Goal: Task Accomplishment & Management: Manage account settings

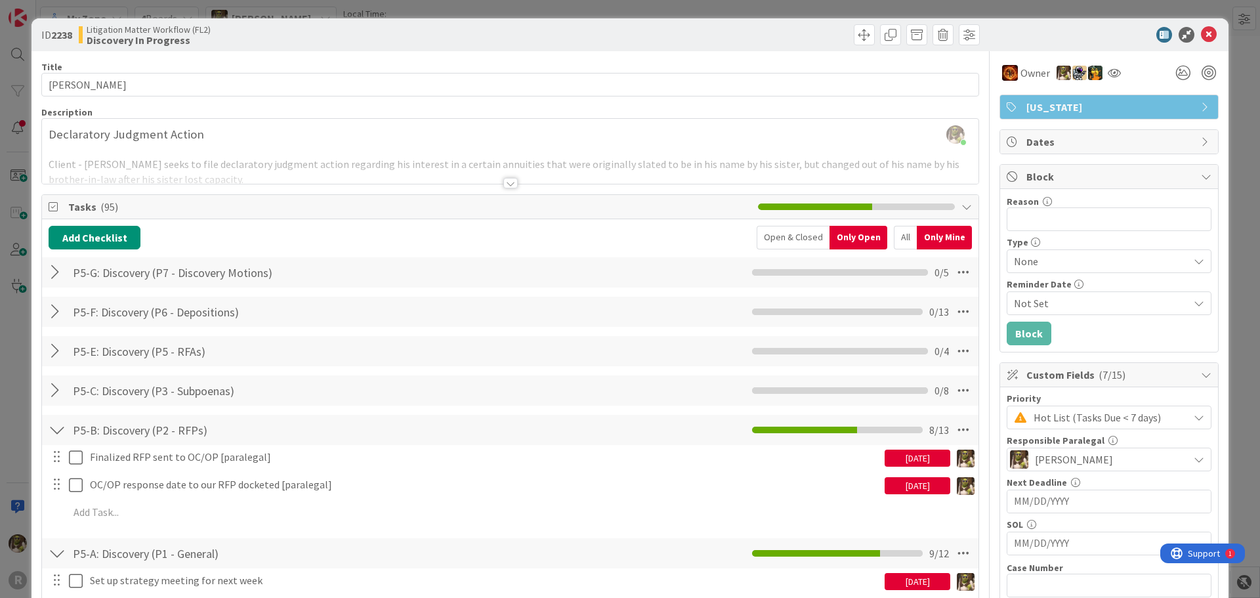
click at [1191, 29] on div at bounding box center [1102, 35] width 232 height 16
click at [1201, 31] on icon at bounding box center [1209, 35] width 16 height 16
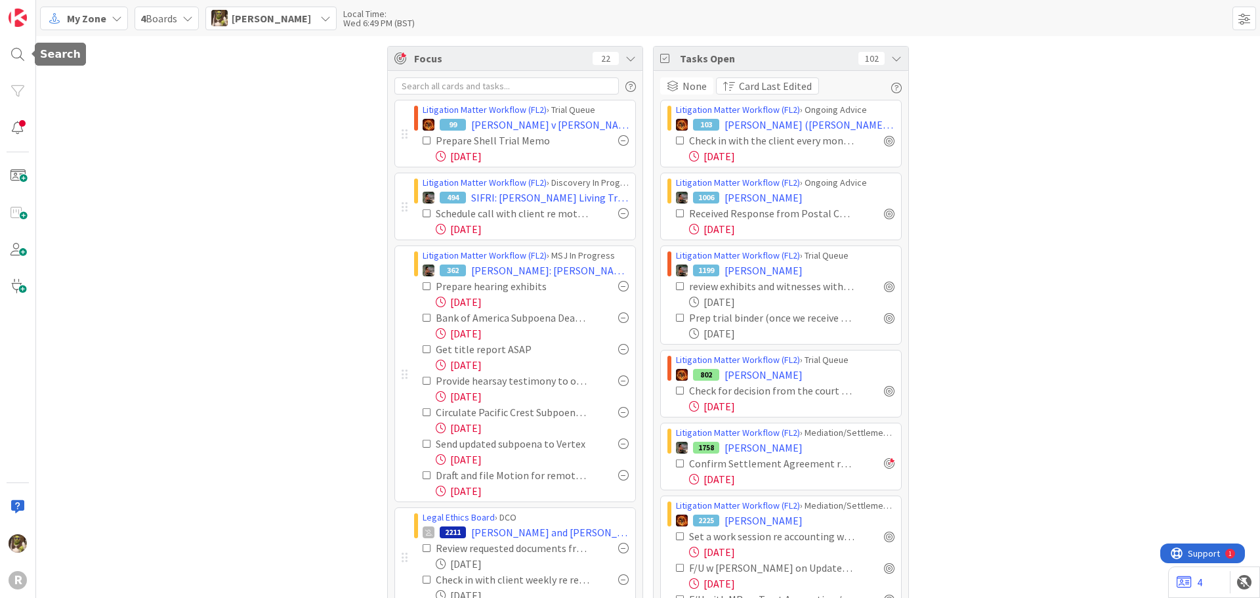
click at [32, 62] on div "R" at bounding box center [18, 299] width 36 height 598
click at [26, 58] on div at bounding box center [18, 54] width 26 height 26
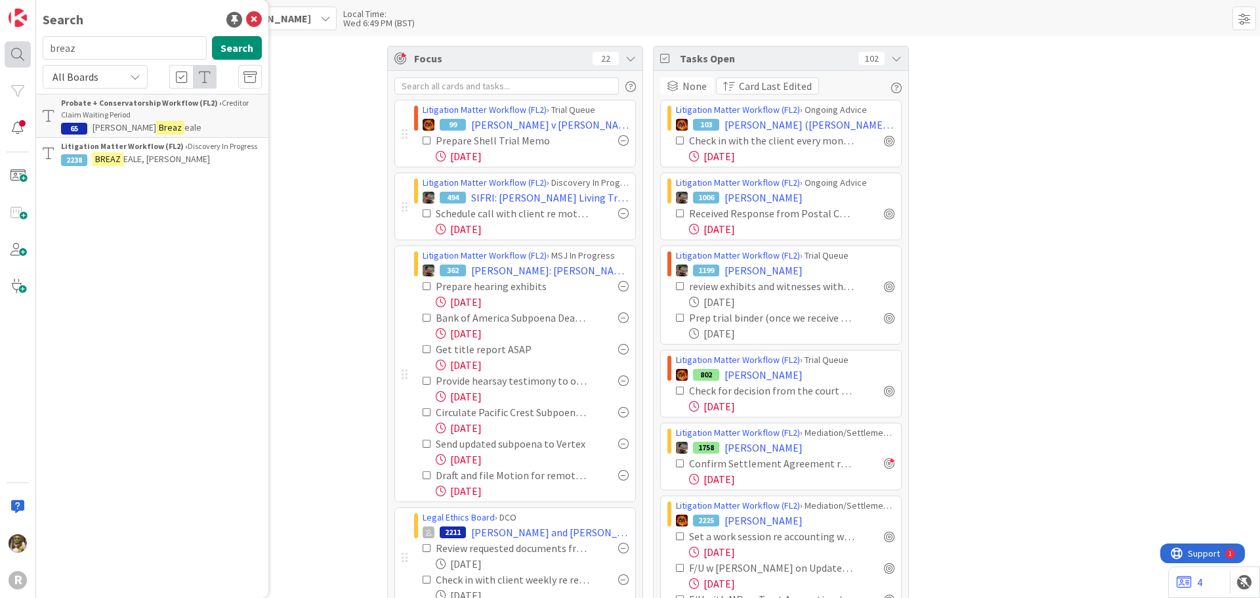
drag, startPoint x: 132, startPoint y: 42, endPoint x: 29, endPoint y: 56, distance: 104.0
click at [29, 56] on div "R Search breaz Search All Boards Probate + Conservatorship Workflow (FL2) › Cre…" at bounding box center [18, 299] width 36 height 598
type input "andrews"
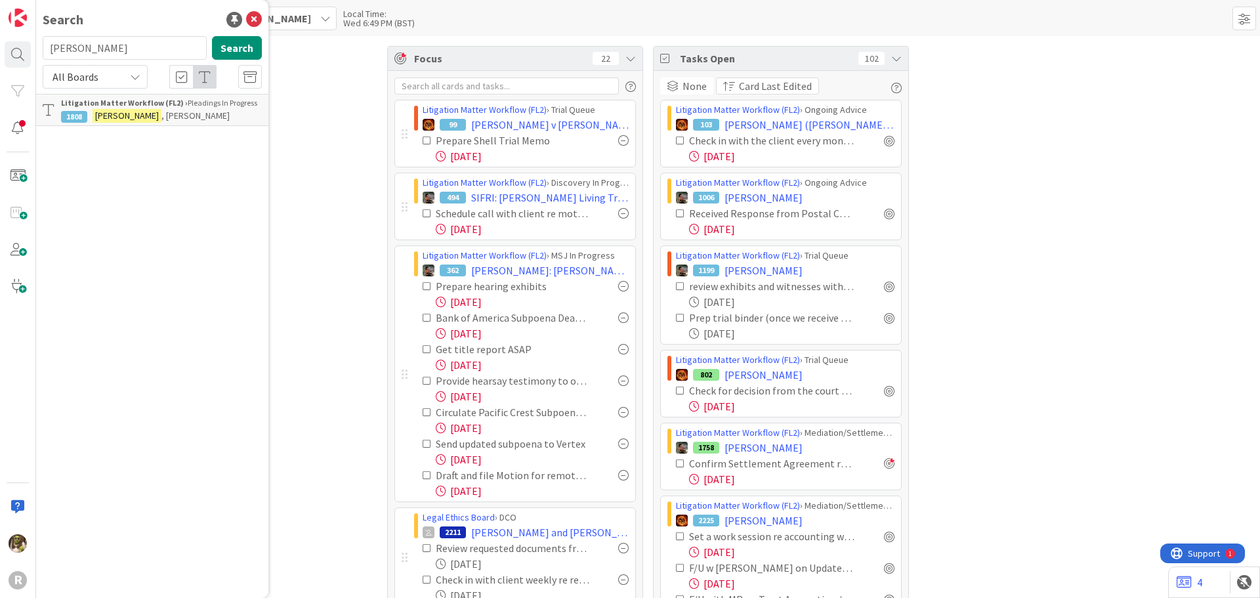
click at [156, 107] on b "Litigation Matter Workflow (FL2) ›" at bounding box center [124, 103] width 127 height 10
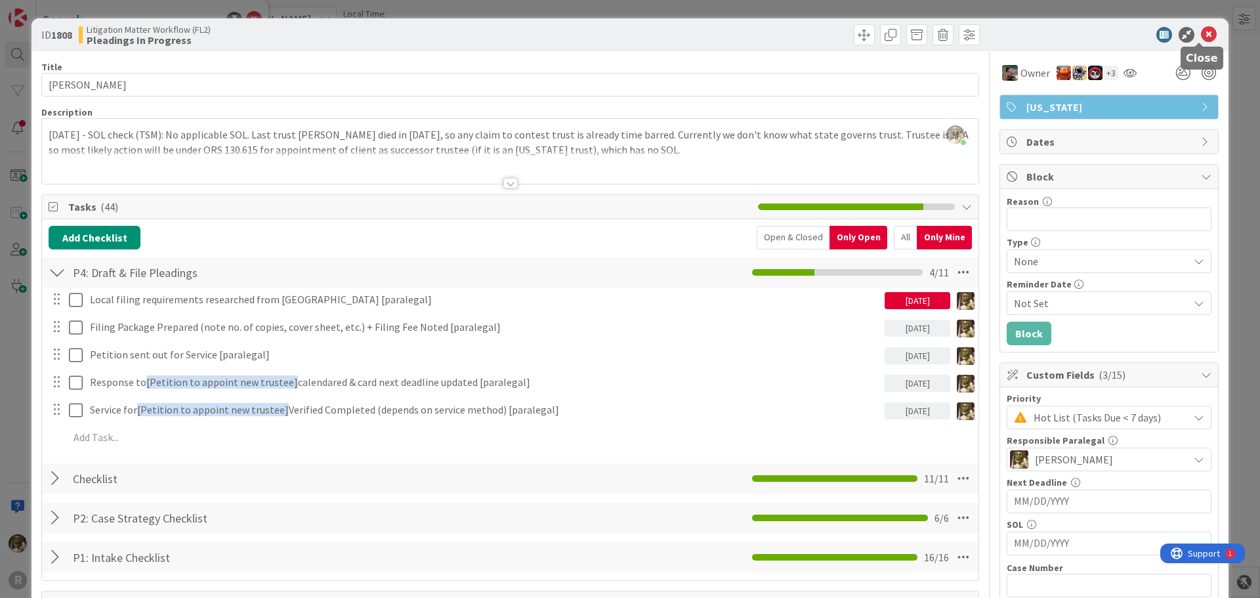
click at [1201, 33] on icon at bounding box center [1209, 35] width 16 height 16
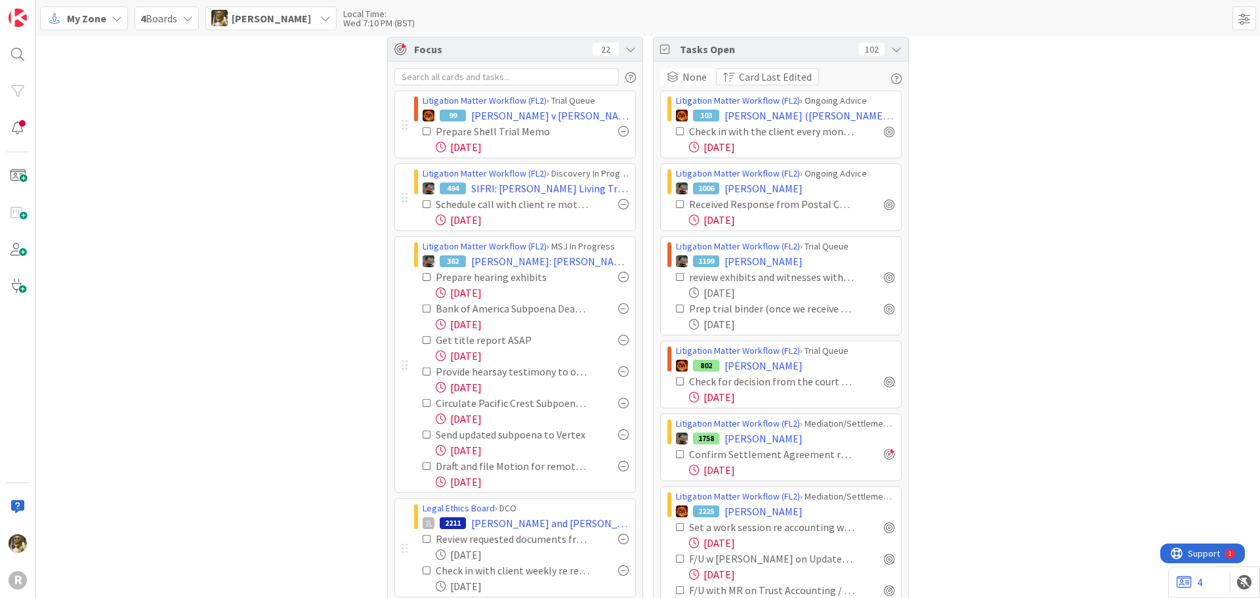
scroll to position [66, 0]
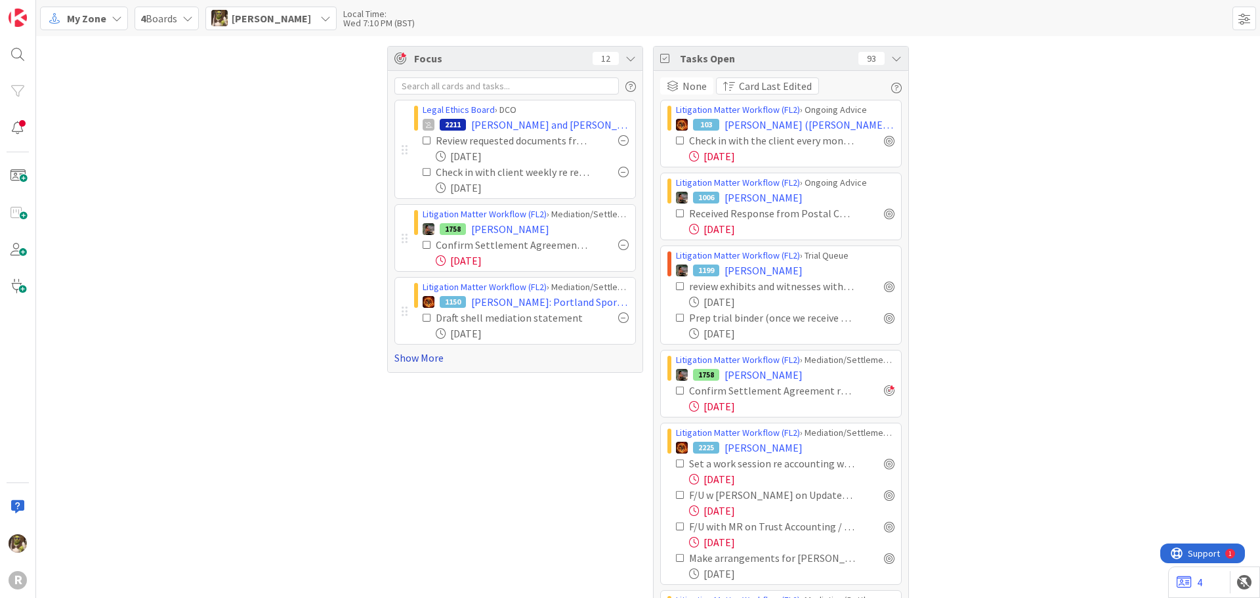
click at [418, 358] on link "Show More" at bounding box center [515, 358] width 242 height 16
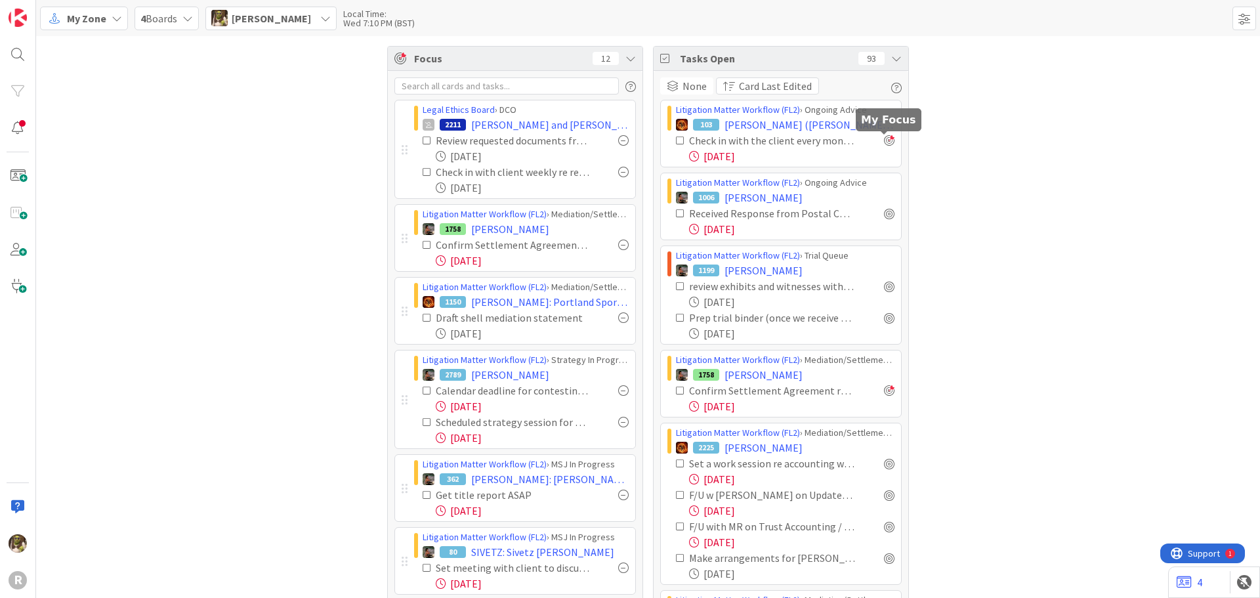
click at [888, 138] on div at bounding box center [889, 140] width 11 height 11
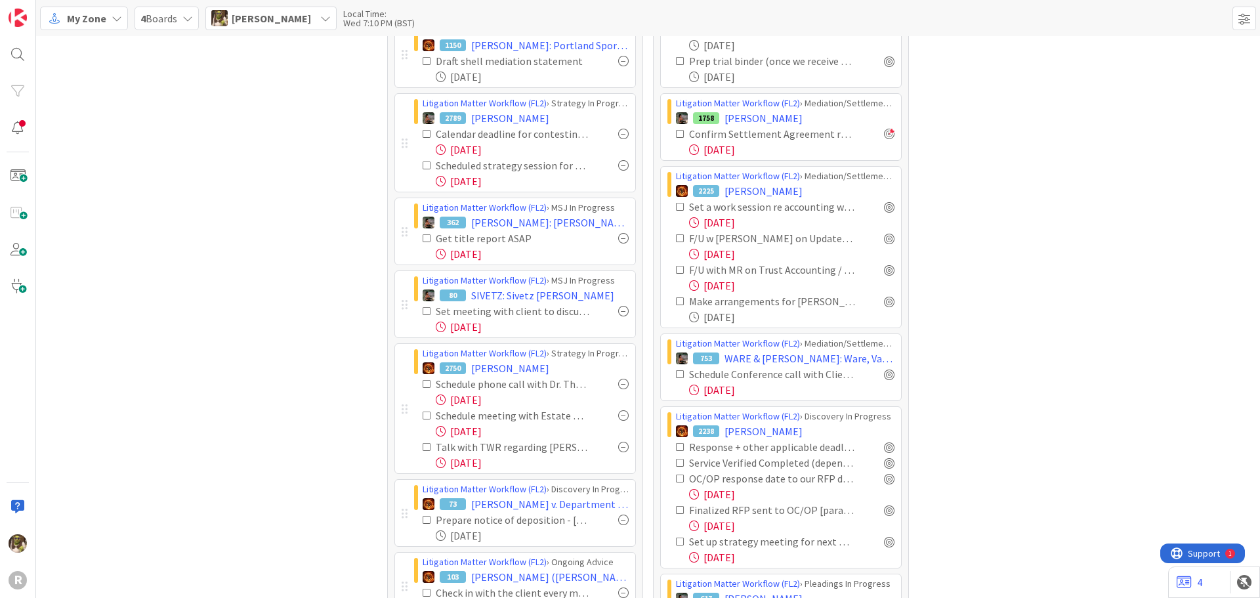
scroll to position [263, 0]
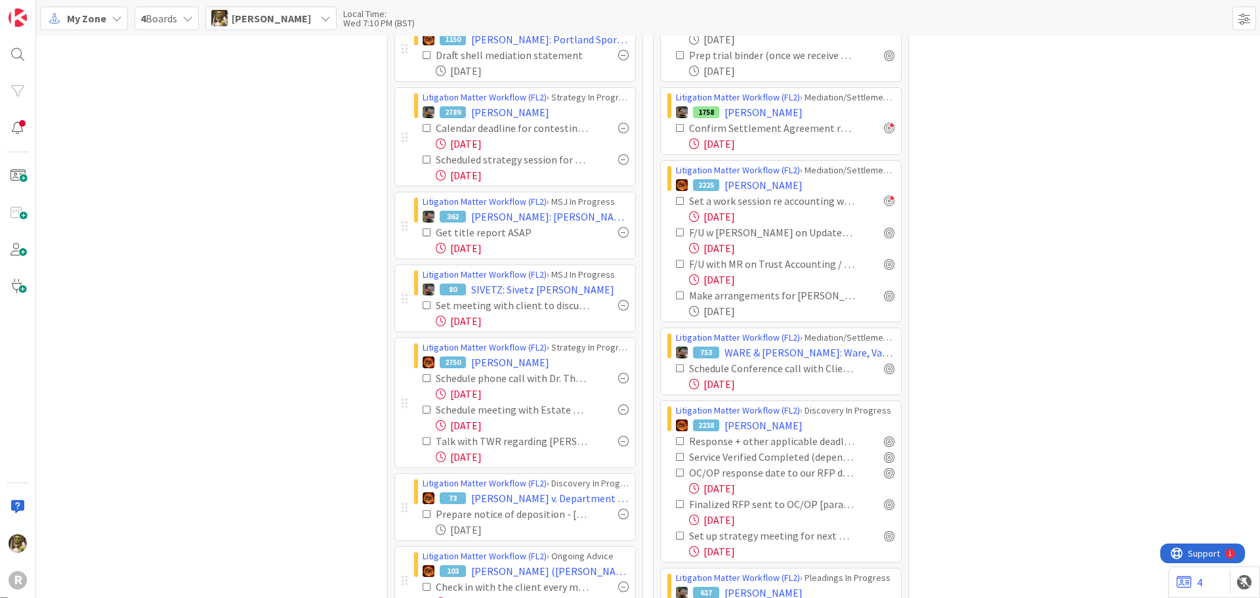
click at [884, 203] on div at bounding box center [889, 201] width 11 height 11
click at [885, 233] on div at bounding box center [889, 232] width 11 height 11
click at [887, 266] on div at bounding box center [889, 264] width 11 height 11
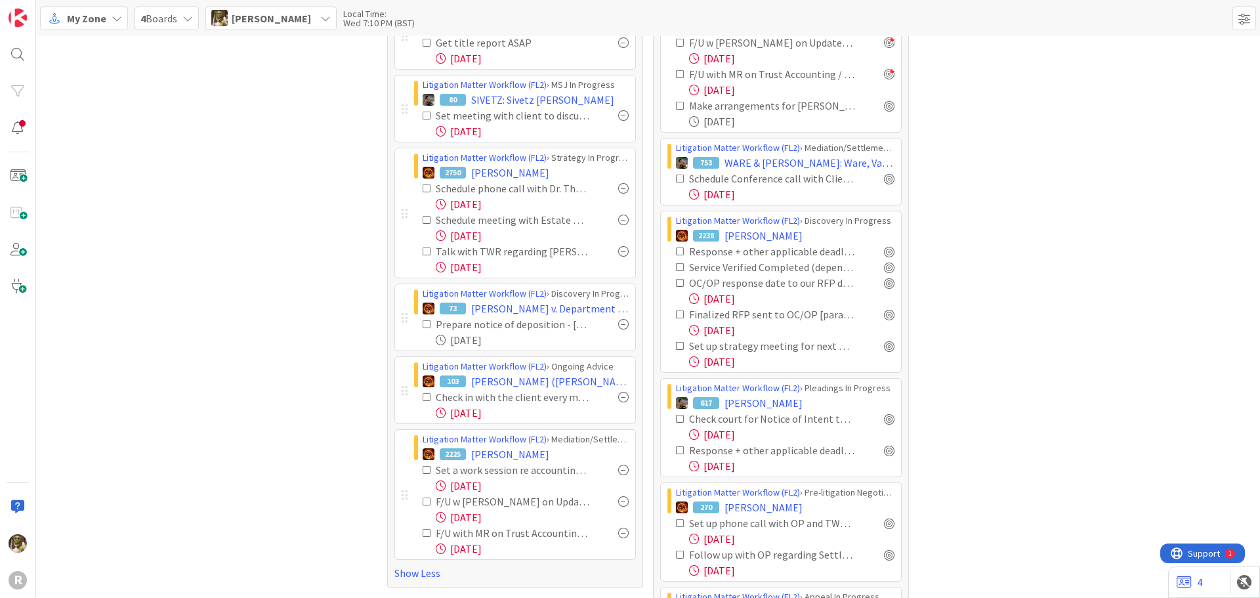
scroll to position [459, 0]
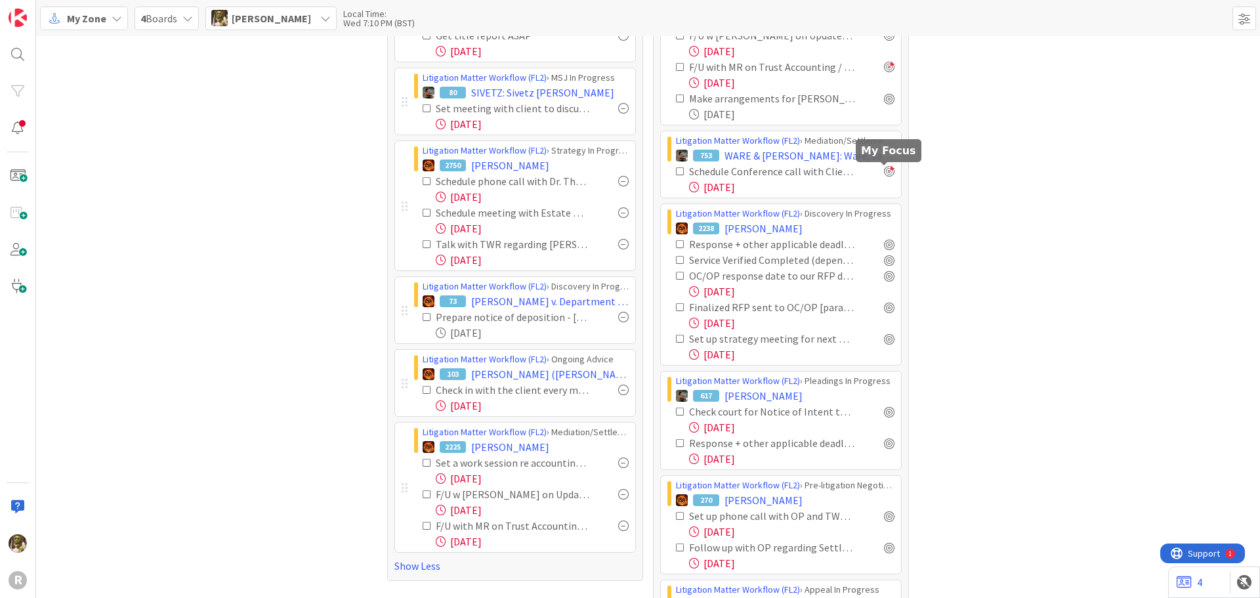
click at [884, 171] on div at bounding box center [889, 171] width 11 height 11
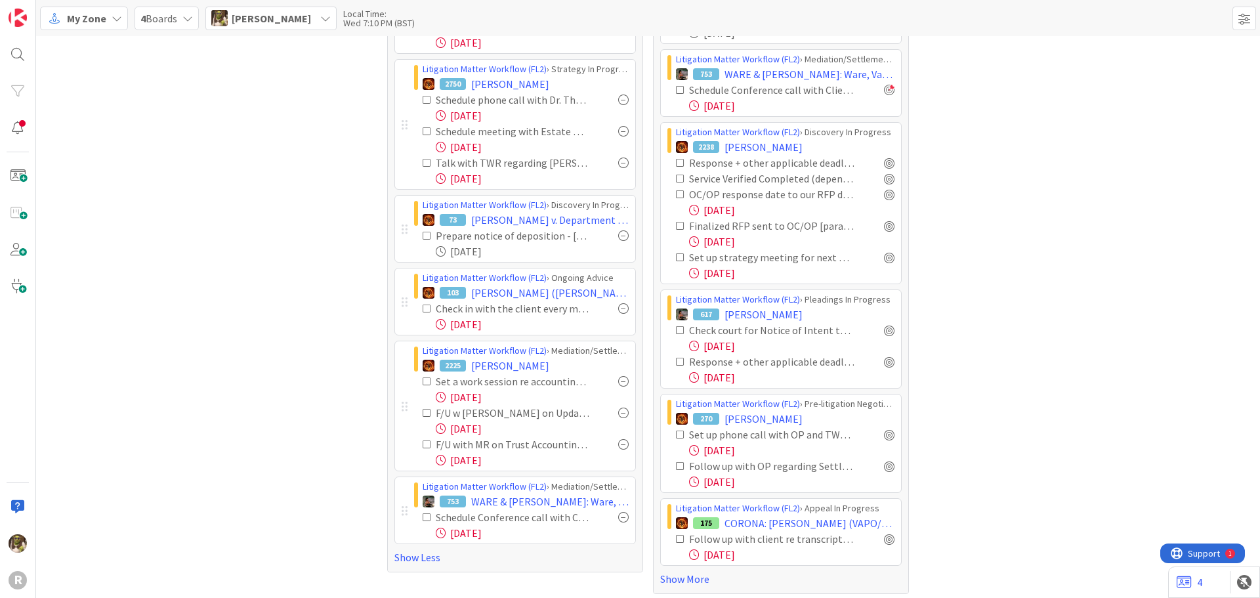
scroll to position [547, 0]
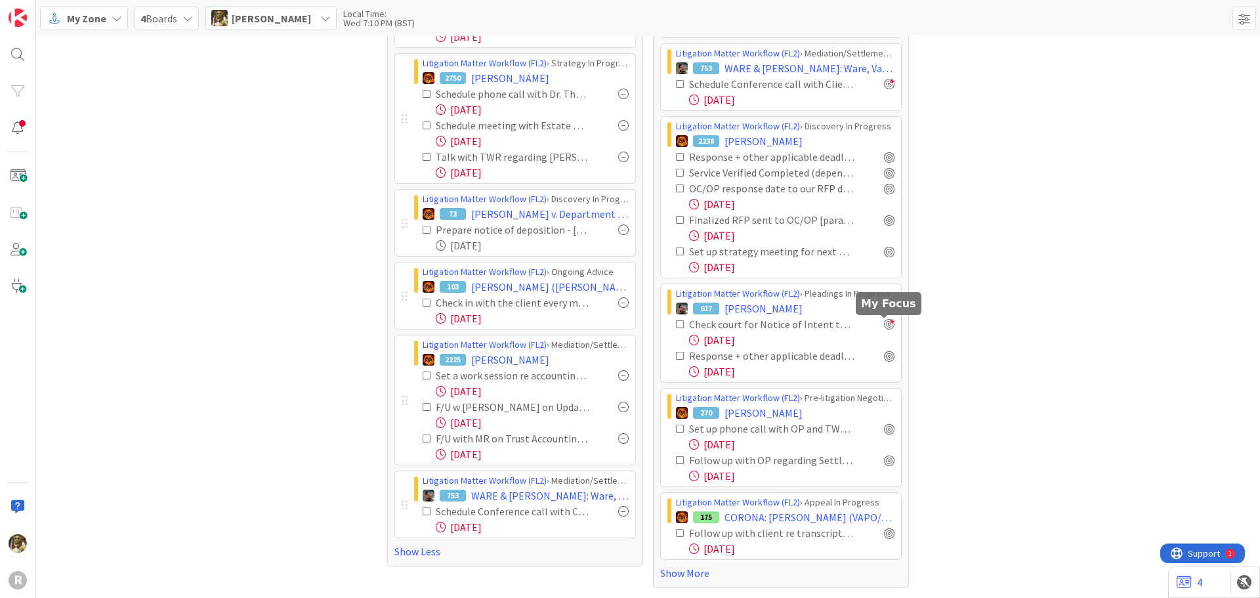
click at [889, 325] on div at bounding box center [889, 324] width 11 height 11
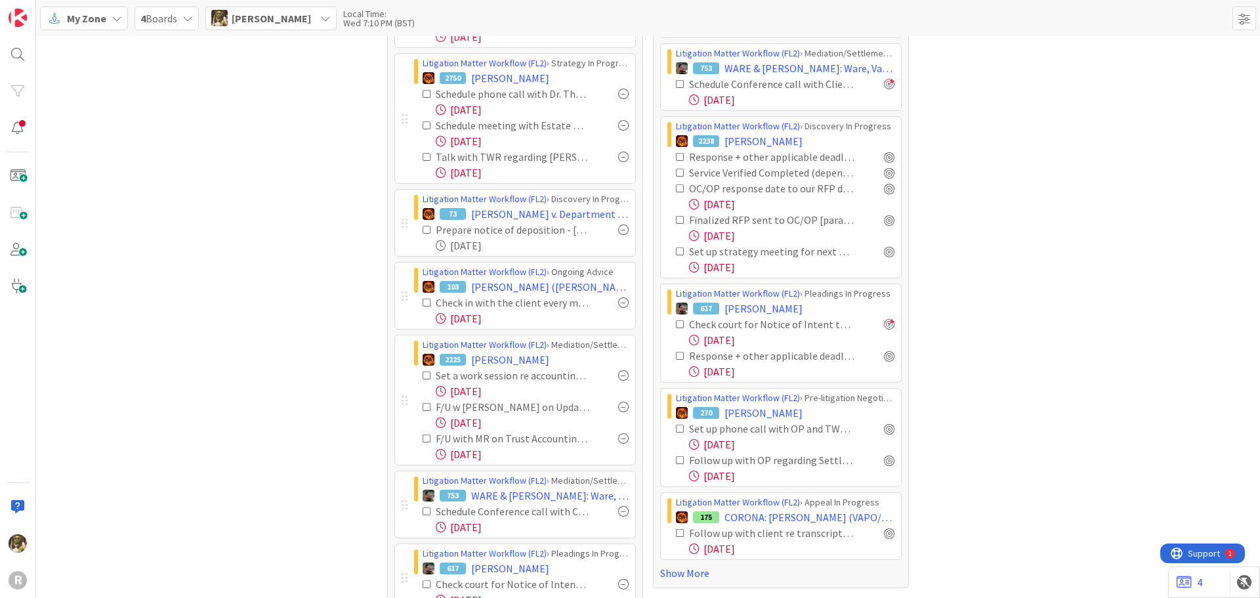
click at [883, 362] on div "Response + other applicable deadlines calendared" at bounding box center [785, 356] width 219 height 16
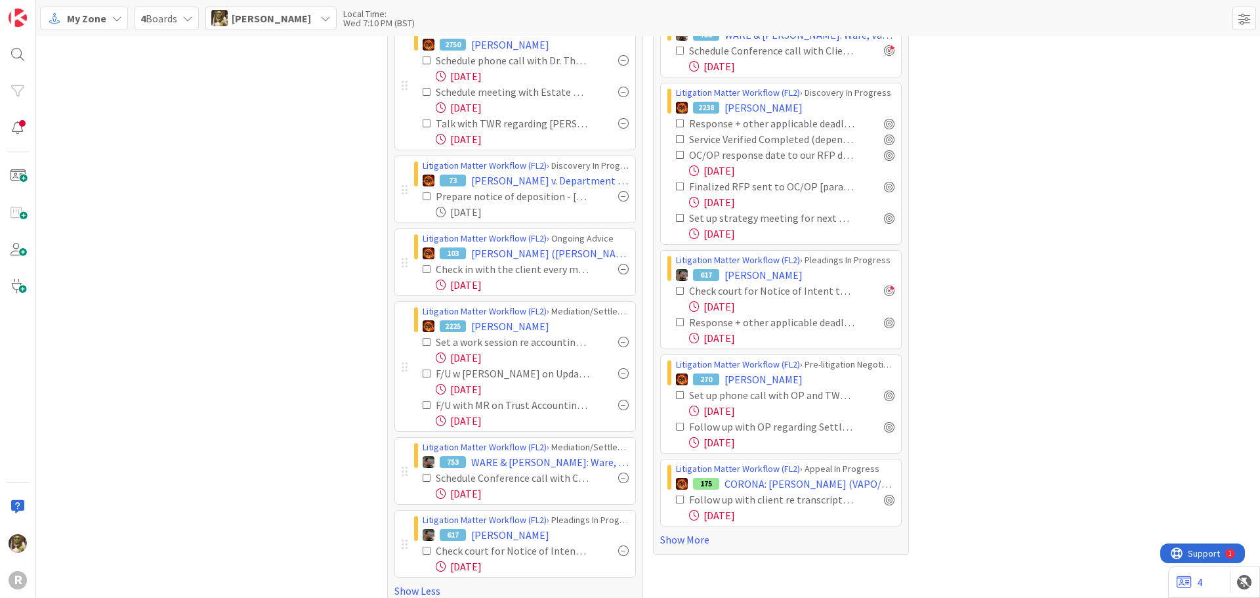
scroll to position [598, 0]
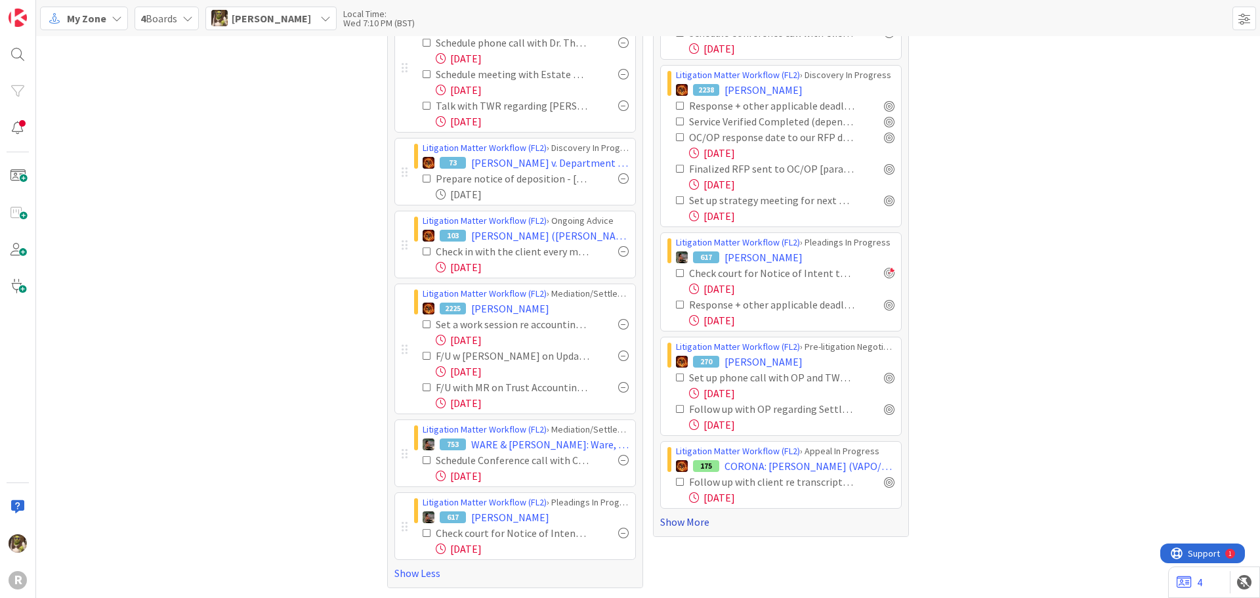
click at [698, 522] on link "Show More" at bounding box center [781, 522] width 242 height 16
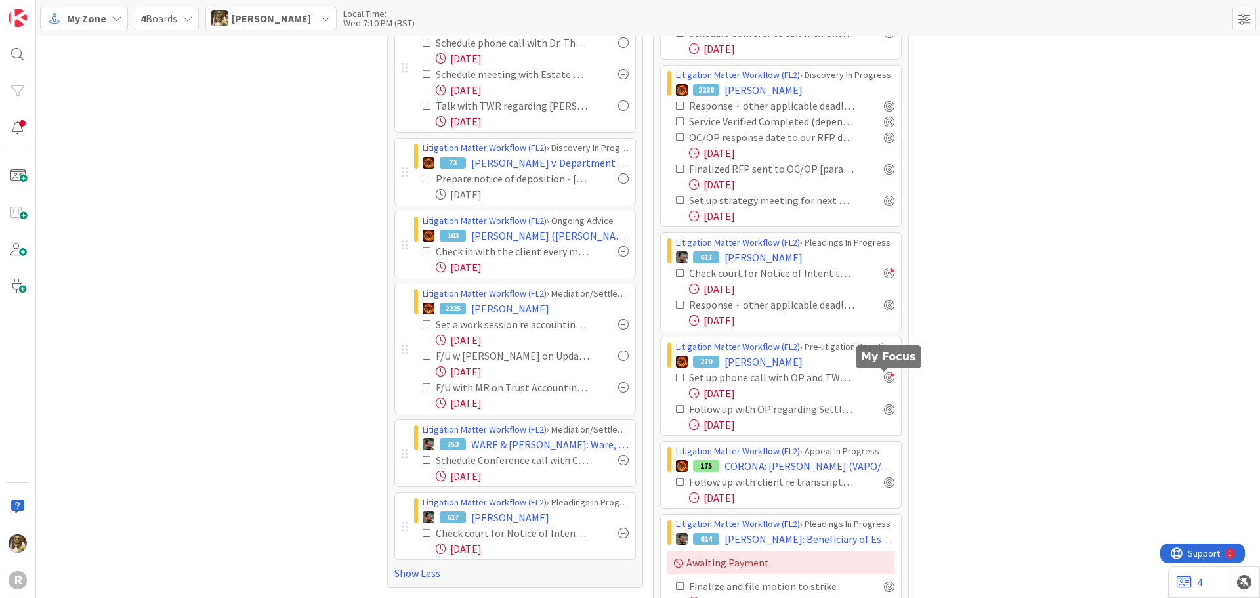
click at [884, 375] on div at bounding box center [889, 377] width 11 height 11
click at [884, 409] on div at bounding box center [889, 409] width 11 height 11
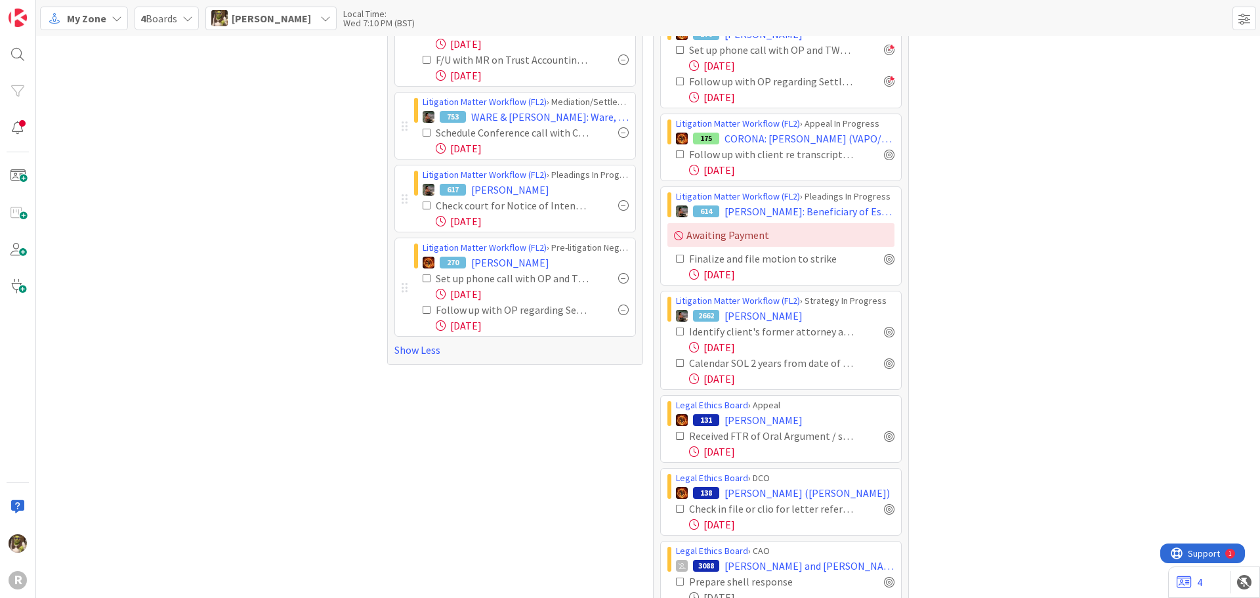
scroll to position [926, 0]
click at [676, 153] on icon at bounding box center [680, 153] width 9 height 9
click at [761, 129] on div "Litigation Matter Workflow (FL2) › Appeal In Progress" at bounding box center [785, 123] width 219 height 14
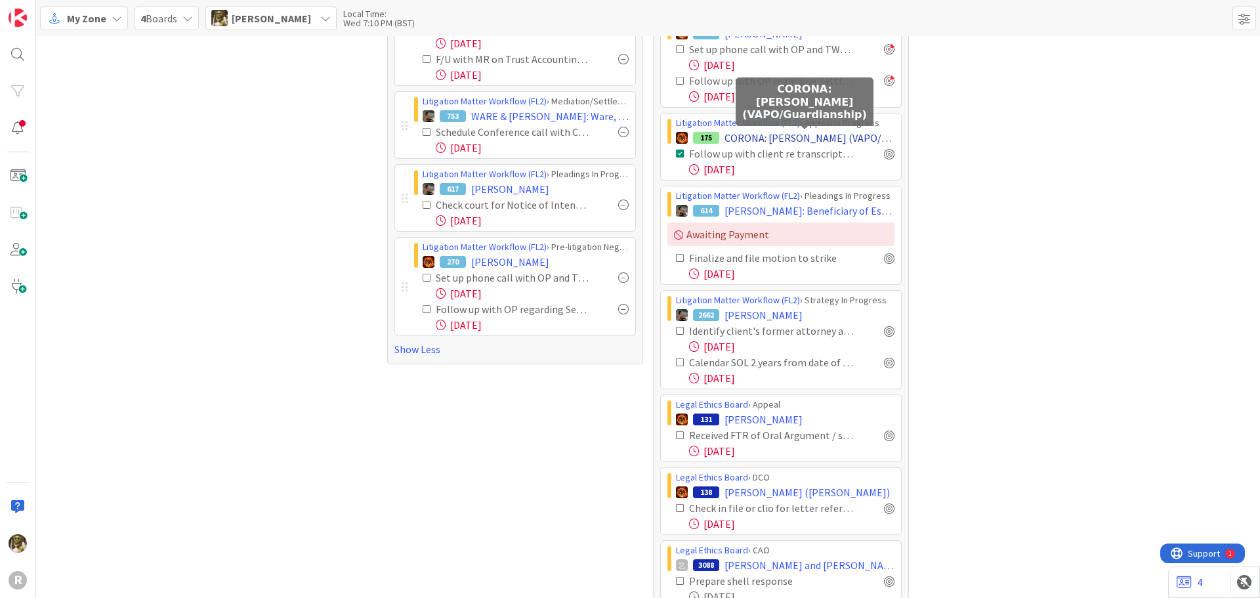
click at [760, 133] on span "CORONA: [PERSON_NAME] (VAPO/Guardianship)" at bounding box center [810, 138] width 170 height 16
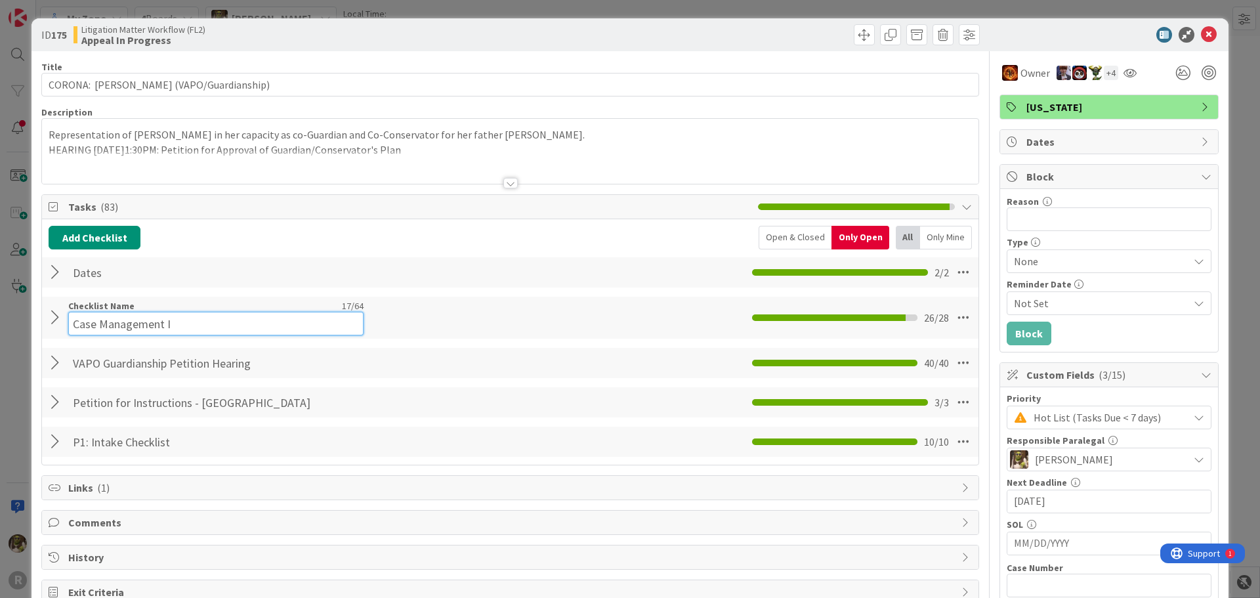
click at [68, 314] on input "Case Management I" at bounding box center [215, 324] width 295 height 24
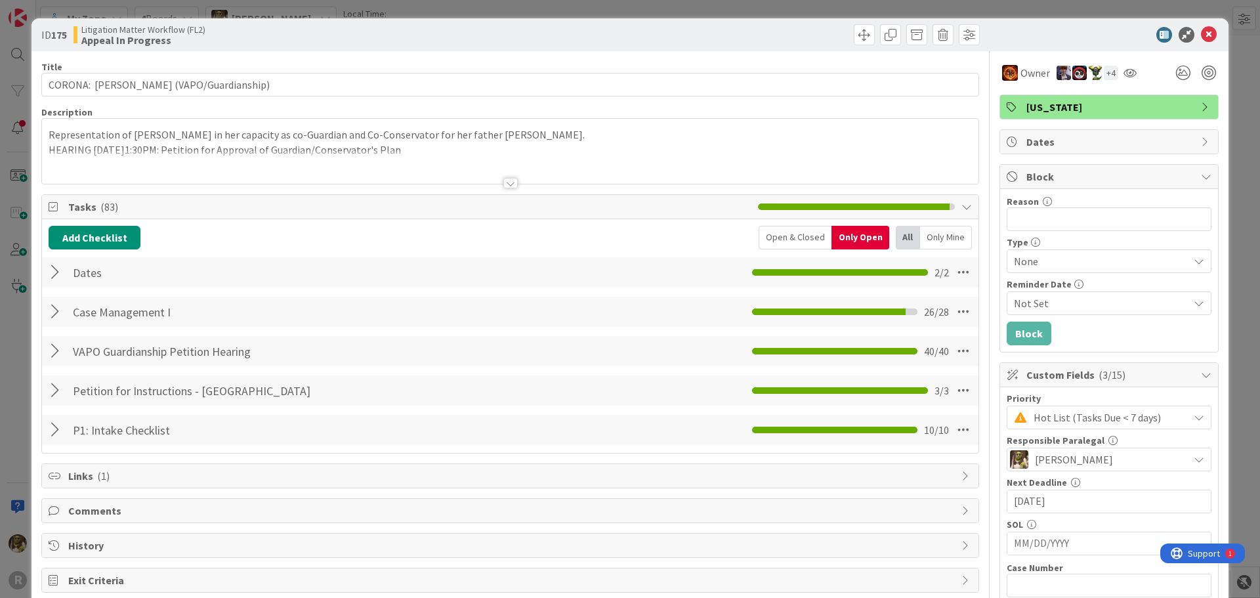
click at [50, 305] on div "Case Management I Checklist Name 17 / 64 Case Management I 26 / 28" at bounding box center [510, 312] width 937 height 30
click at [50, 305] on div at bounding box center [57, 312] width 17 height 24
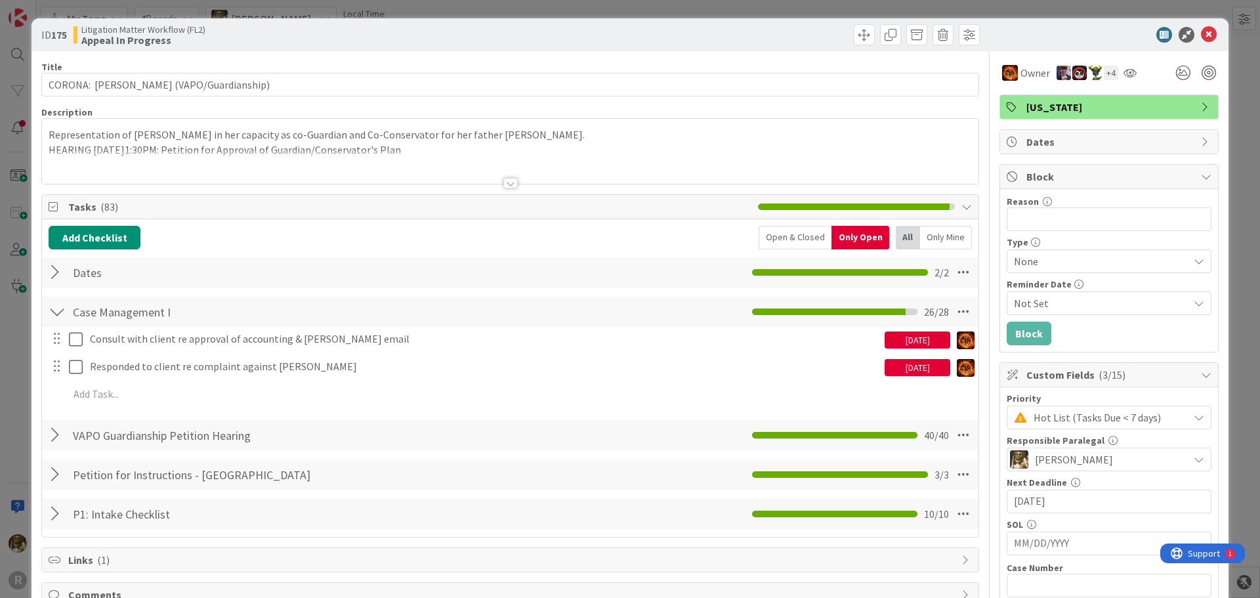
click at [56, 309] on div at bounding box center [57, 312] width 17 height 24
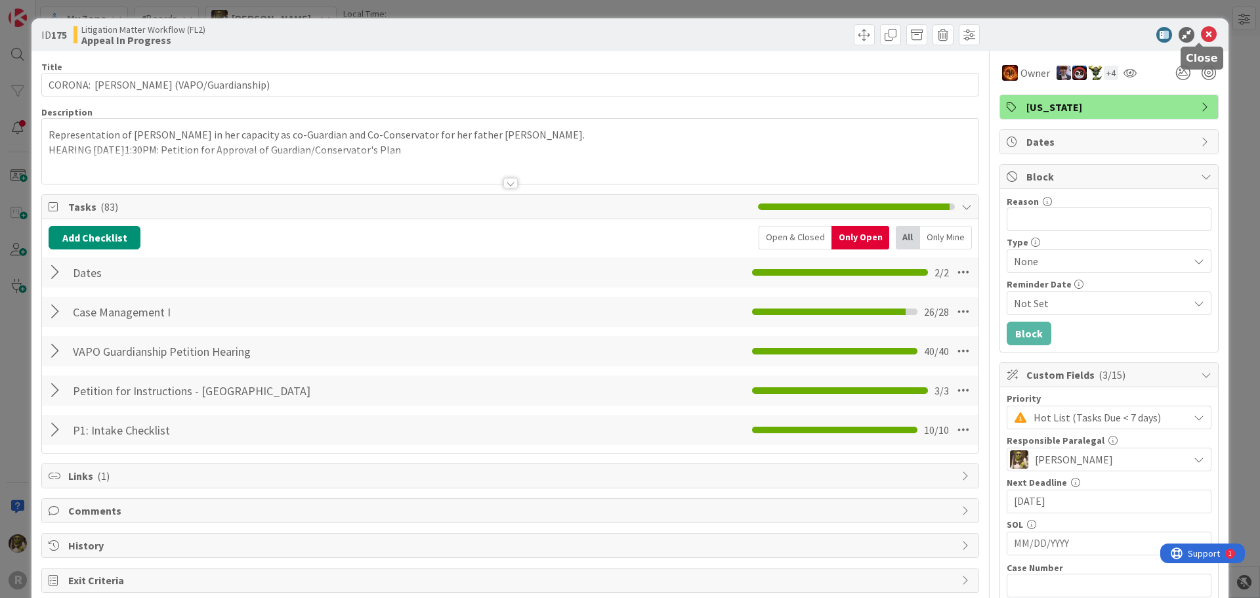
click at [1201, 29] on icon at bounding box center [1209, 35] width 16 height 16
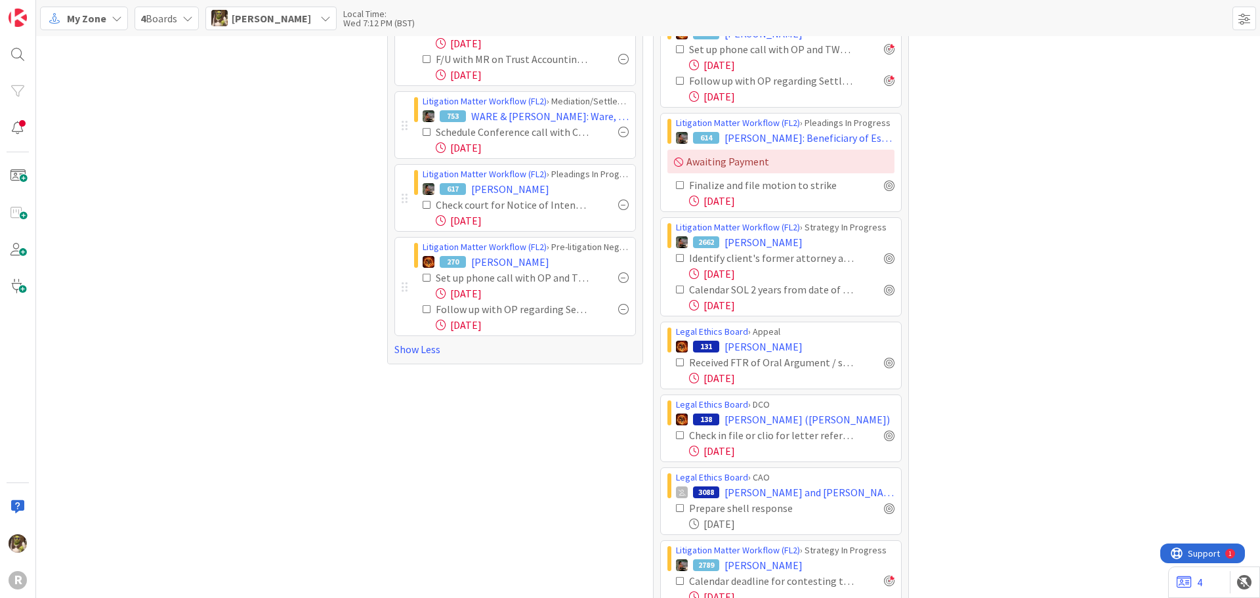
click at [884, 257] on div at bounding box center [889, 258] width 11 height 11
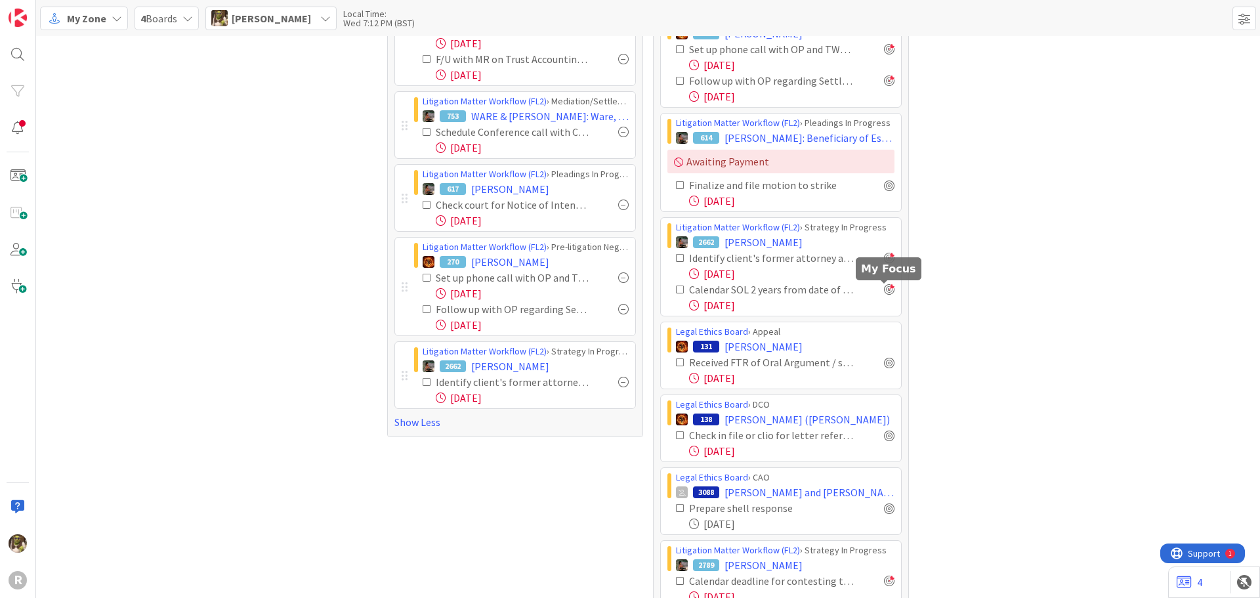
click at [889, 288] on div at bounding box center [889, 289] width 11 height 11
click at [889, 362] on div at bounding box center [889, 362] width 11 height 11
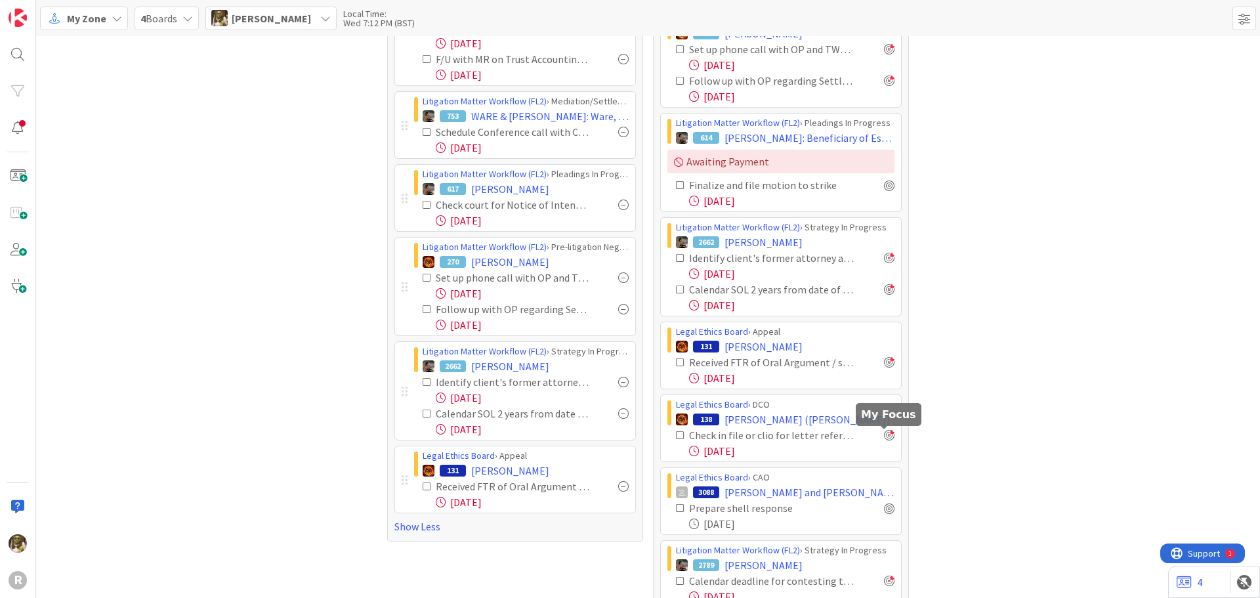
click at [885, 437] on div at bounding box center [889, 435] width 11 height 11
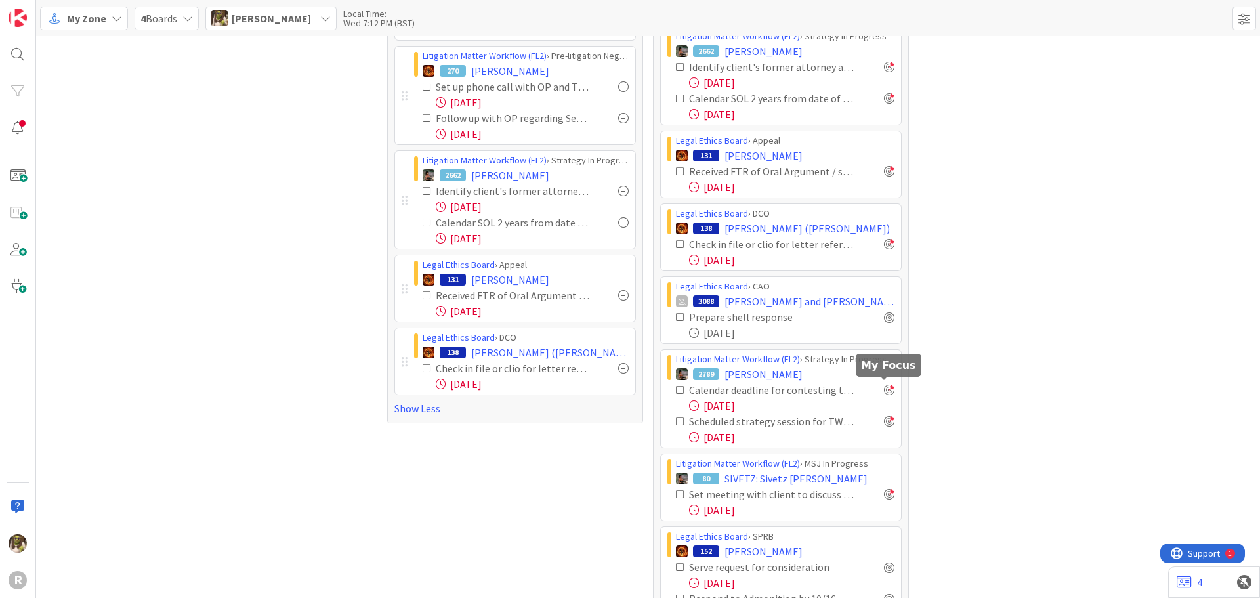
scroll to position [1123, 0]
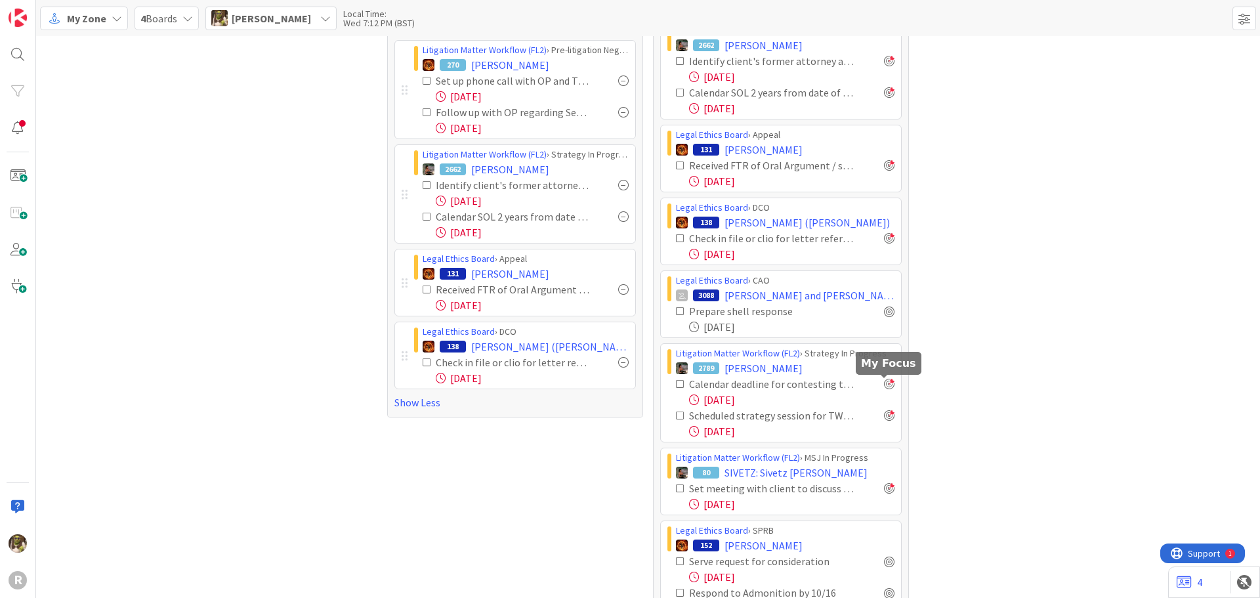
click at [884, 384] on div at bounding box center [889, 384] width 11 height 11
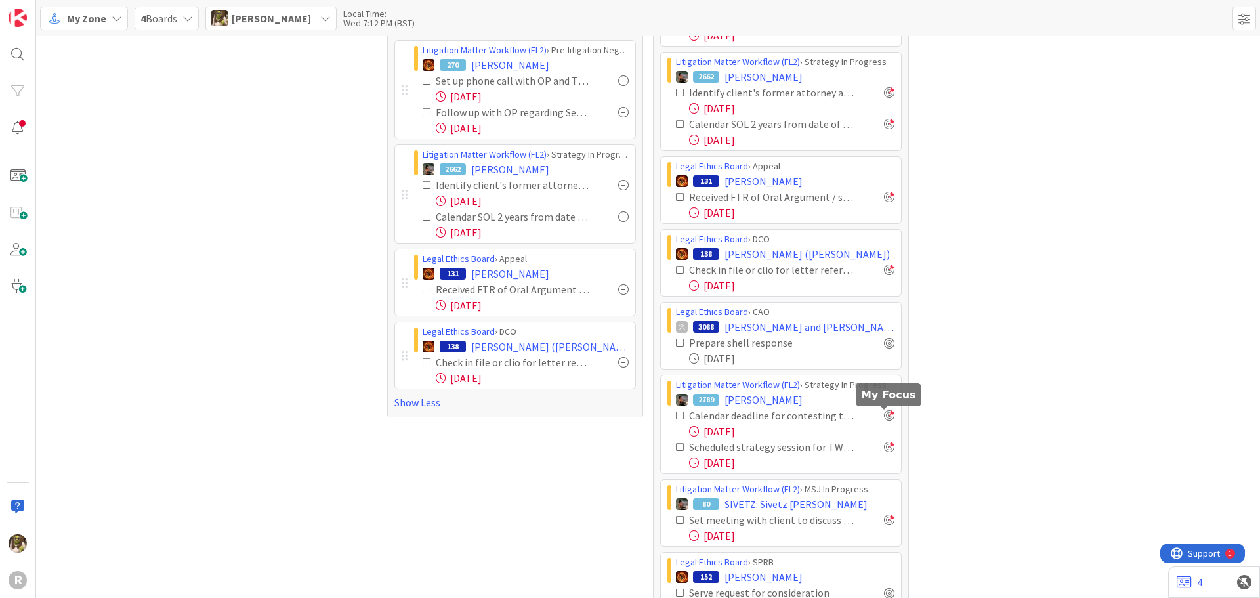
click at [884, 413] on div at bounding box center [889, 415] width 11 height 11
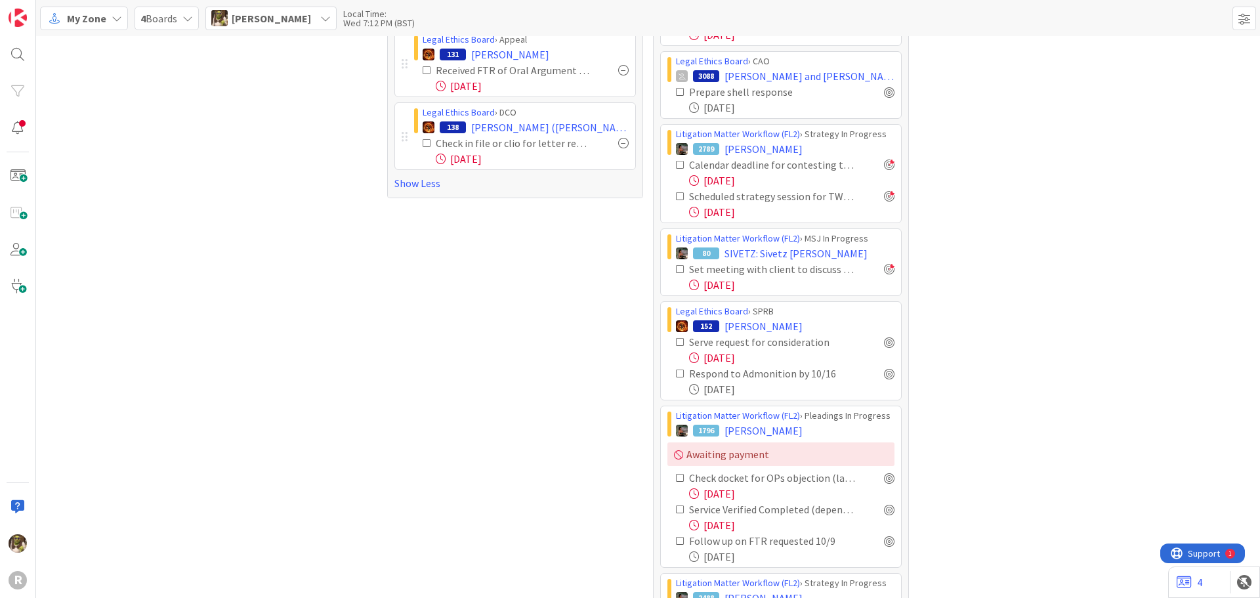
scroll to position [1320, 0]
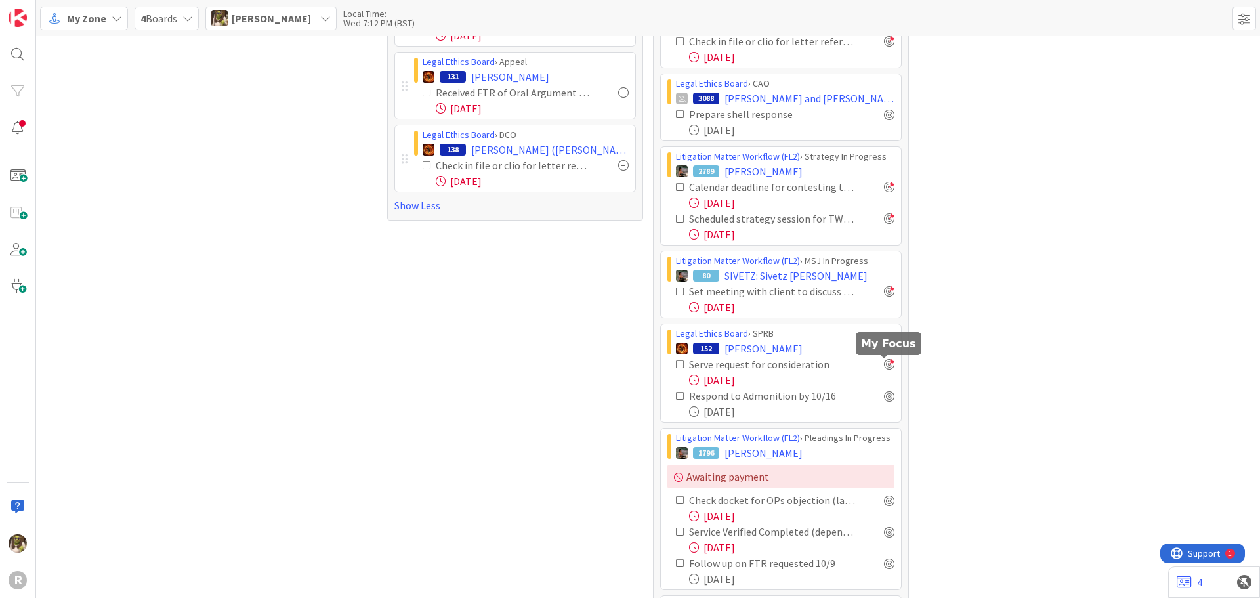
click at [884, 362] on div at bounding box center [889, 364] width 11 height 11
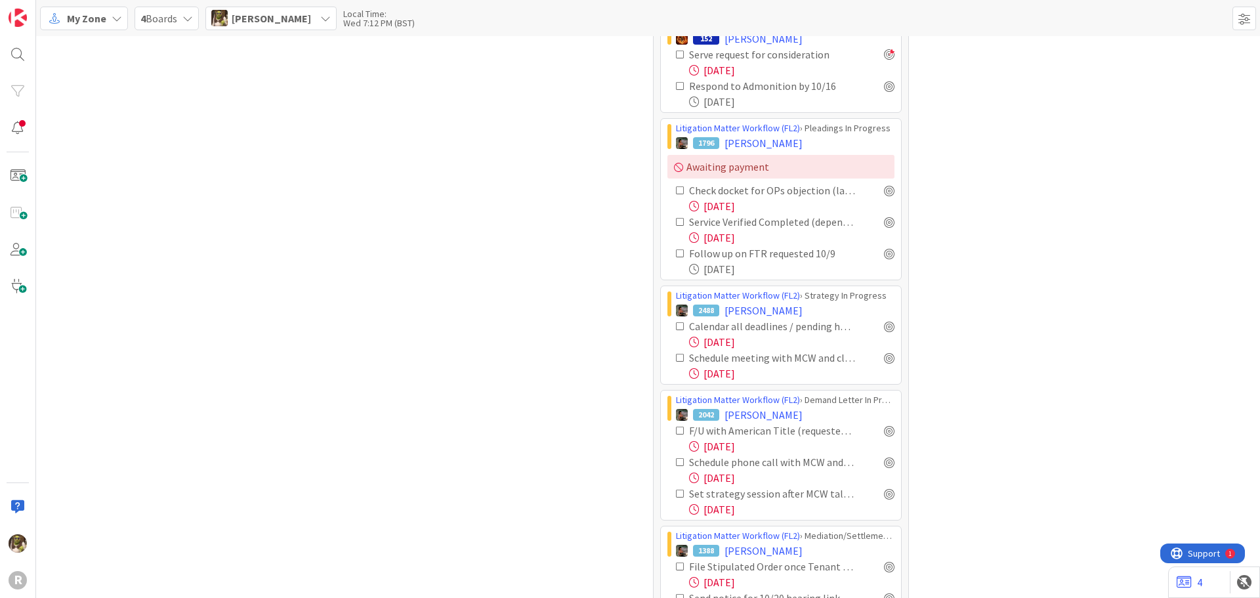
scroll to position [1648, 0]
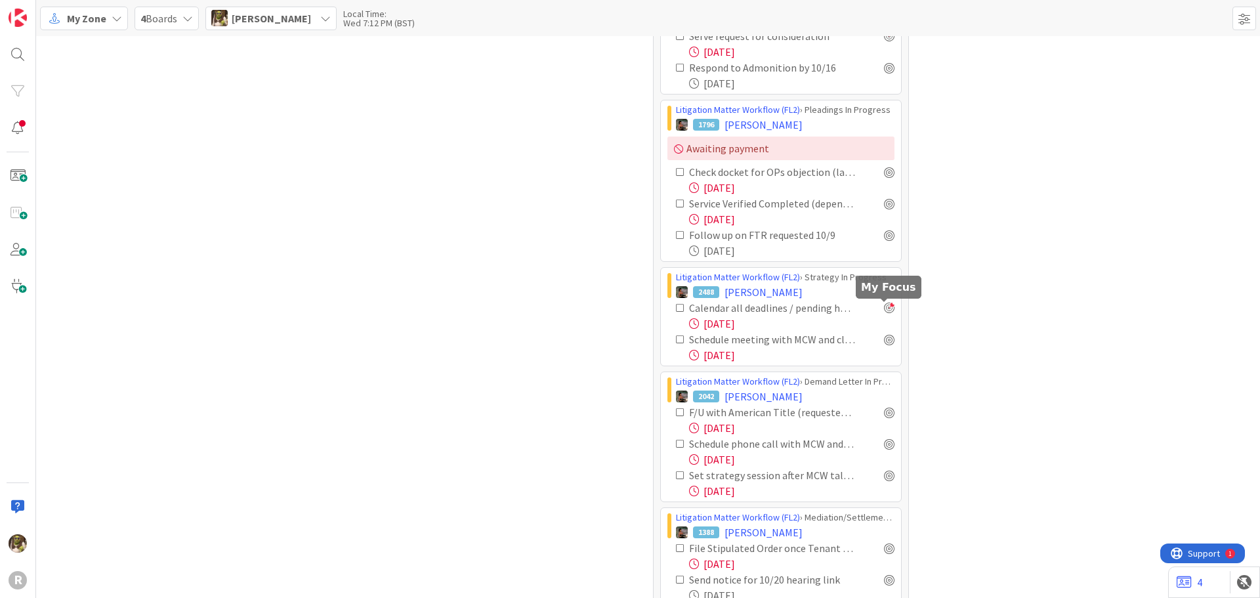
click at [885, 306] on div at bounding box center [889, 308] width 11 height 11
click at [885, 341] on div at bounding box center [889, 339] width 11 height 11
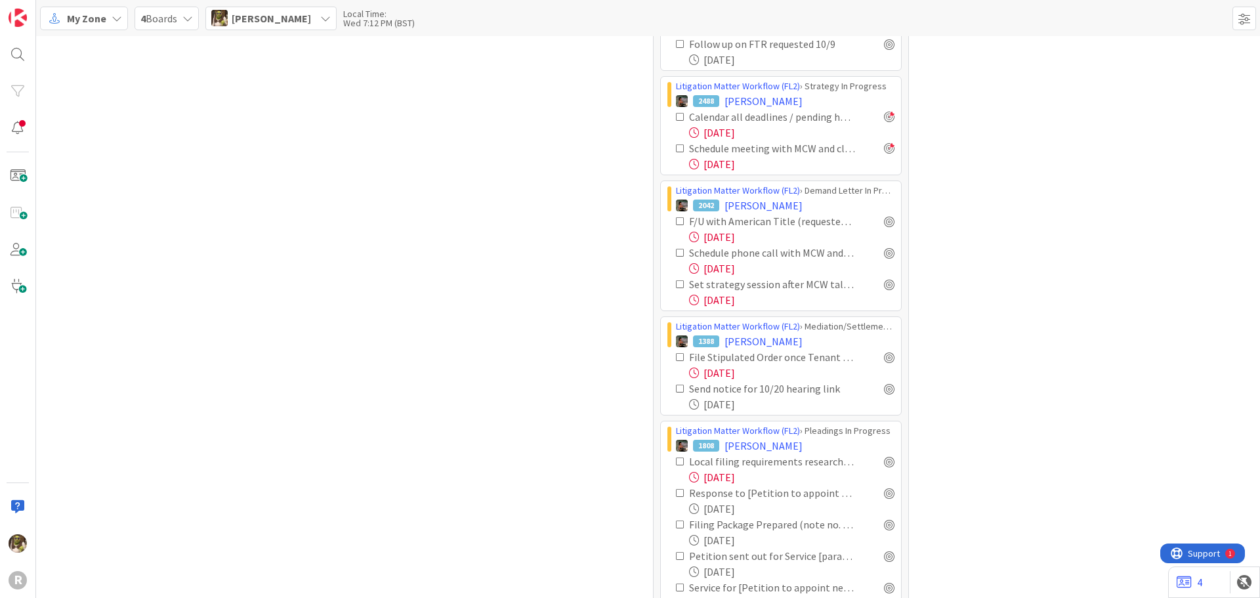
scroll to position [1845, 0]
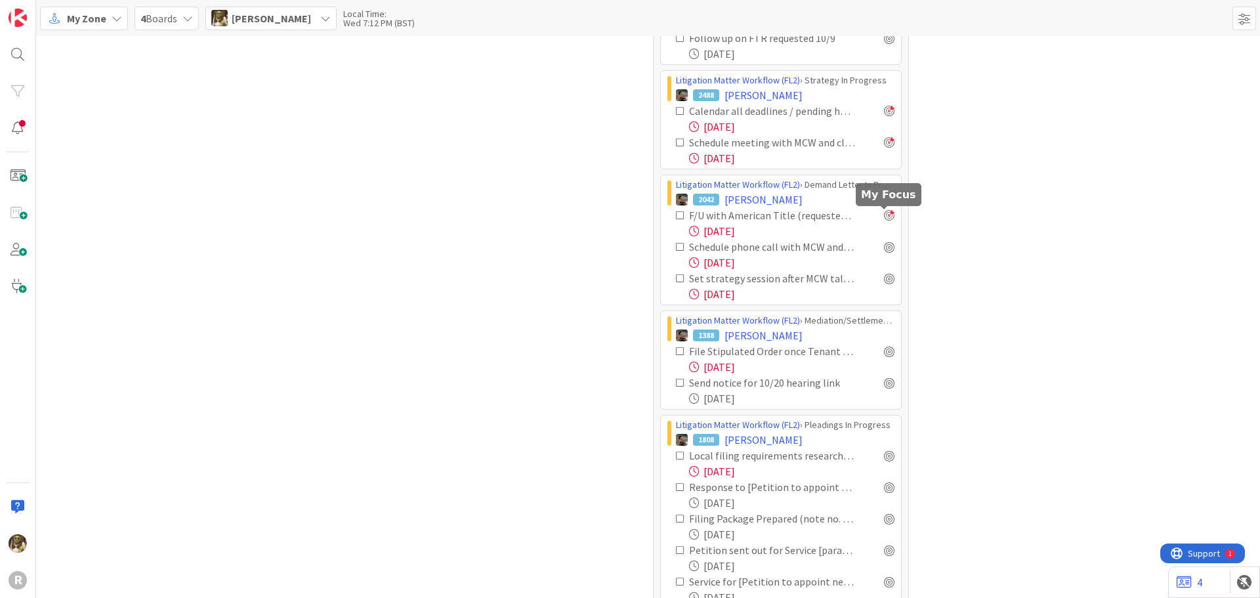
click at [884, 215] on div at bounding box center [889, 215] width 11 height 11
click at [885, 247] on div at bounding box center [889, 247] width 11 height 11
click at [889, 280] on div at bounding box center [889, 278] width 11 height 11
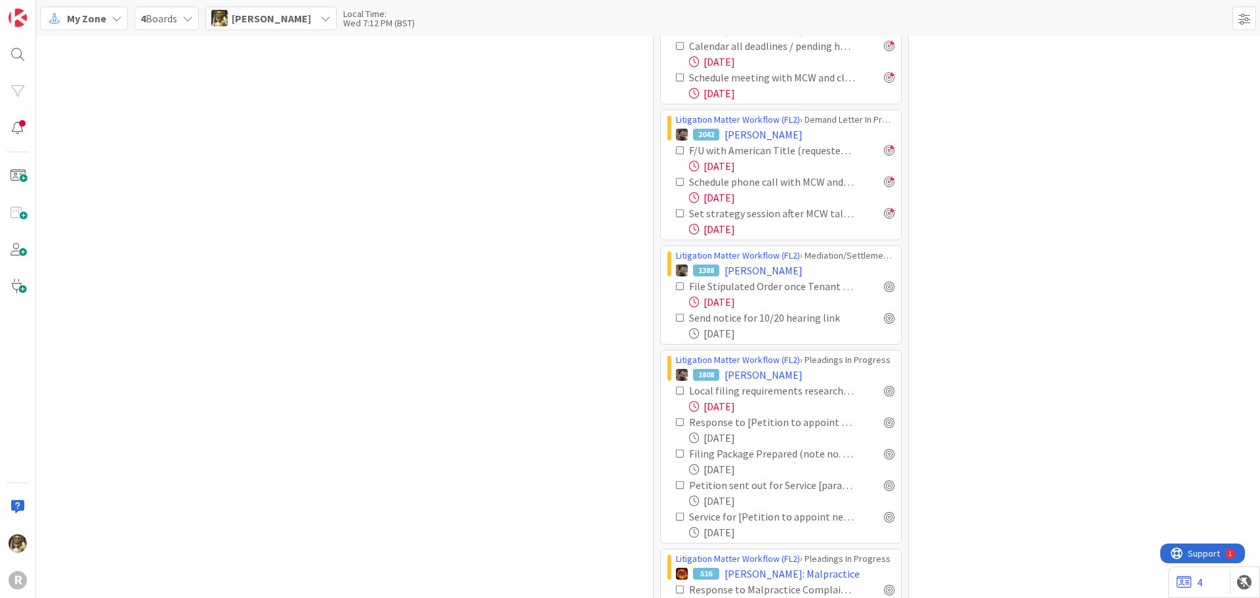
scroll to position [1911, 0]
click at [887, 320] on div at bounding box center [889, 317] width 11 height 11
click at [888, 289] on div at bounding box center [889, 285] width 11 height 11
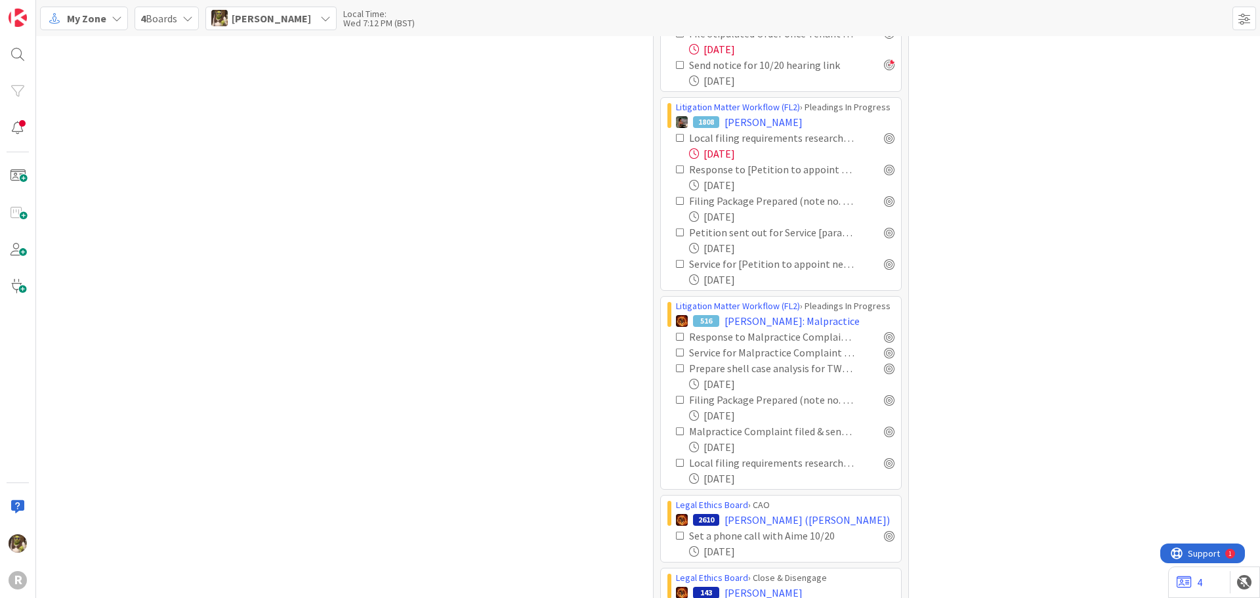
scroll to position [2239, 0]
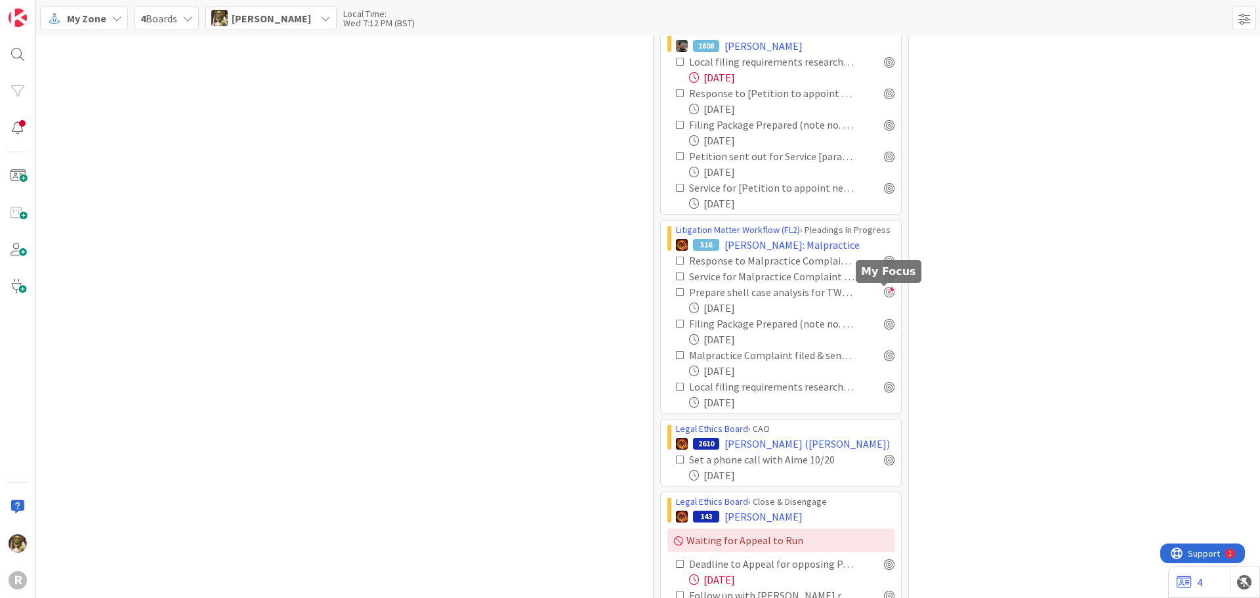
click at [884, 291] on div at bounding box center [889, 292] width 11 height 11
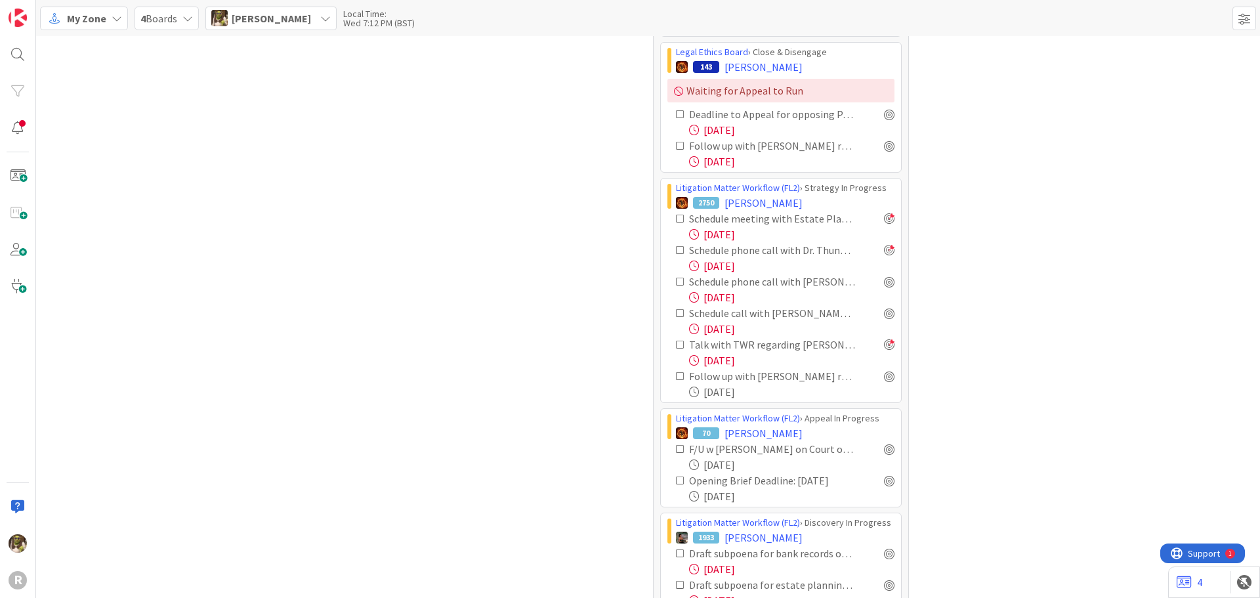
scroll to position [2764, 0]
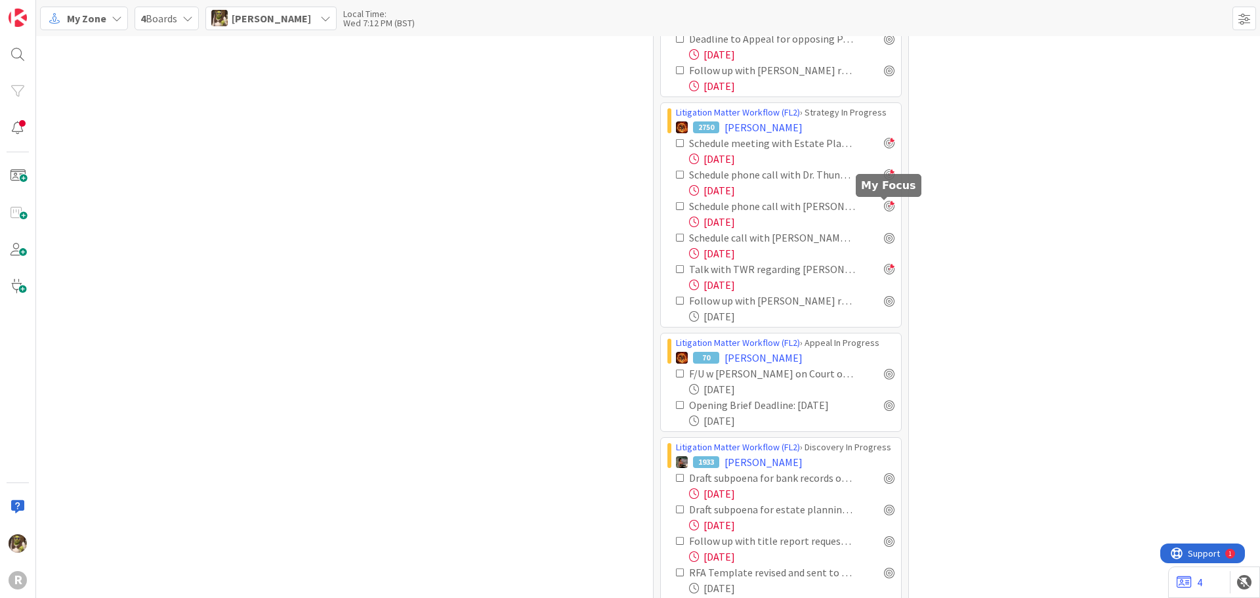
click at [885, 207] on div at bounding box center [889, 206] width 11 height 11
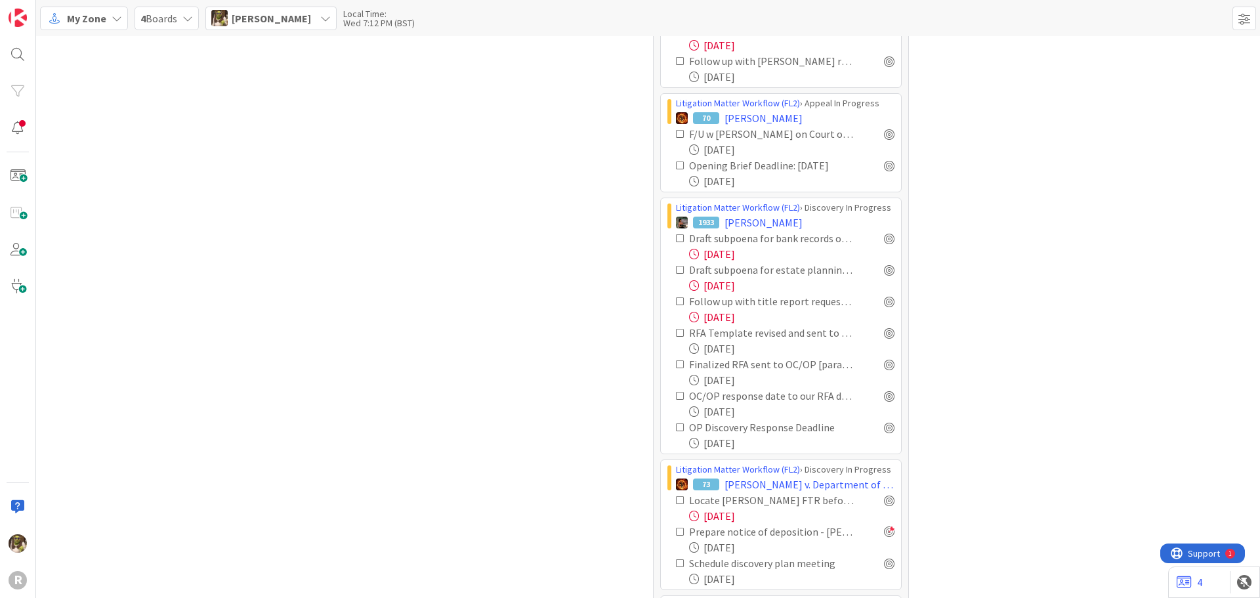
scroll to position [3026, 0]
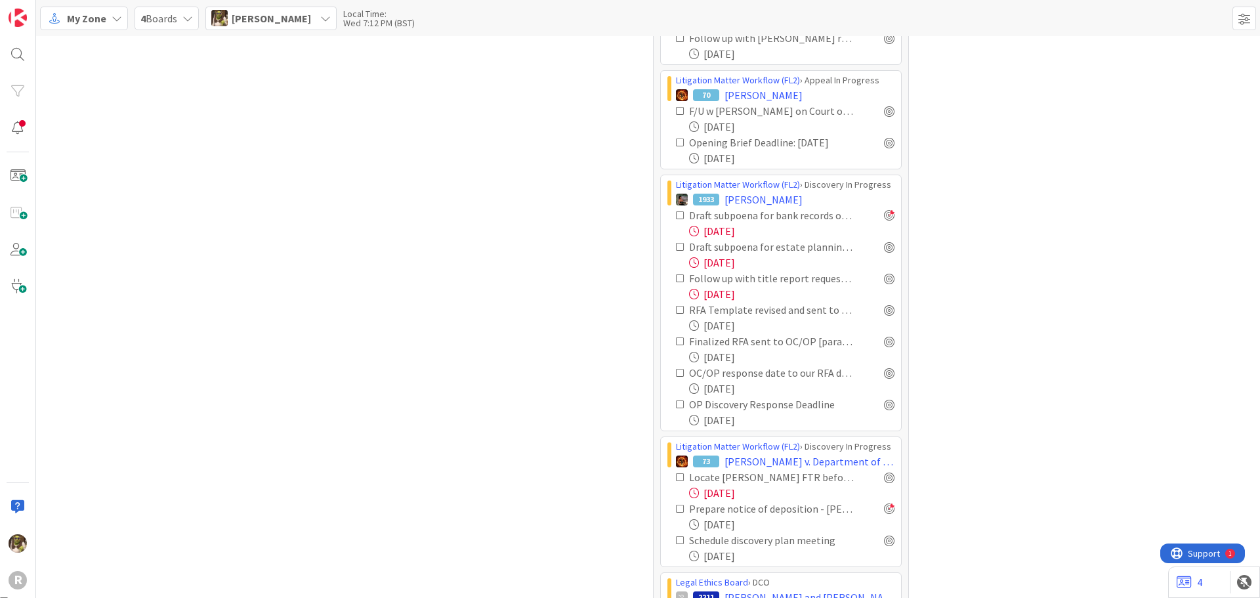
click at [886, 214] on div at bounding box center [889, 215] width 11 height 11
click at [884, 247] on div at bounding box center [889, 247] width 11 height 11
click at [886, 279] on div at bounding box center [889, 278] width 11 height 11
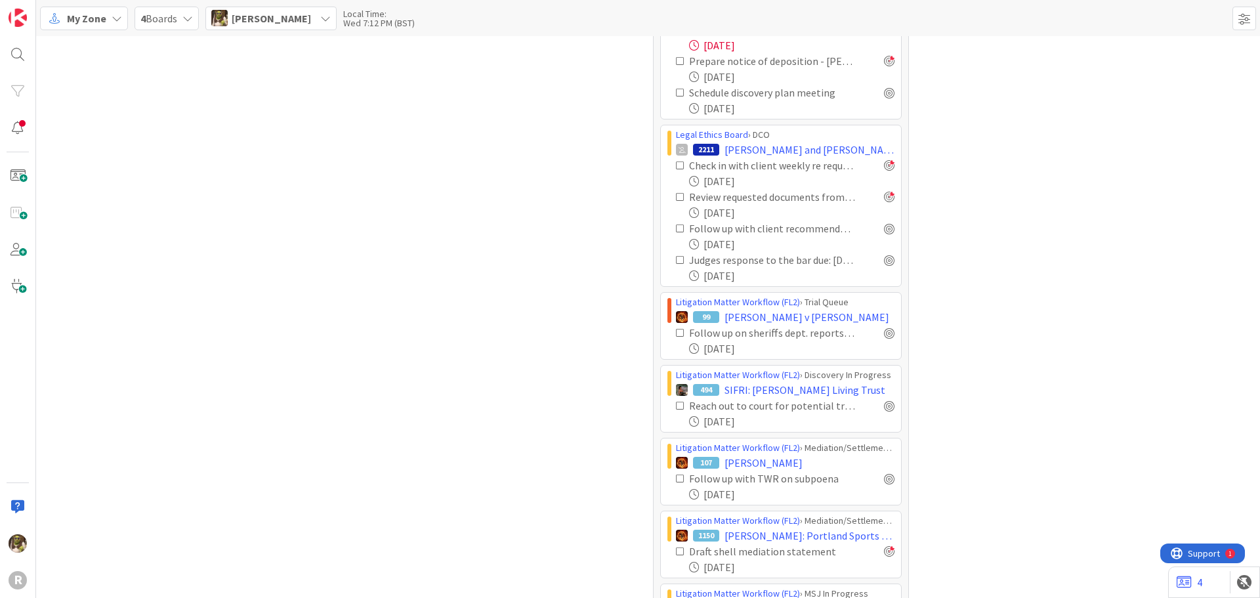
scroll to position [3486, 0]
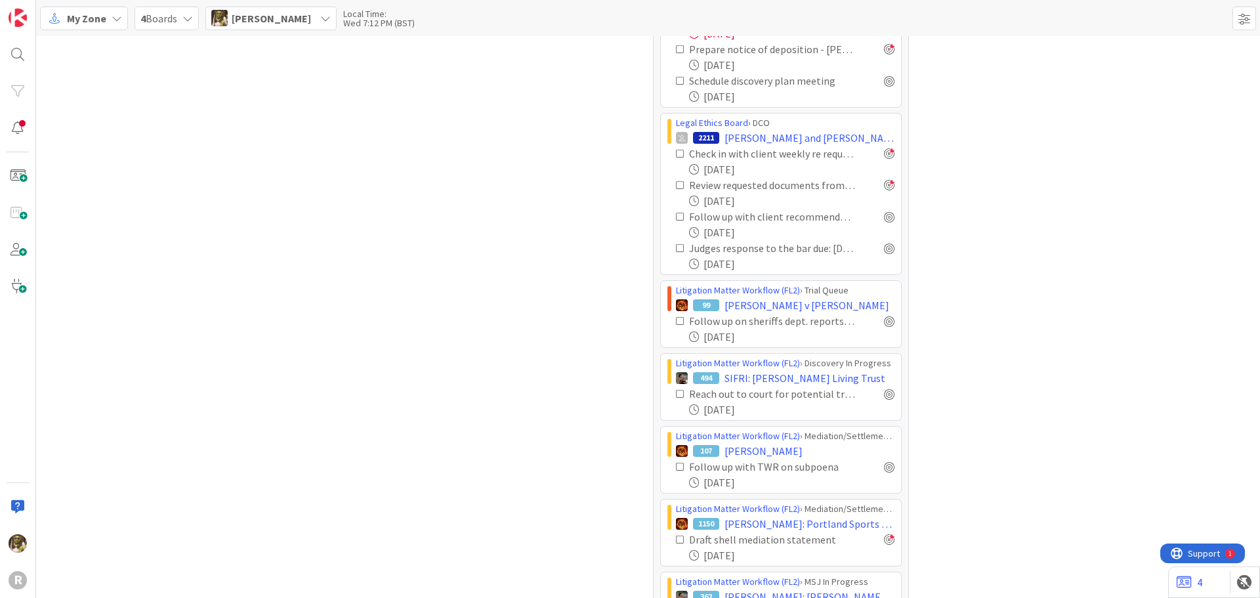
click at [890, 219] on div "Legal Ethics Board › DCO 2211 Janzen, Caroline and Paul Check in with client we…" at bounding box center [781, 194] width 242 height 162
click at [887, 219] on div at bounding box center [889, 216] width 11 height 11
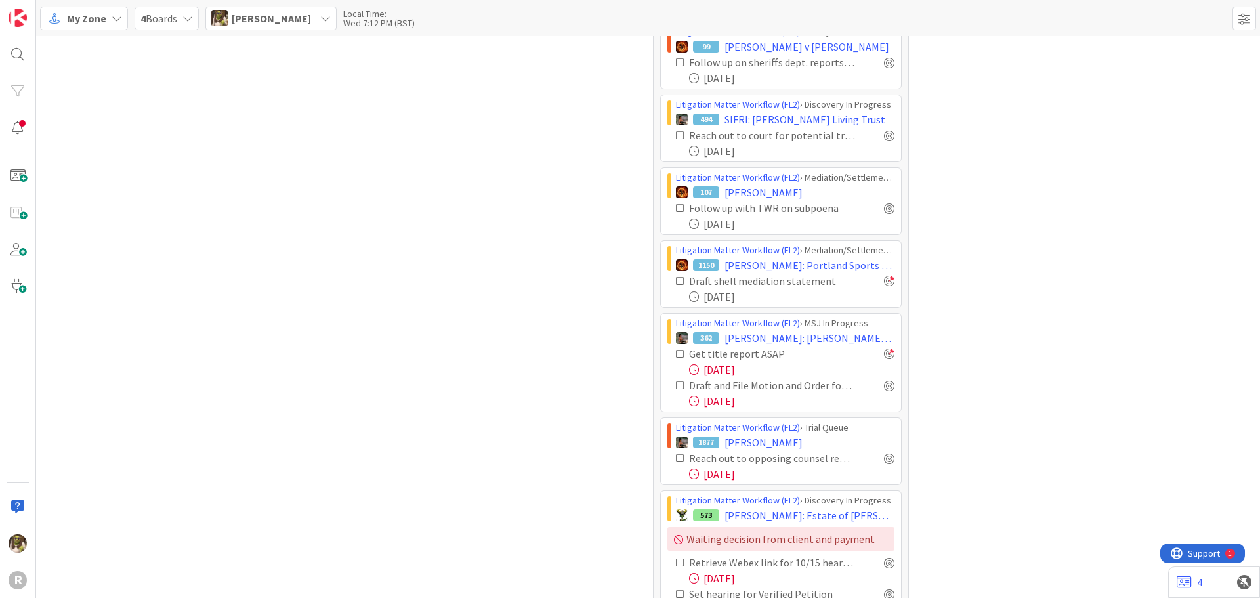
scroll to position [3748, 0]
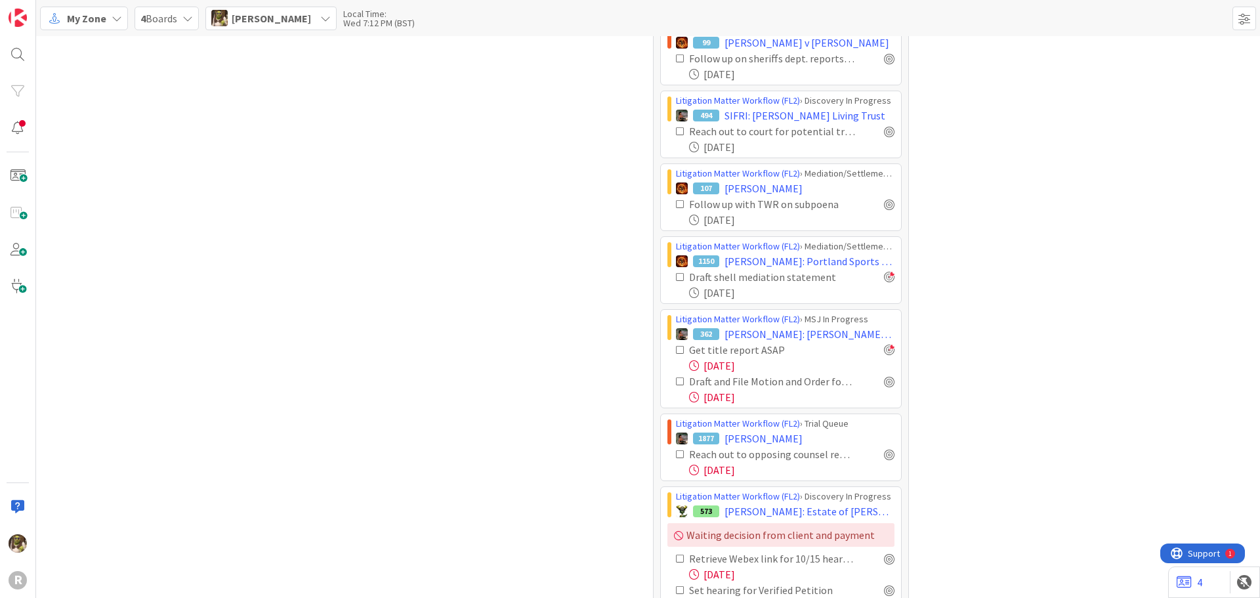
click at [677, 379] on icon at bounding box center [680, 381] width 9 height 9
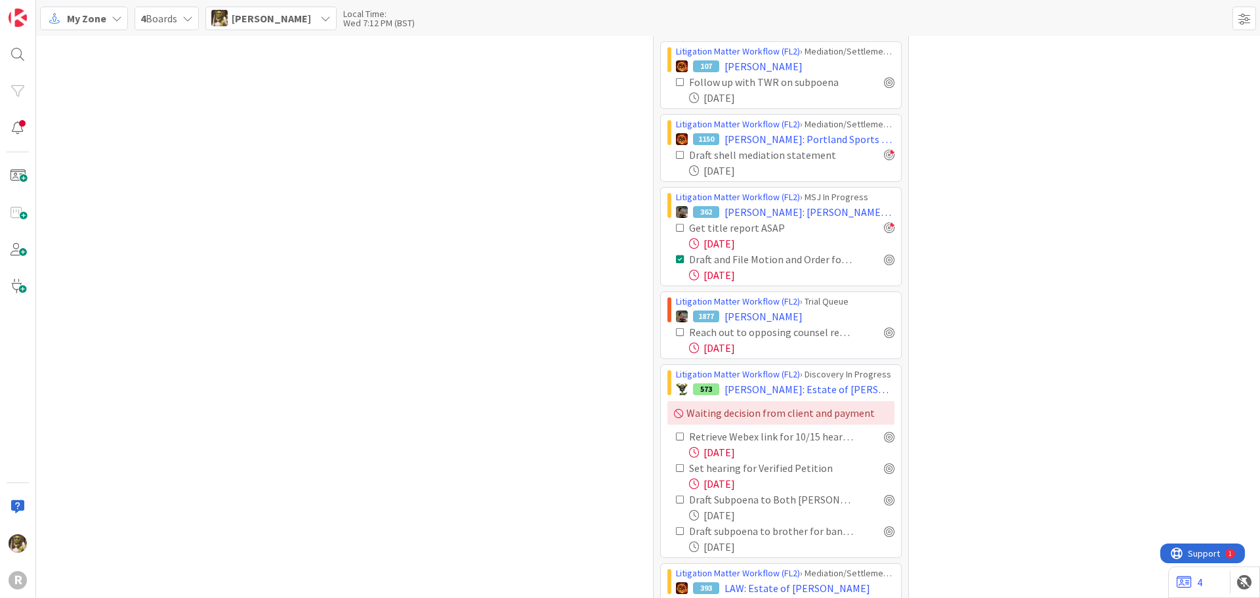
scroll to position [3879, 0]
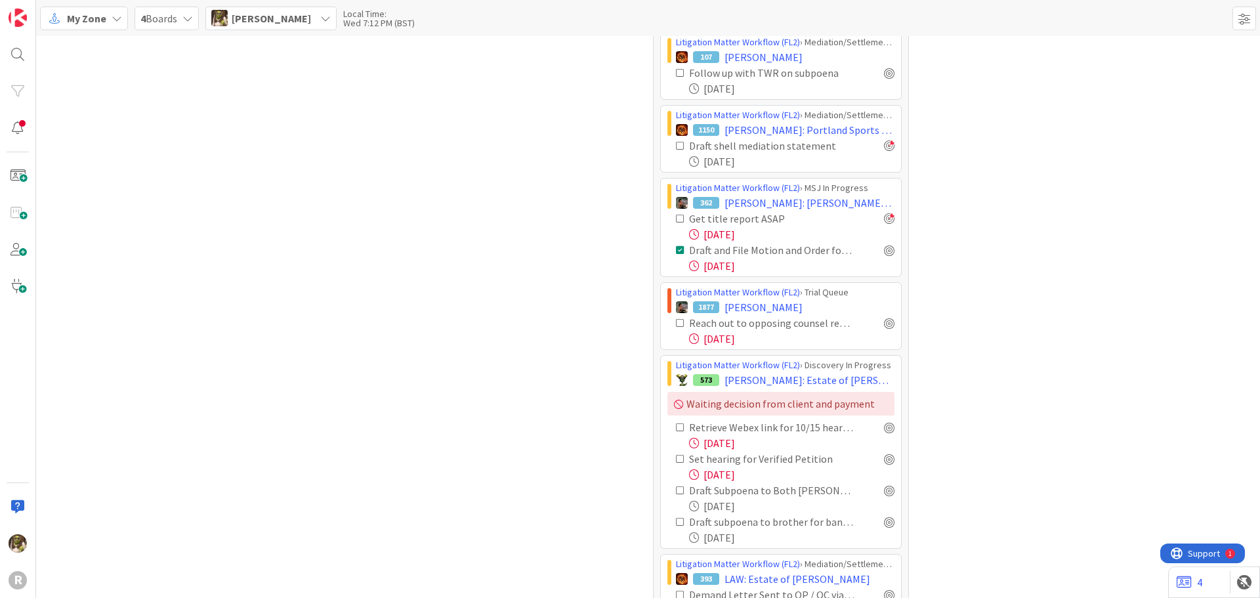
click at [677, 427] on icon at bounding box center [680, 427] width 9 height 9
click at [889, 324] on div at bounding box center [889, 323] width 11 height 11
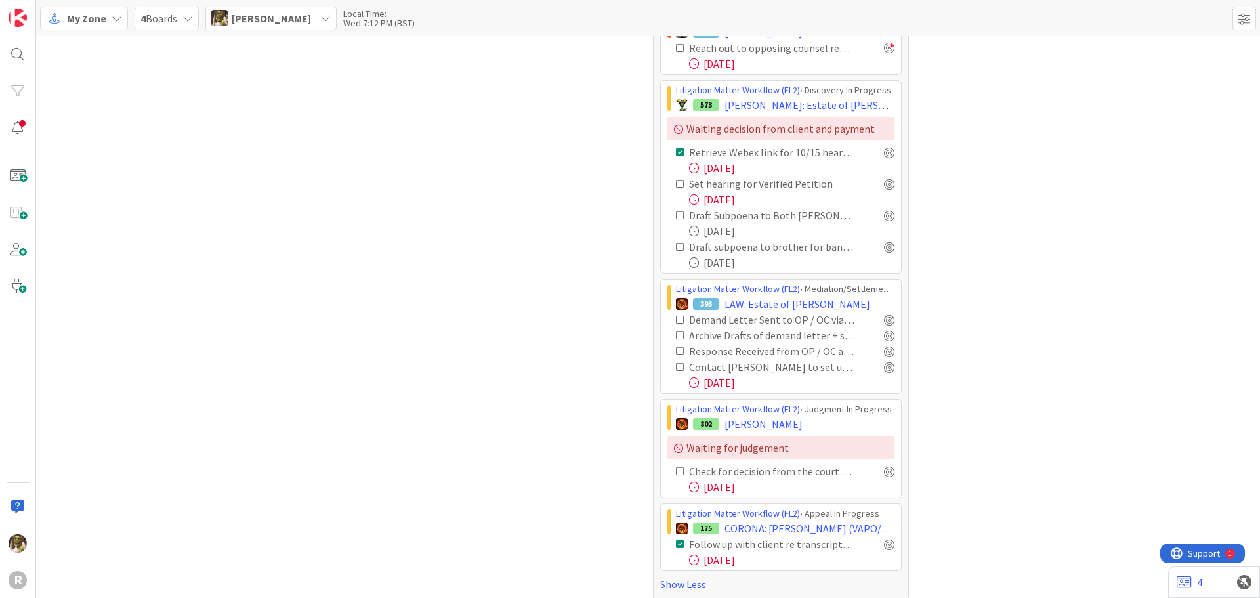
scroll to position [4166, 0]
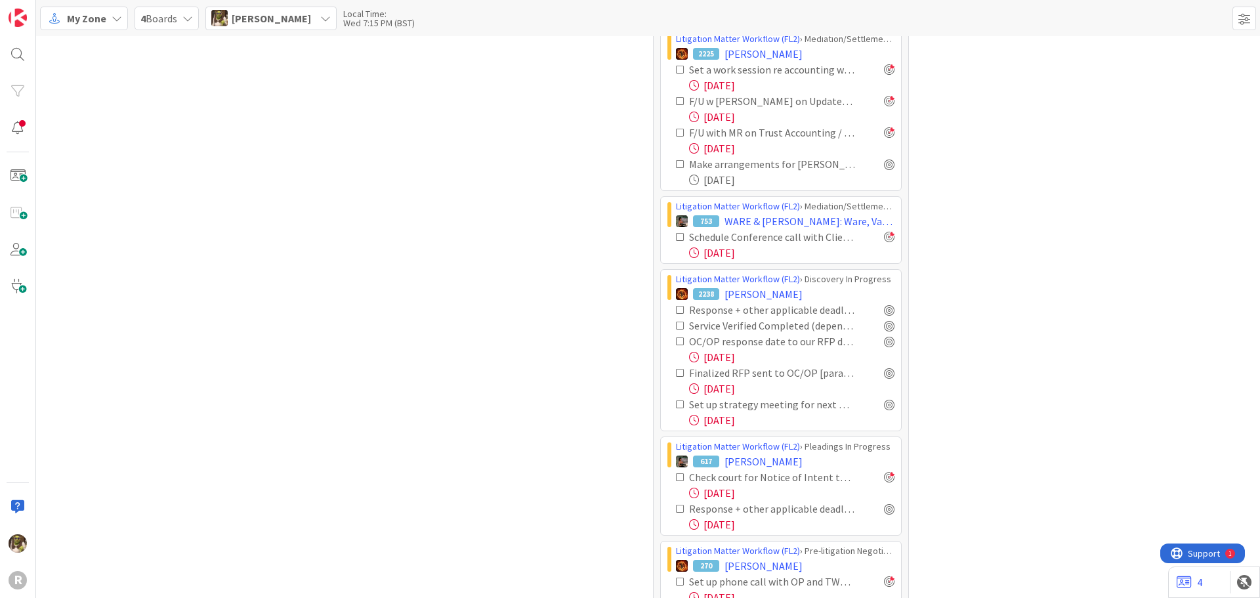
scroll to position [578, 0]
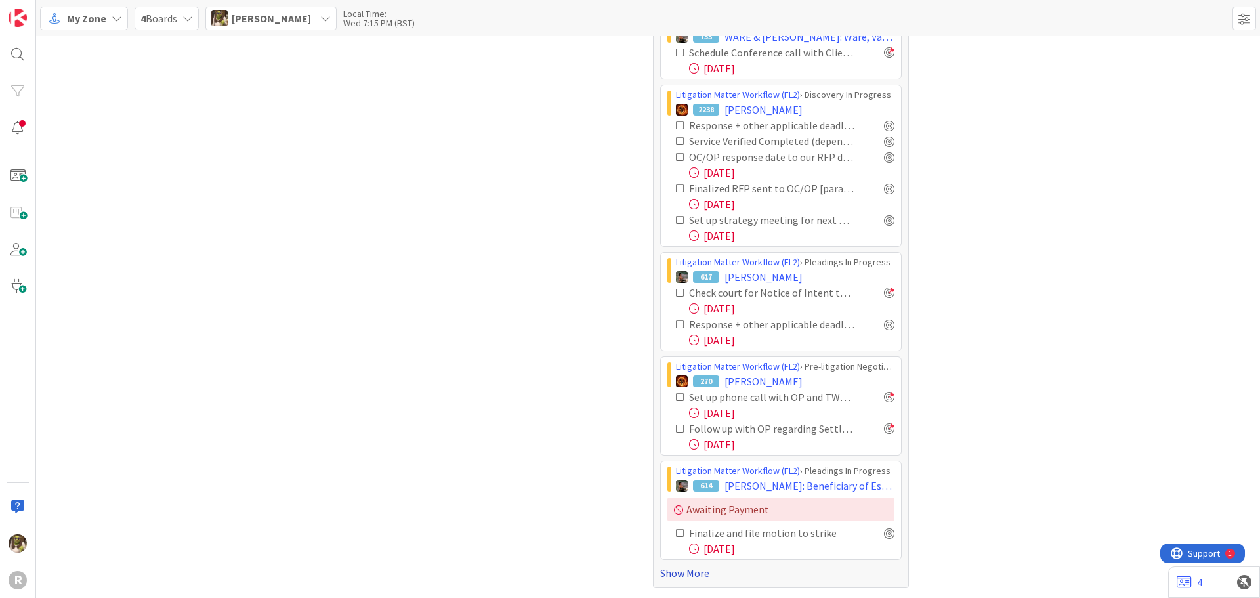
click at [671, 572] on link "Show More" at bounding box center [781, 573] width 242 height 16
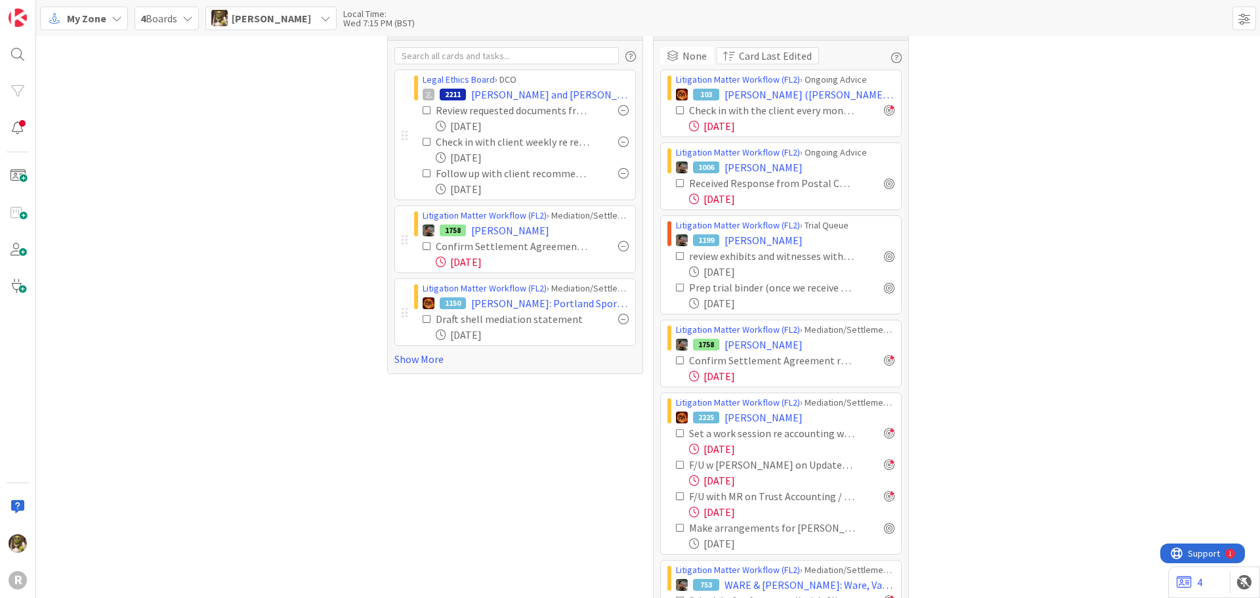
scroll to position [0, 0]
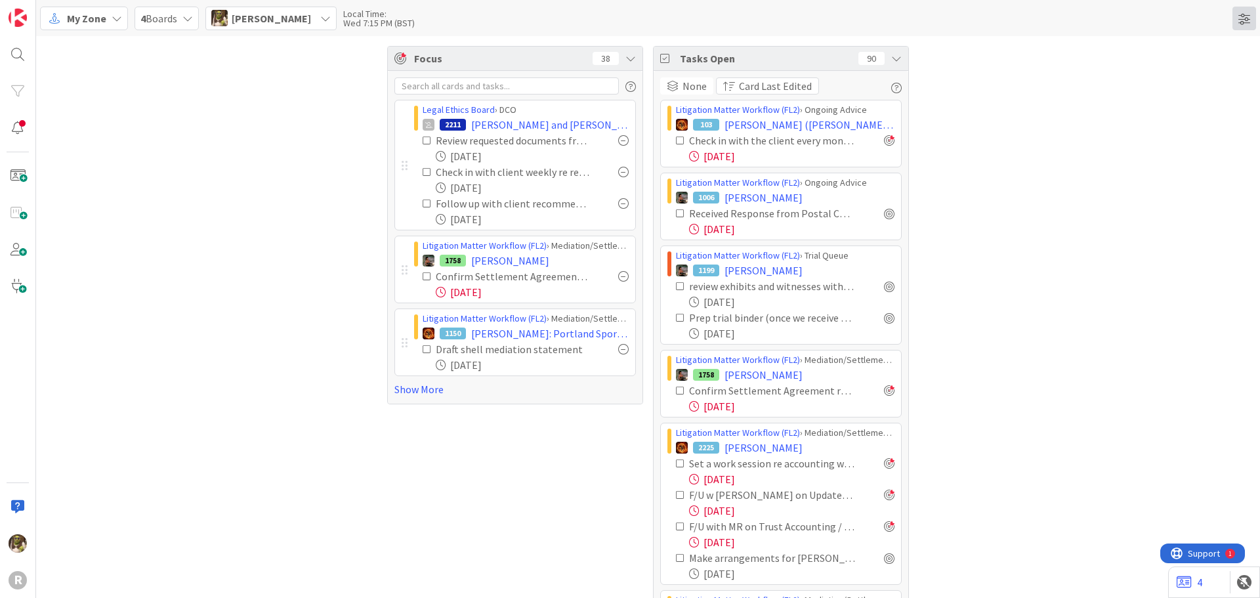
click at [1240, 14] on span at bounding box center [1245, 19] width 24 height 24
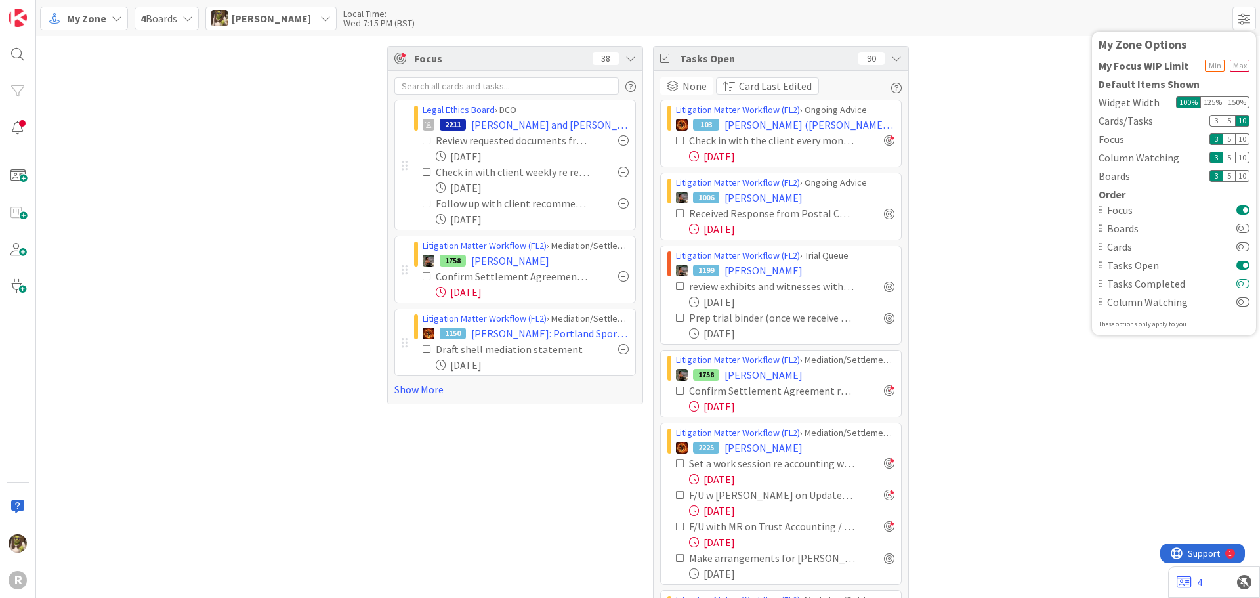
click at [1242, 285] on button at bounding box center [1242, 283] width 13 height 11
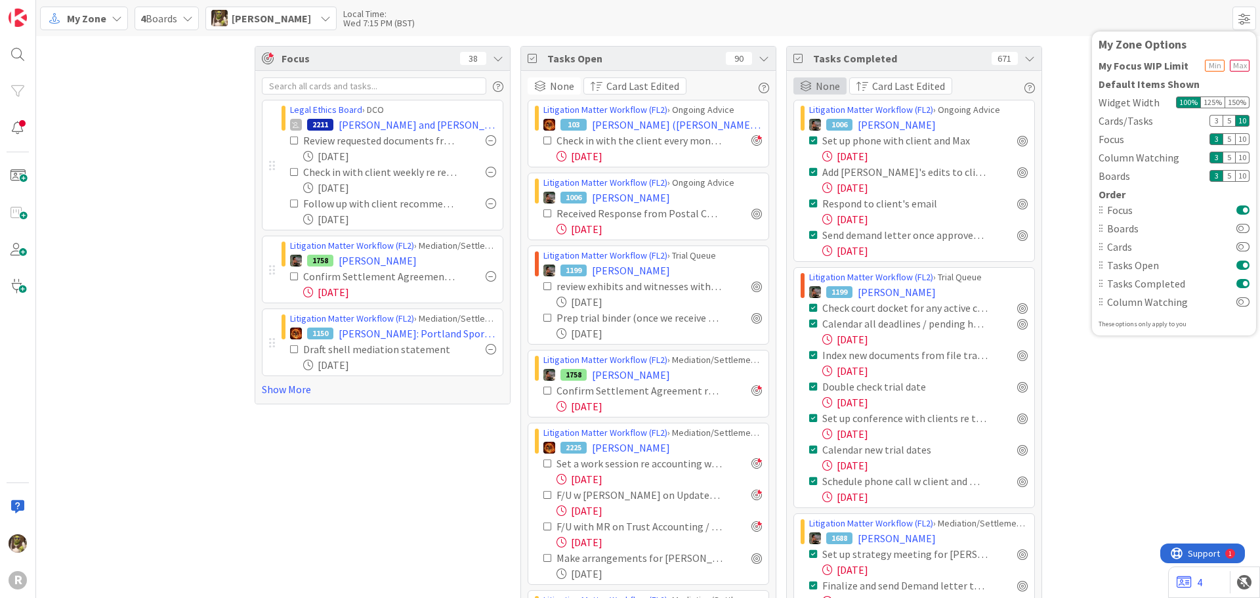
click at [822, 81] on span "None" at bounding box center [828, 86] width 24 height 16
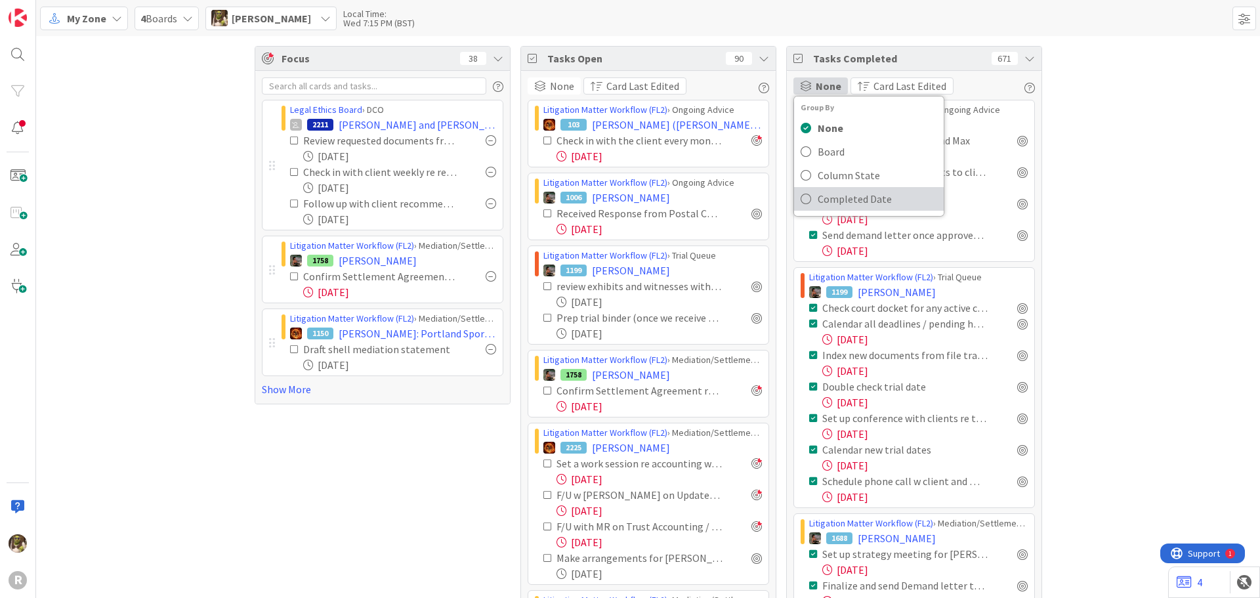
click at [801, 199] on icon at bounding box center [806, 199] width 11 height 20
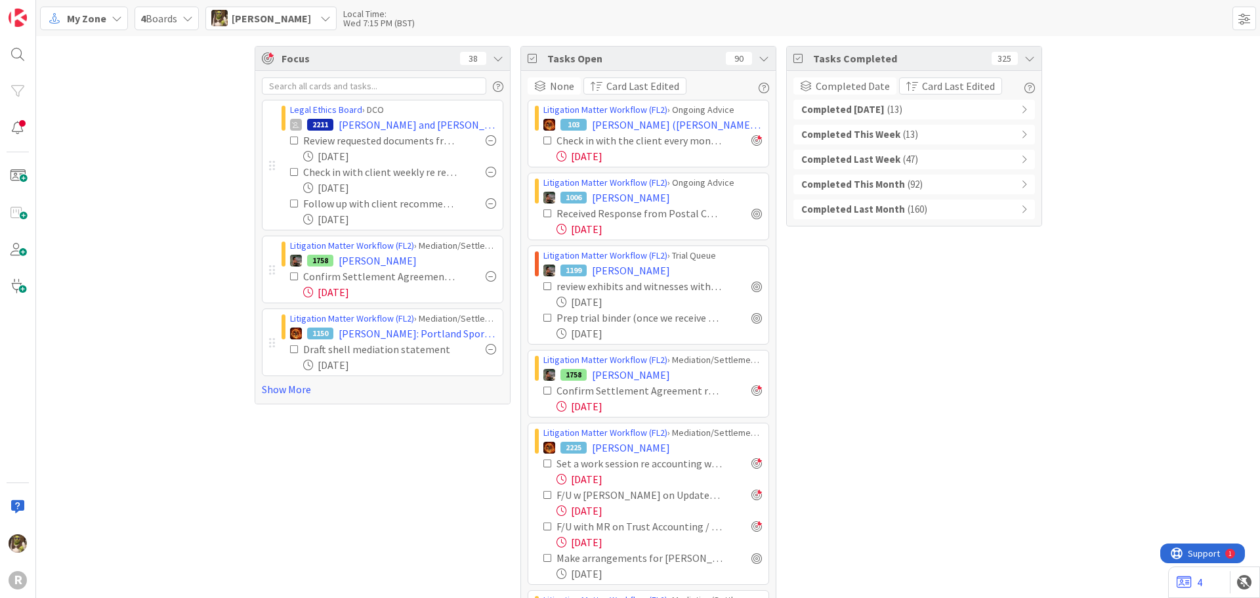
click at [1013, 110] on div "Completed Today ( 13 )" at bounding box center [914, 110] width 242 height 20
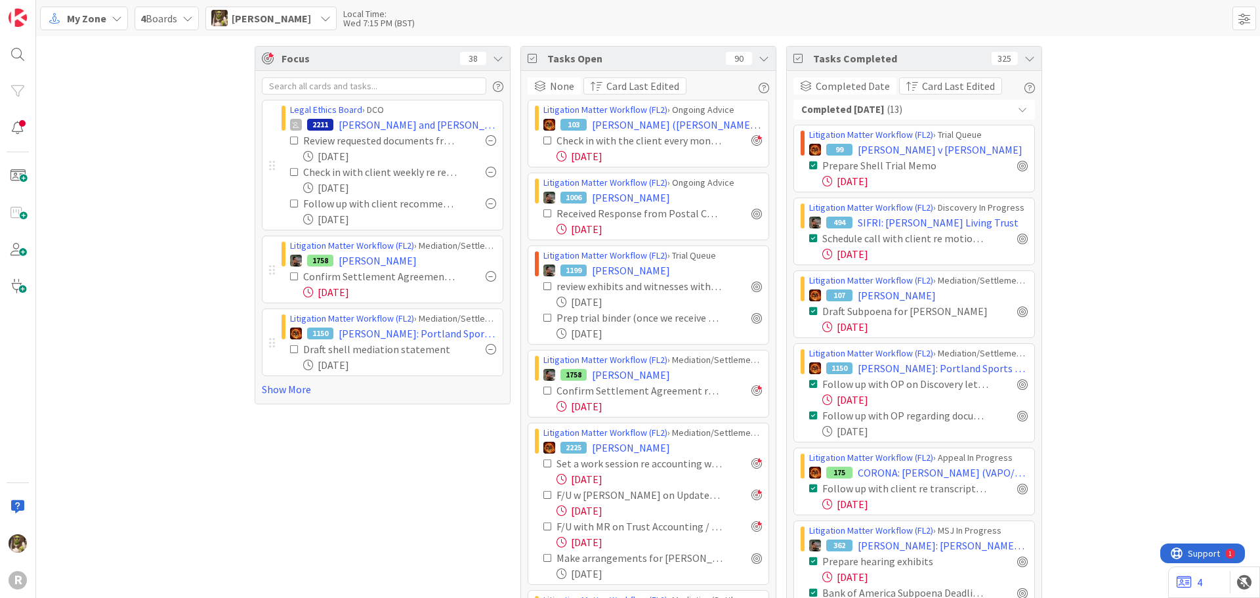
click at [1010, 109] on div "Completed Today ( 13 )" at bounding box center [914, 110] width 242 height 20
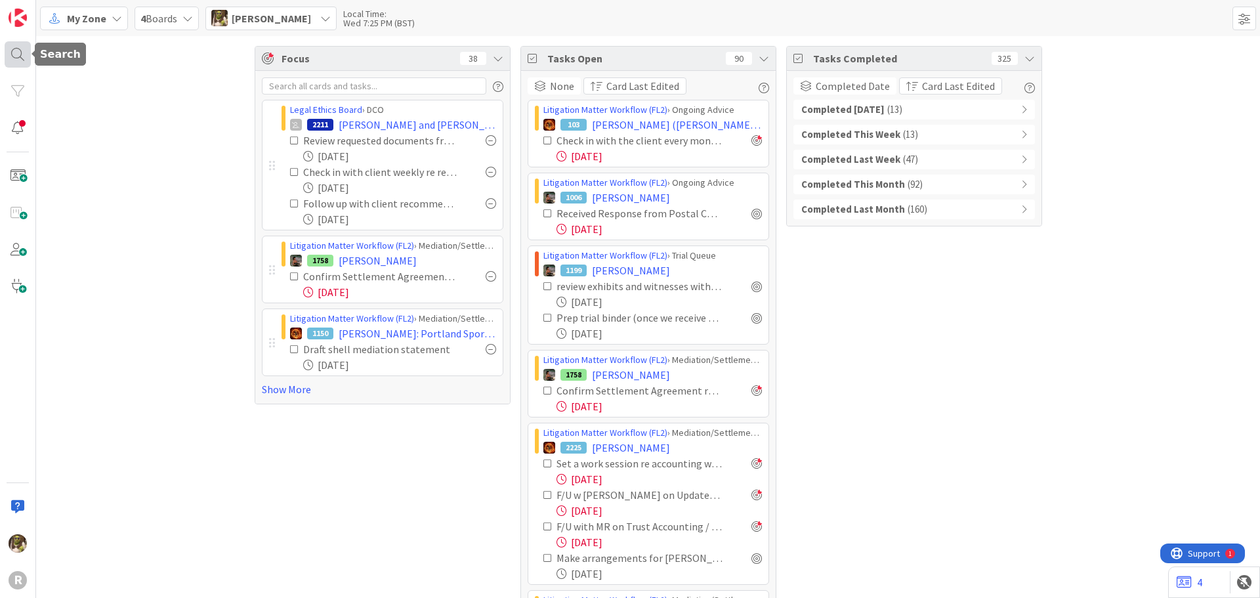
click at [16, 56] on div at bounding box center [18, 54] width 26 height 26
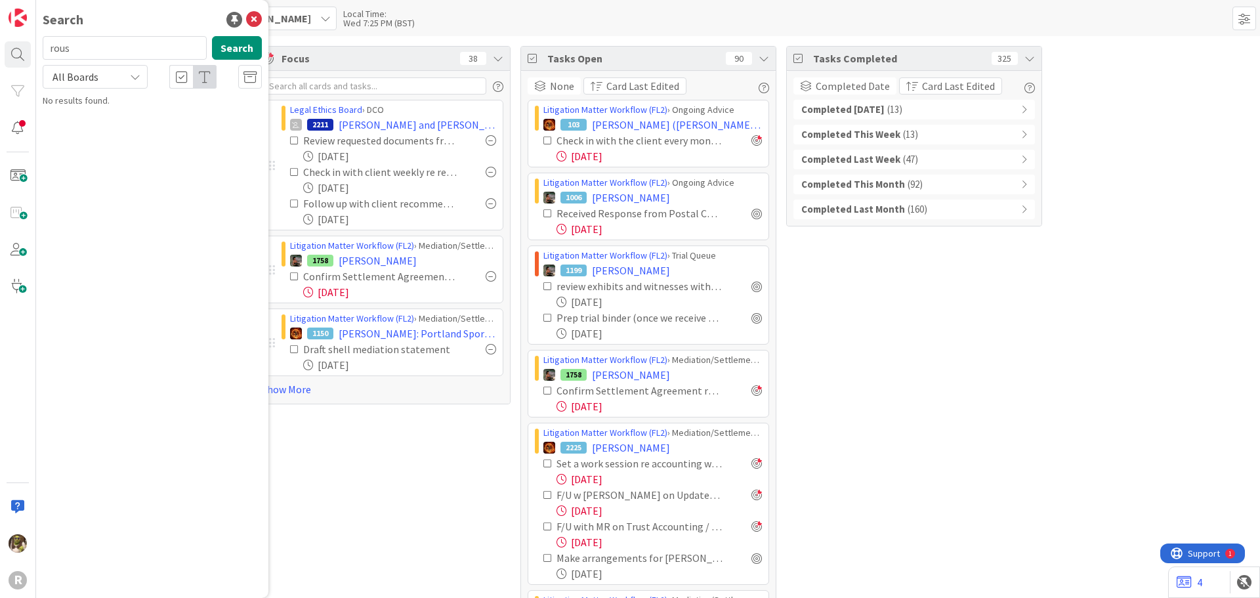
type input "rous"
click at [110, 46] on input "rous" at bounding box center [125, 48] width 164 height 24
click at [257, 46] on button "Search" at bounding box center [237, 48] width 50 height 24
click at [251, 16] on icon at bounding box center [254, 20] width 16 height 16
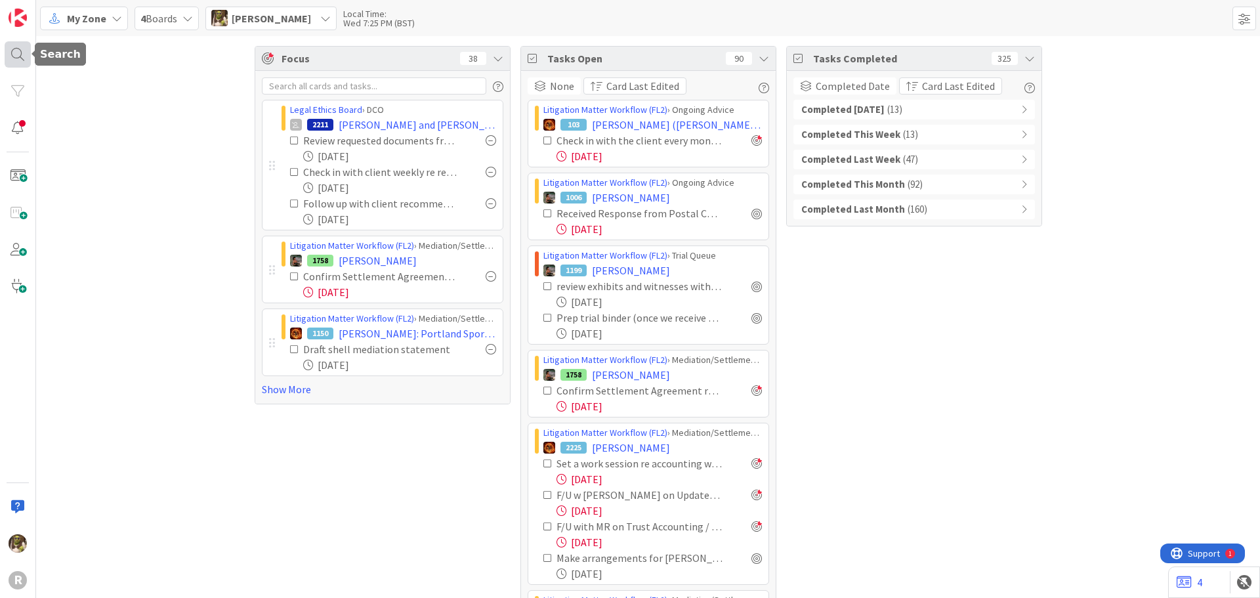
click at [23, 57] on div at bounding box center [18, 54] width 26 height 26
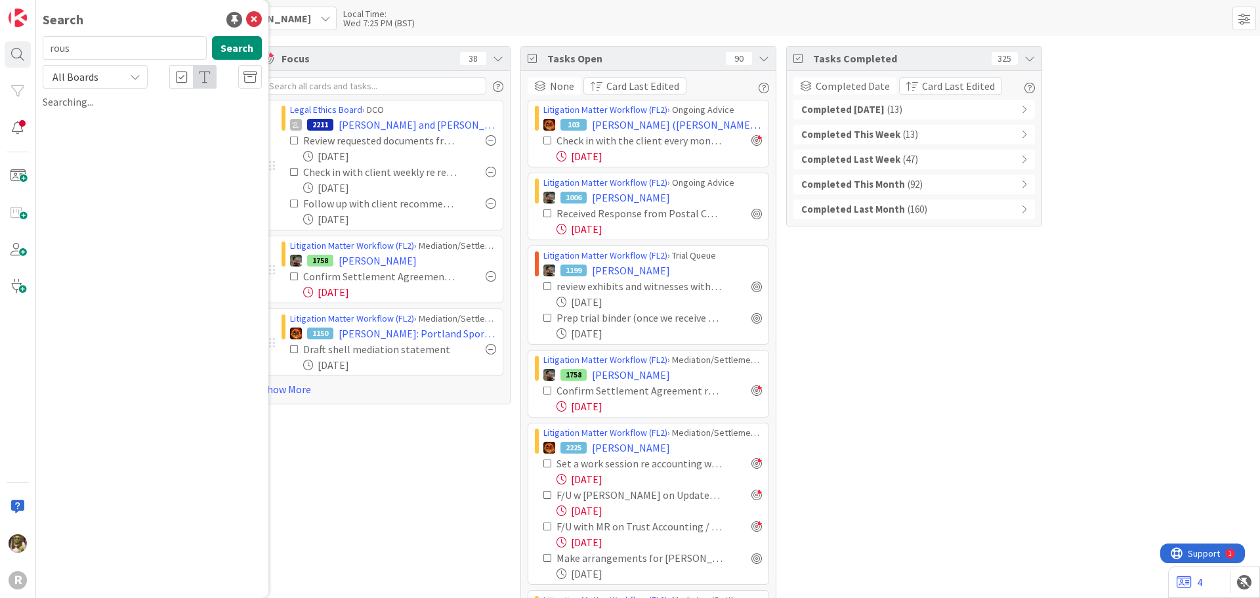
drag, startPoint x: 101, startPoint y: 49, endPoint x: 31, endPoint y: 64, distance: 71.8
click at [31, 65] on div "R Search rous Search All Boards Searching..." at bounding box center [18, 299] width 36 height 598
type input "rous"
drag, startPoint x: 102, startPoint y: 110, endPoint x: 106, endPoint y: 104, distance: 7.1
click at [105, 105] on div "Search rous Search All Boards Searching..." at bounding box center [152, 299] width 232 height 598
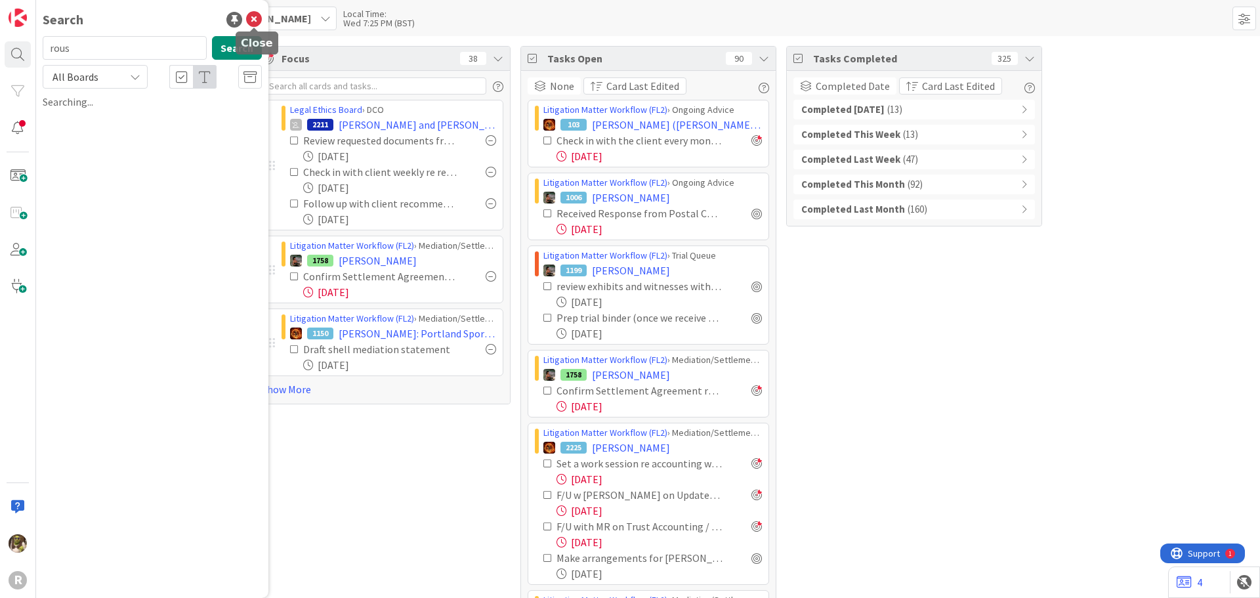
click at [253, 20] on icon at bounding box center [254, 20] width 16 height 16
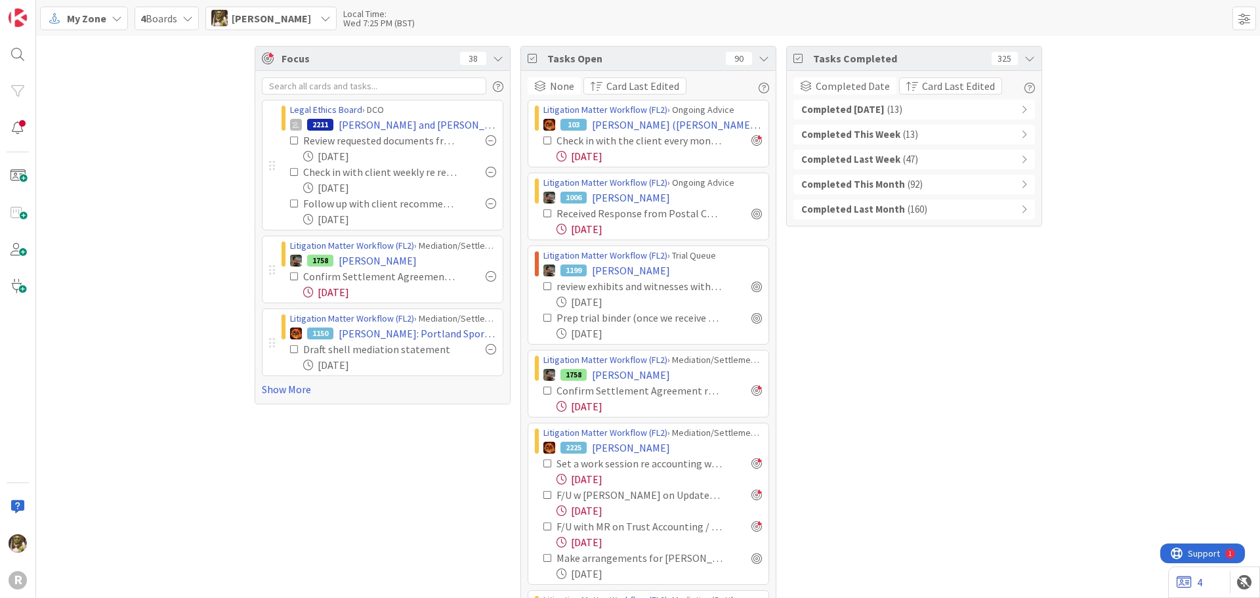
click at [110, 20] on div "My Zone" at bounding box center [84, 19] width 88 height 24
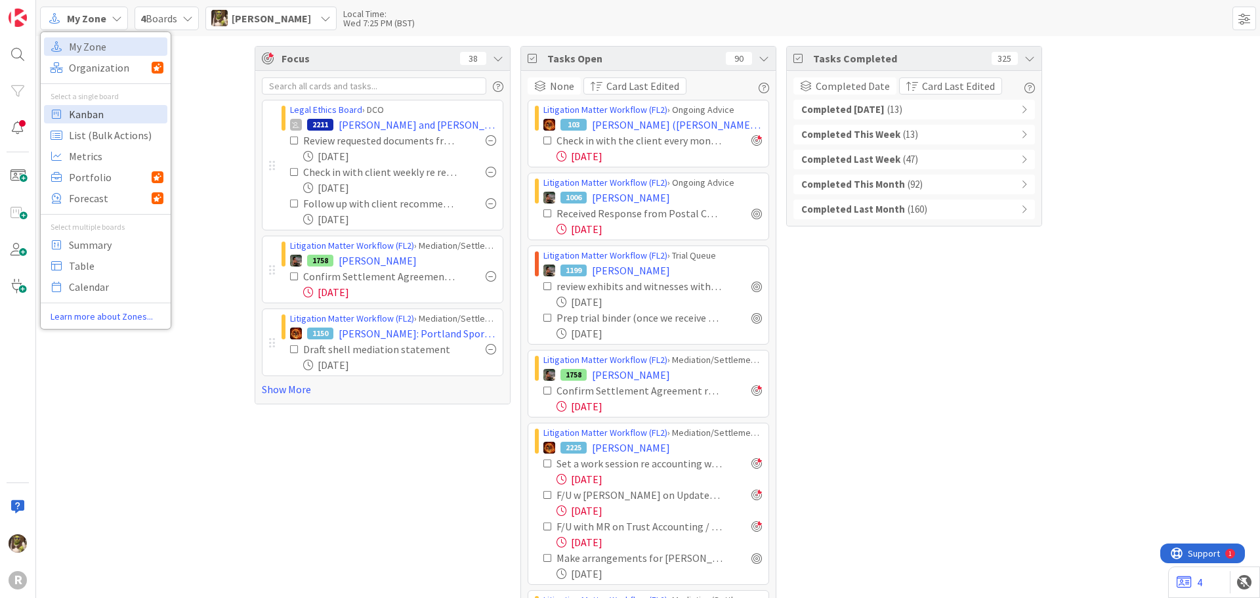
click at [104, 112] on span "Kanban" at bounding box center [116, 114] width 95 height 20
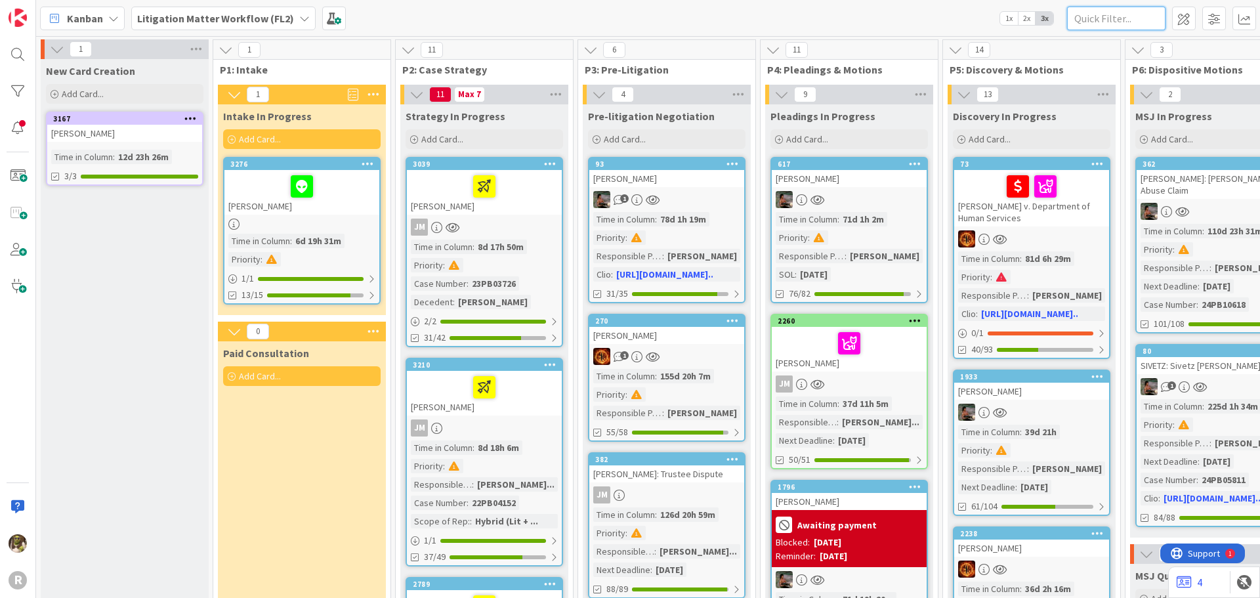
click at [1091, 15] on input "text" at bounding box center [1116, 19] width 98 height 24
type input "rous"
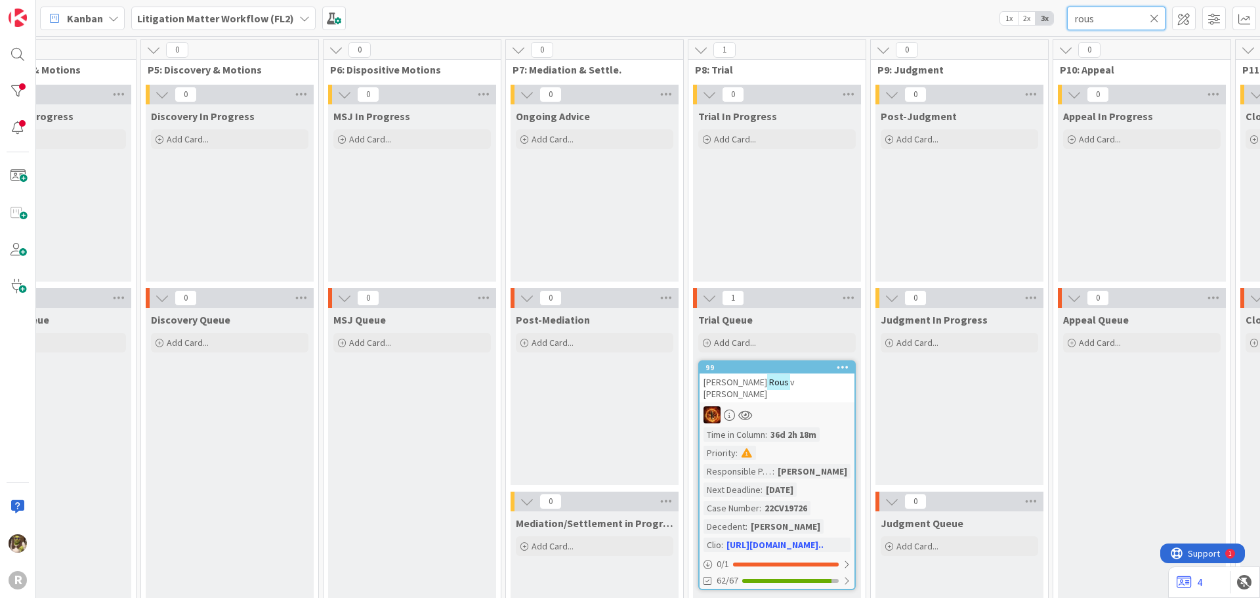
scroll to position [0, 856]
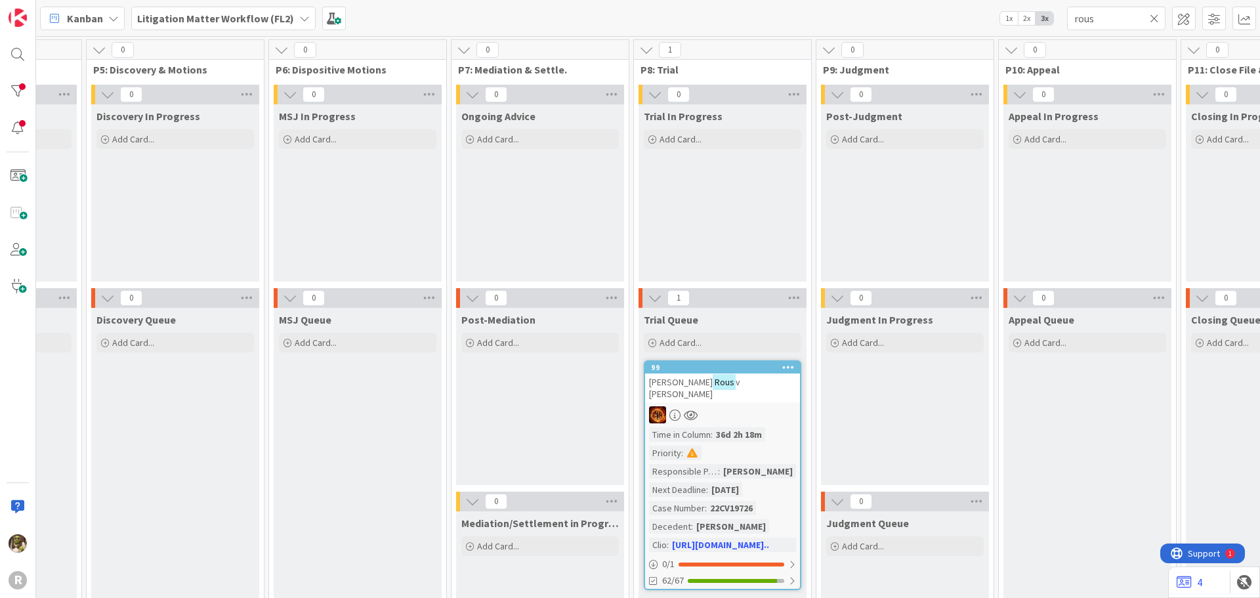
click at [725, 373] on div "[PERSON_NAME] v [PERSON_NAME]" at bounding box center [722, 387] width 155 height 29
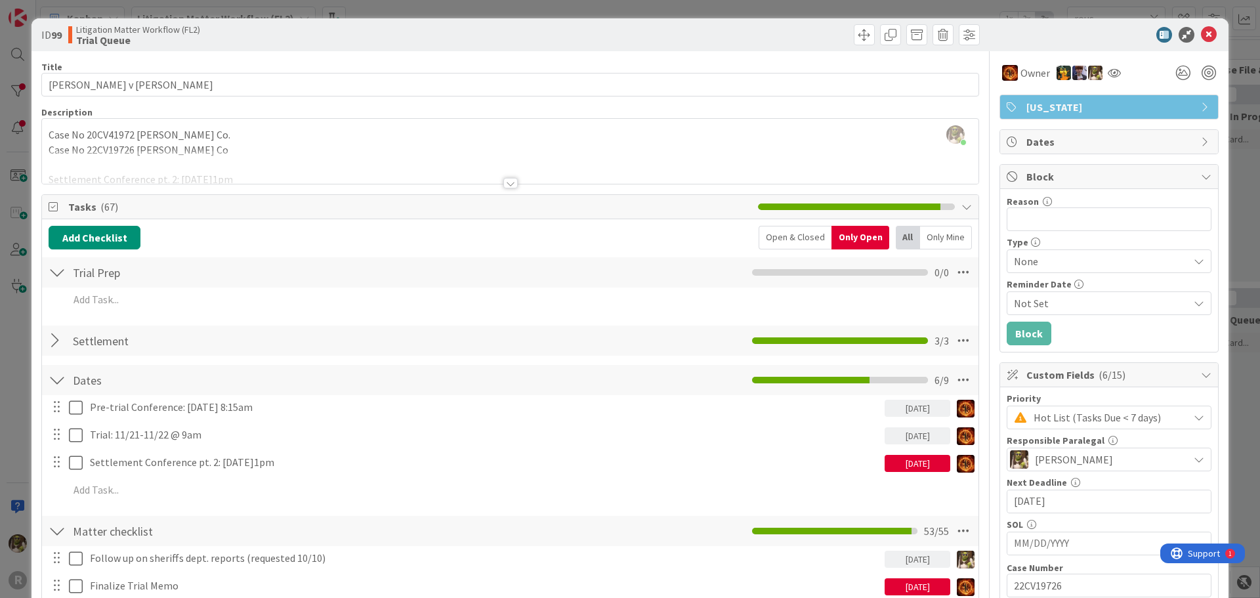
click at [509, 182] on div at bounding box center [510, 183] width 14 height 11
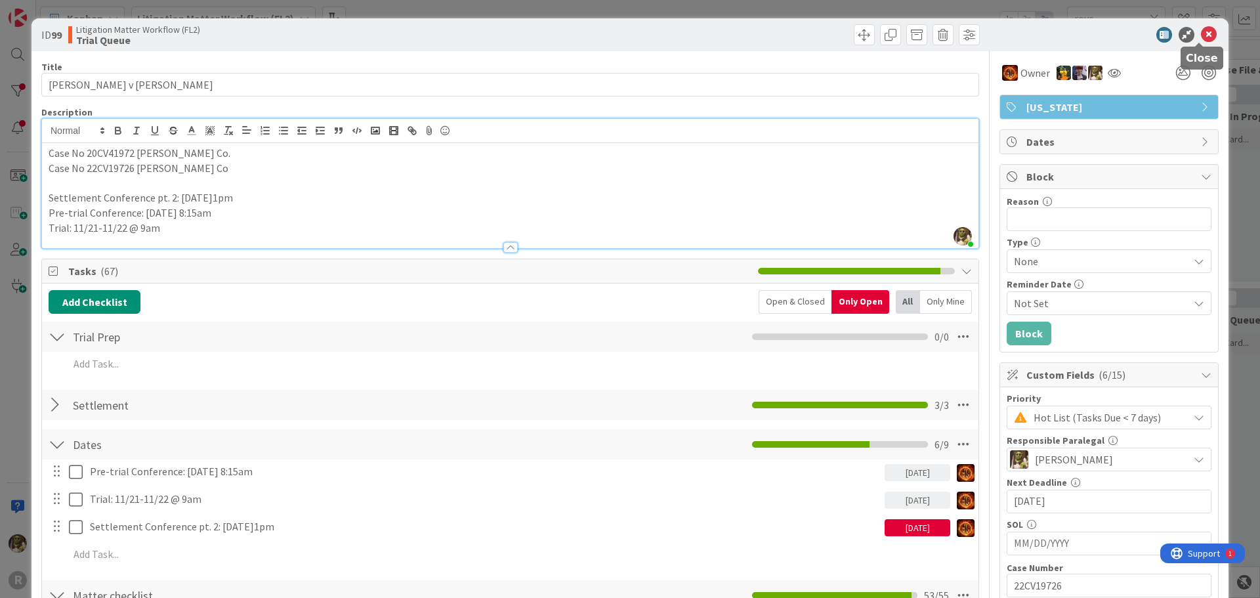
click at [1201, 29] on icon at bounding box center [1209, 35] width 16 height 16
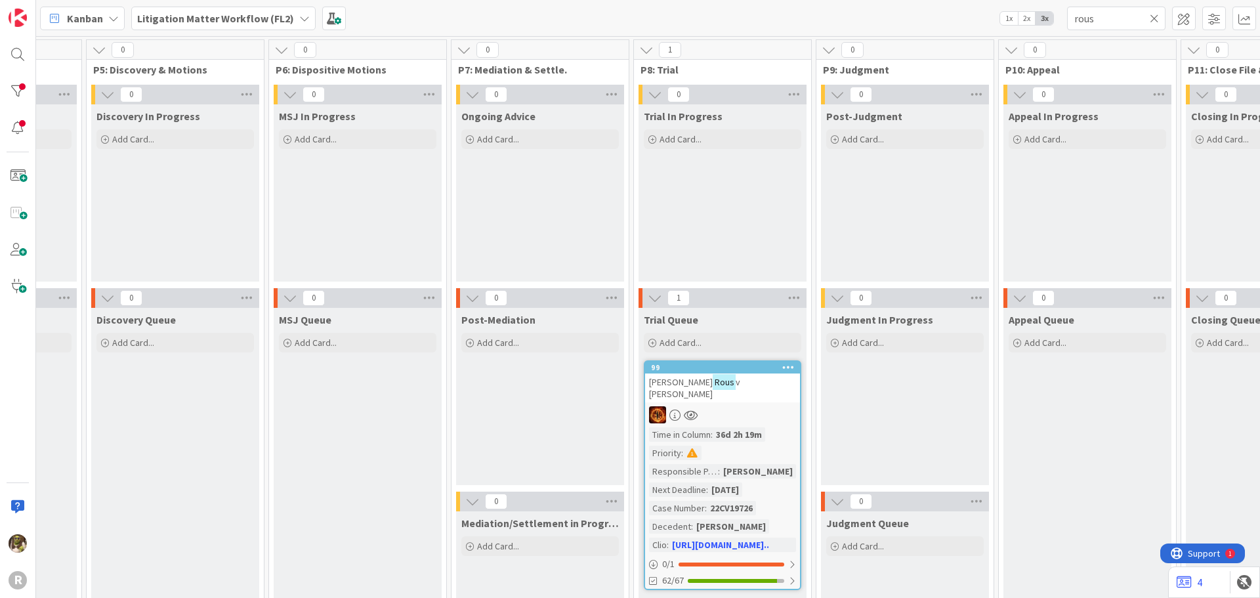
click at [102, 24] on div "Kanban" at bounding box center [82, 19] width 85 height 24
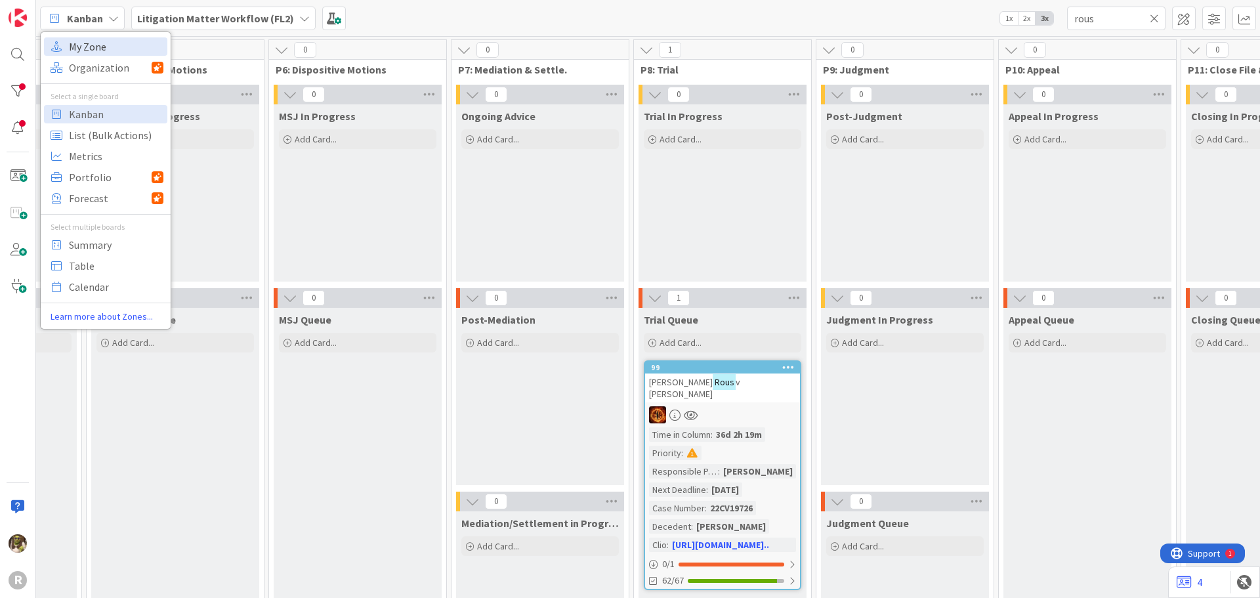
click at [126, 50] on span "My Zone" at bounding box center [116, 47] width 95 height 20
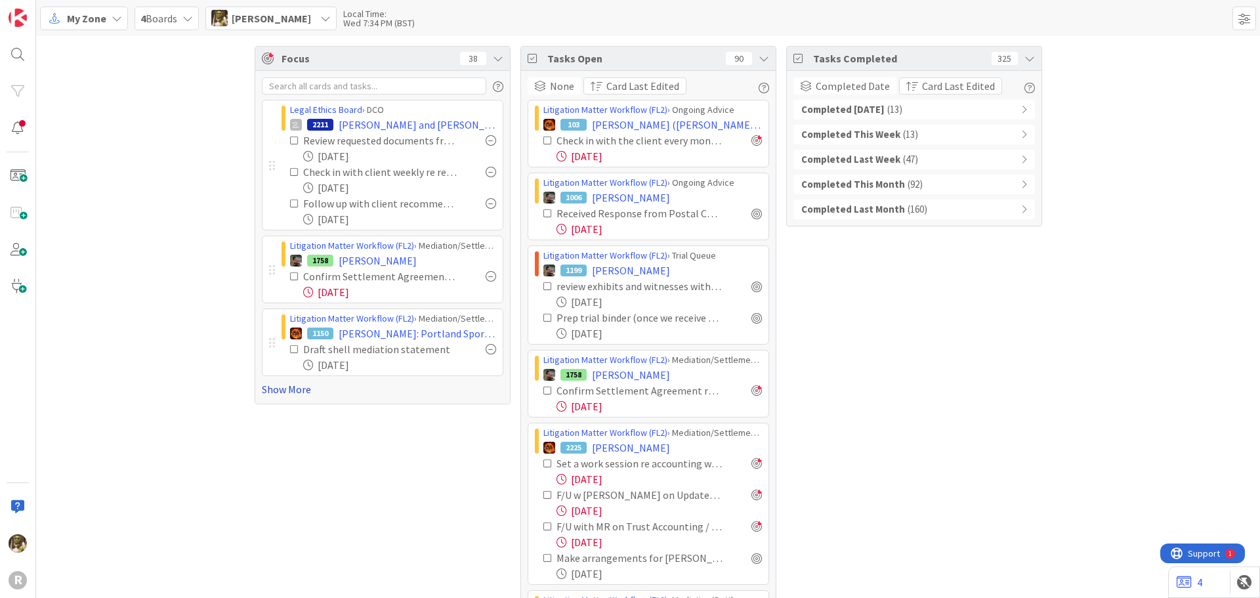
click at [283, 391] on link "Show More" at bounding box center [383, 389] width 242 height 16
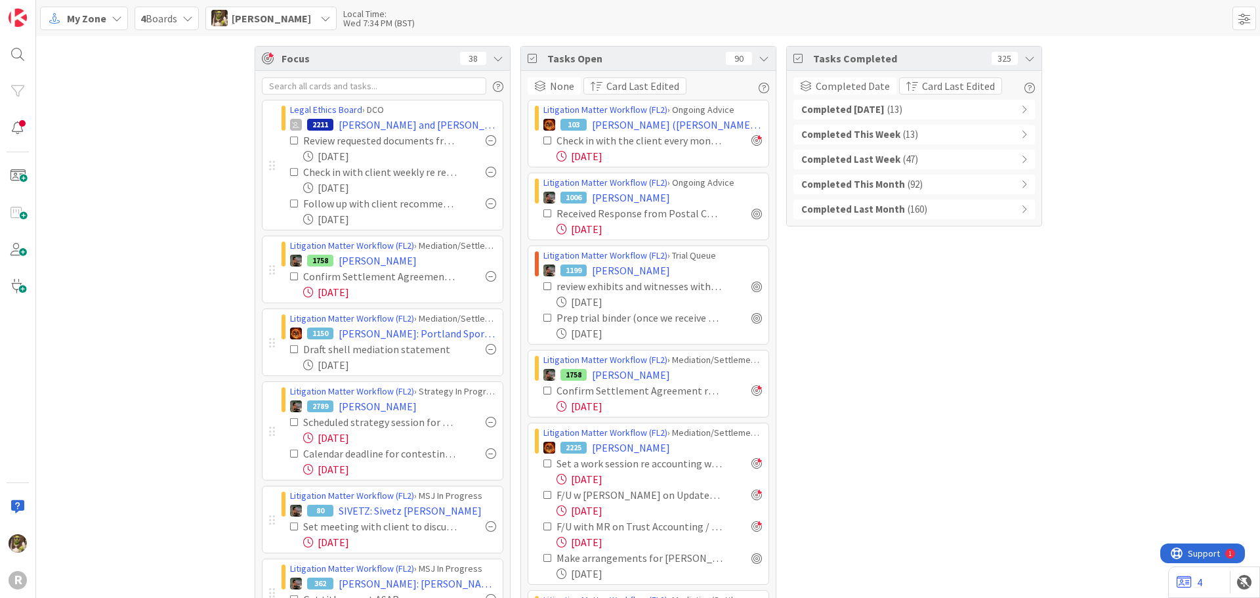
scroll to position [66, 0]
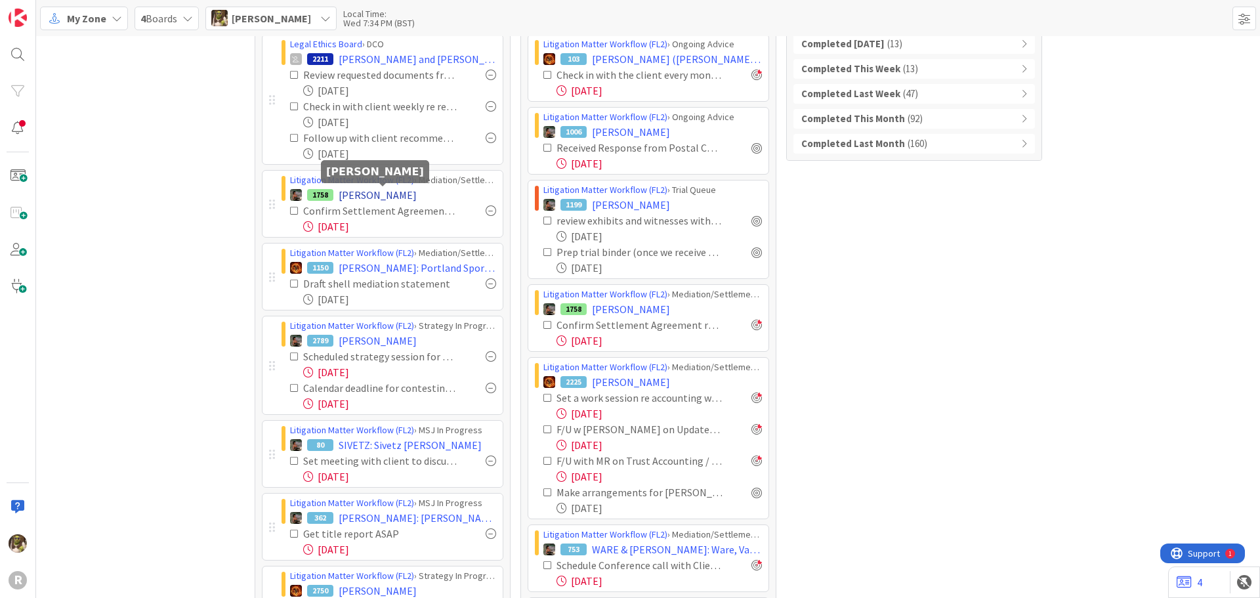
click at [406, 188] on span "[PERSON_NAME]" at bounding box center [378, 195] width 78 height 16
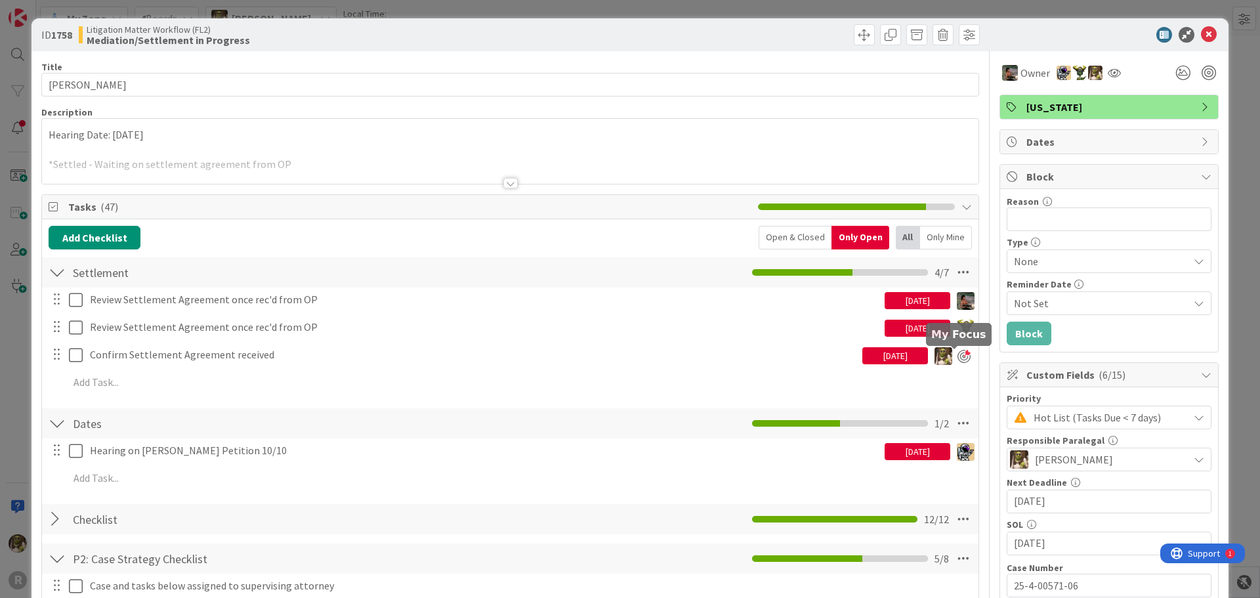
click at [958, 351] on div at bounding box center [964, 356] width 13 height 13
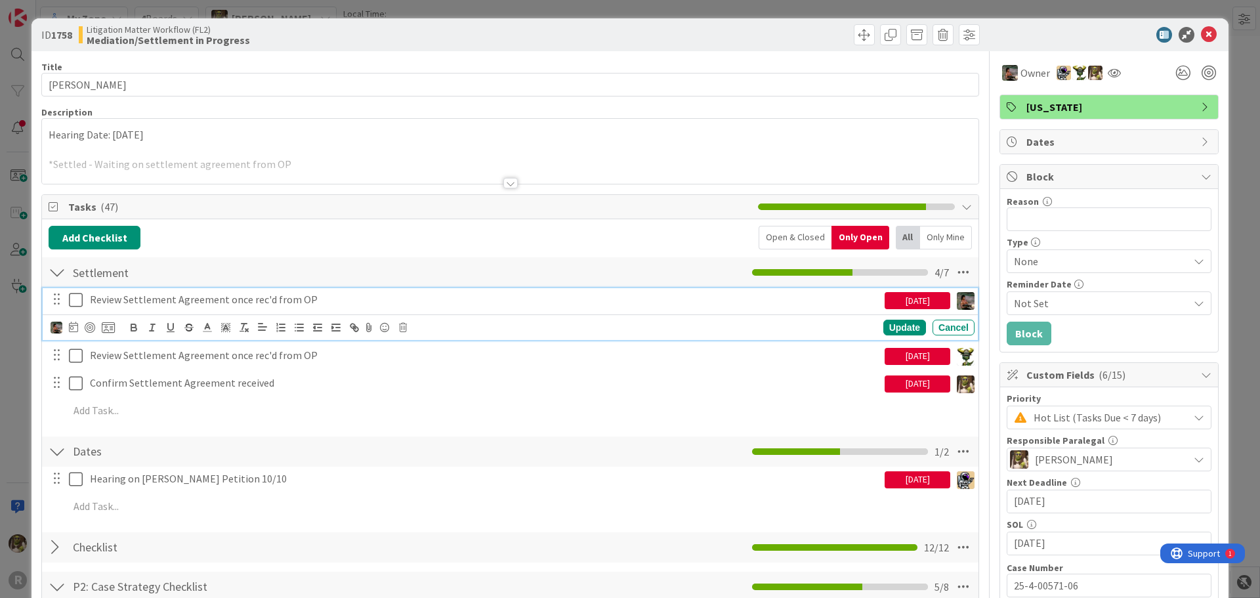
click at [147, 295] on p "Review Settlement Agreement once rec'd from OP" at bounding box center [485, 299] width 790 height 15
click at [74, 329] on icon at bounding box center [73, 327] width 9 height 11
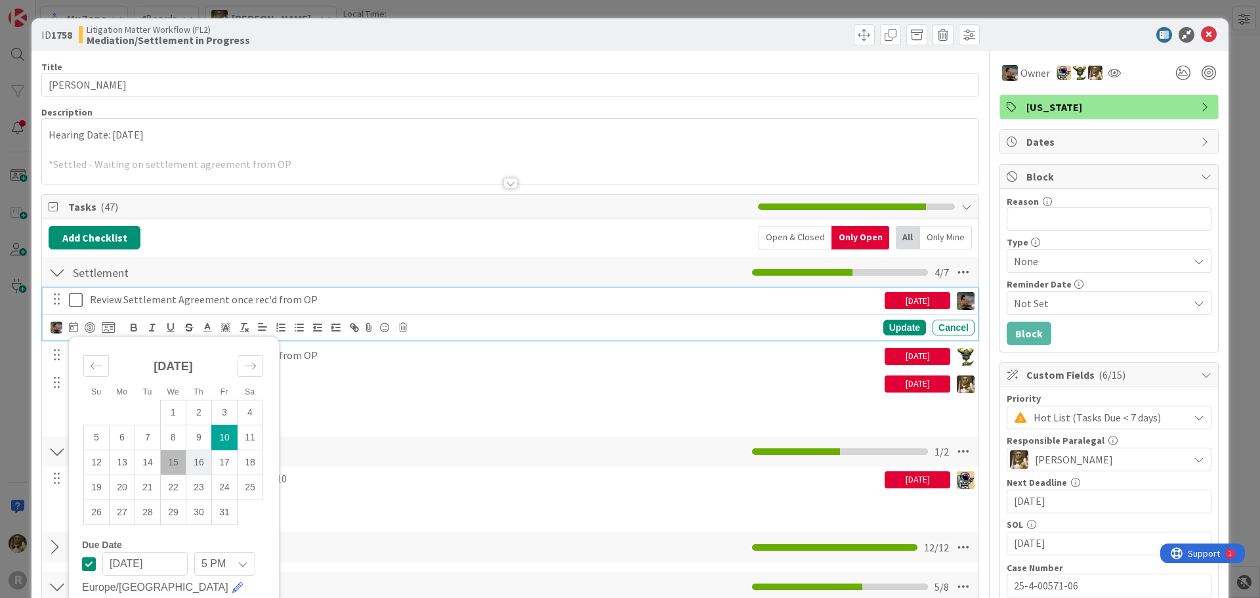
click at [201, 464] on td "16" at bounding box center [199, 462] width 26 height 25
type input "[DATE]"
click at [903, 327] on div "Update" at bounding box center [904, 328] width 43 height 16
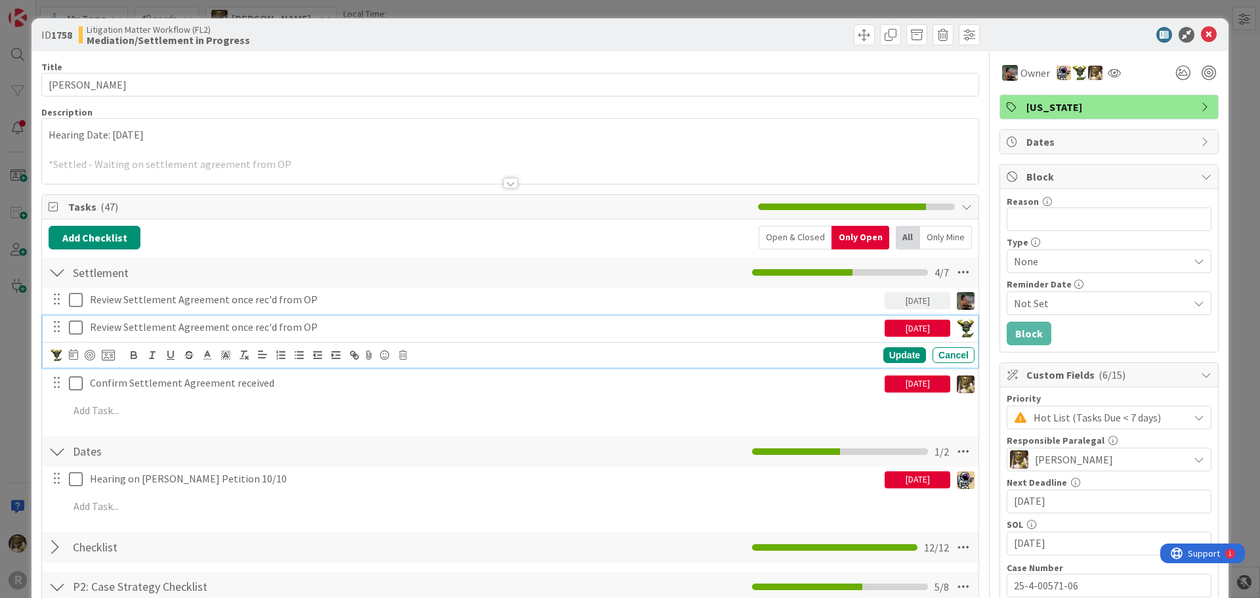
click at [177, 329] on p "Review Settlement Agreement once rec'd from OP" at bounding box center [485, 327] width 790 height 15
click at [74, 355] on icon at bounding box center [73, 354] width 9 height 11
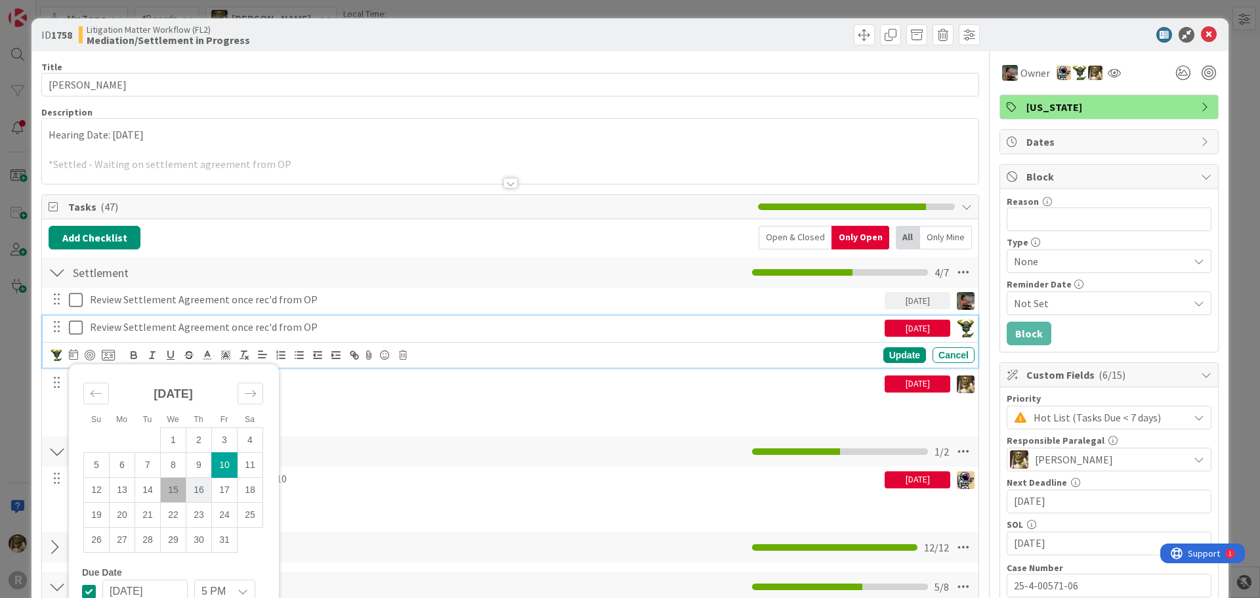
click at [203, 494] on td "16" at bounding box center [199, 489] width 26 height 25
type input "[DATE]"
click at [899, 354] on div "Update" at bounding box center [904, 355] width 43 height 16
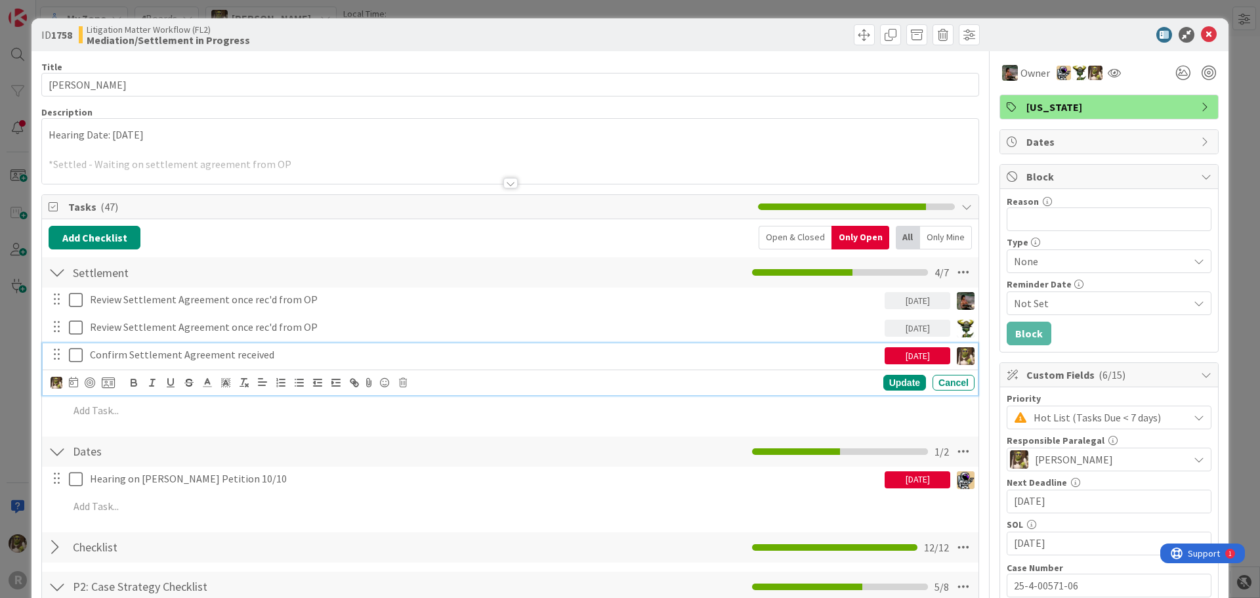
click at [187, 349] on p "Confirm Settlement Agreement received" at bounding box center [485, 354] width 790 height 15
click at [75, 385] on icon at bounding box center [73, 382] width 9 height 11
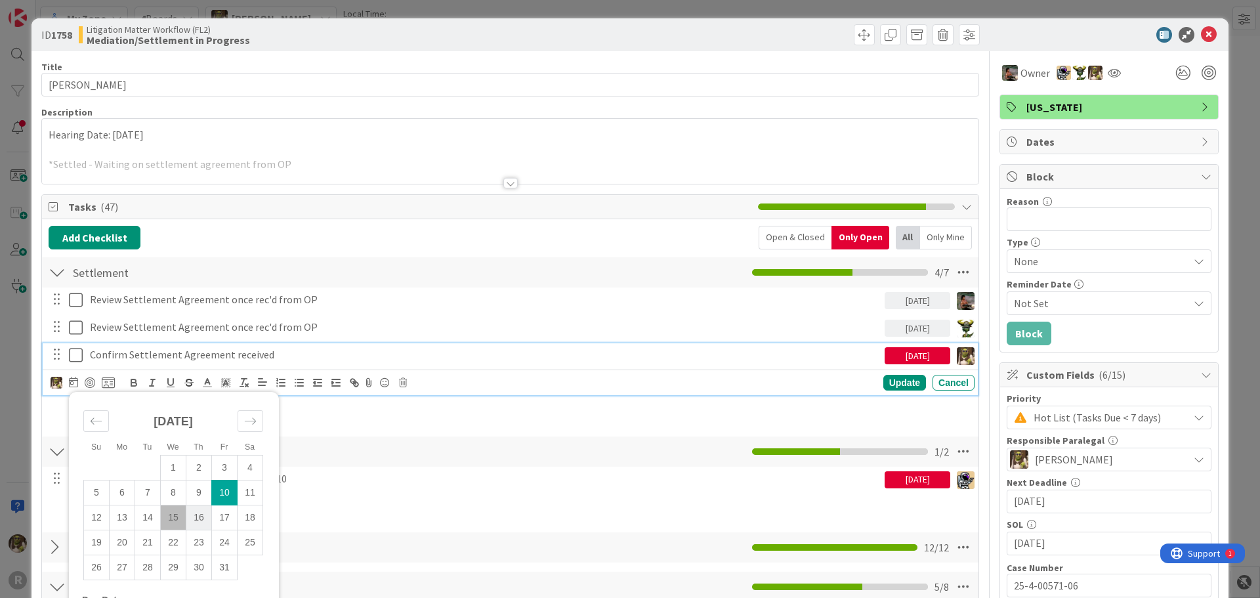
click at [203, 520] on td "16" at bounding box center [199, 517] width 26 height 25
type input "[DATE]"
click at [905, 381] on div "Update" at bounding box center [904, 383] width 43 height 16
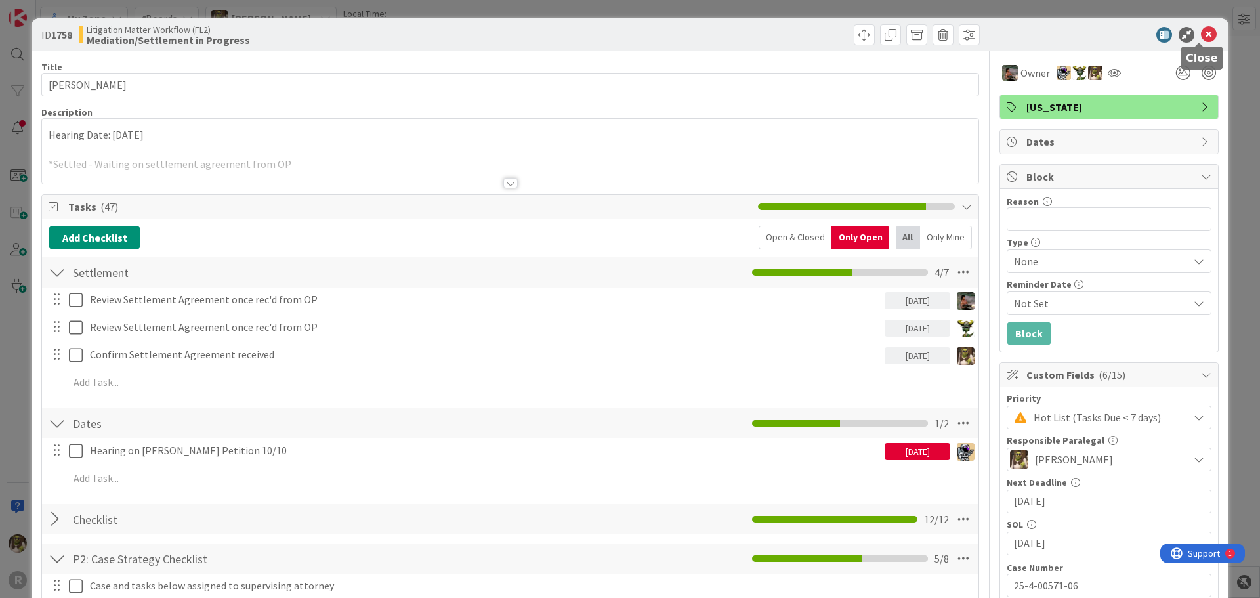
click at [1201, 34] on icon at bounding box center [1209, 35] width 16 height 16
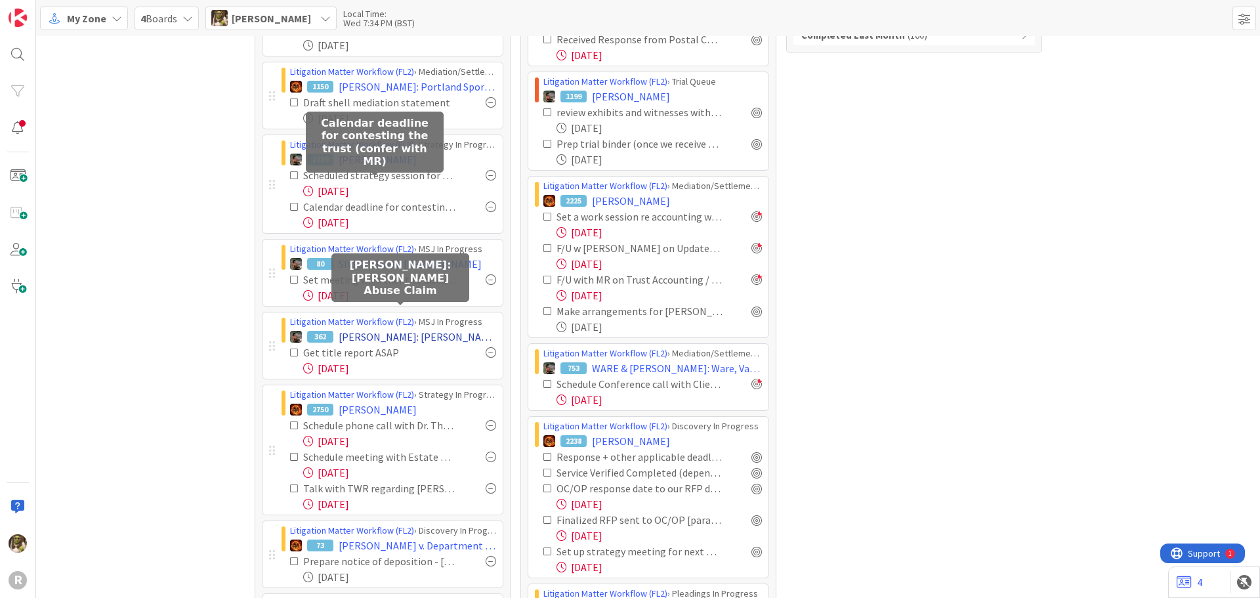
scroll to position [197, 0]
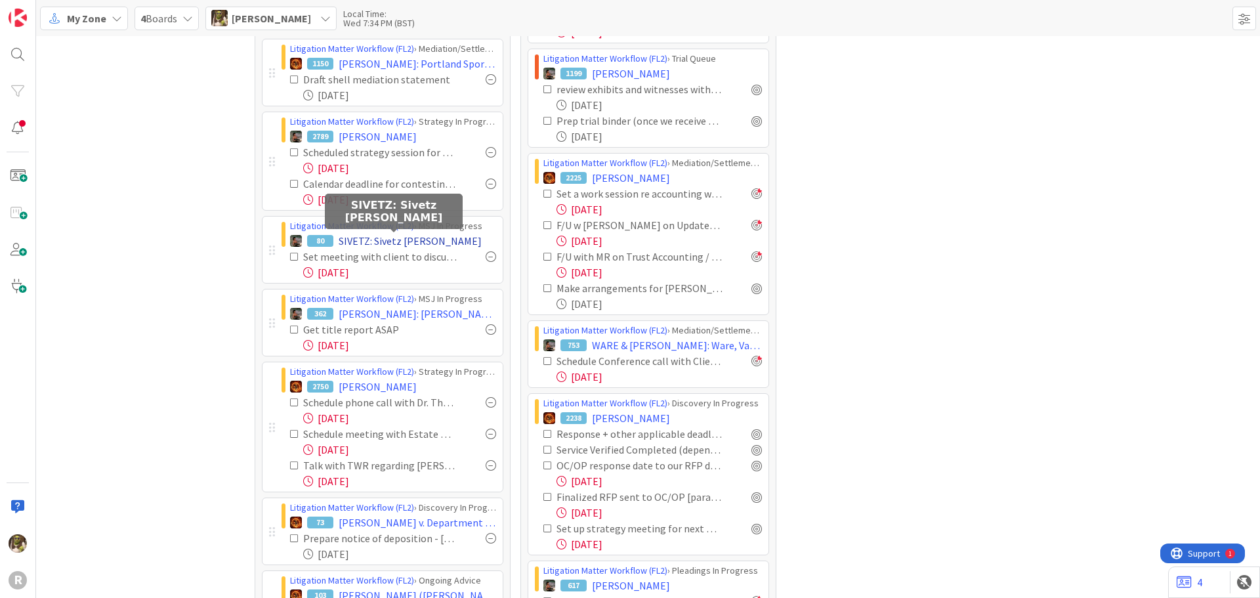
click at [406, 237] on span "SIVETZ: Sivetz [PERSON_NAME]" at bounding box center [410, 241] width 143 height 16
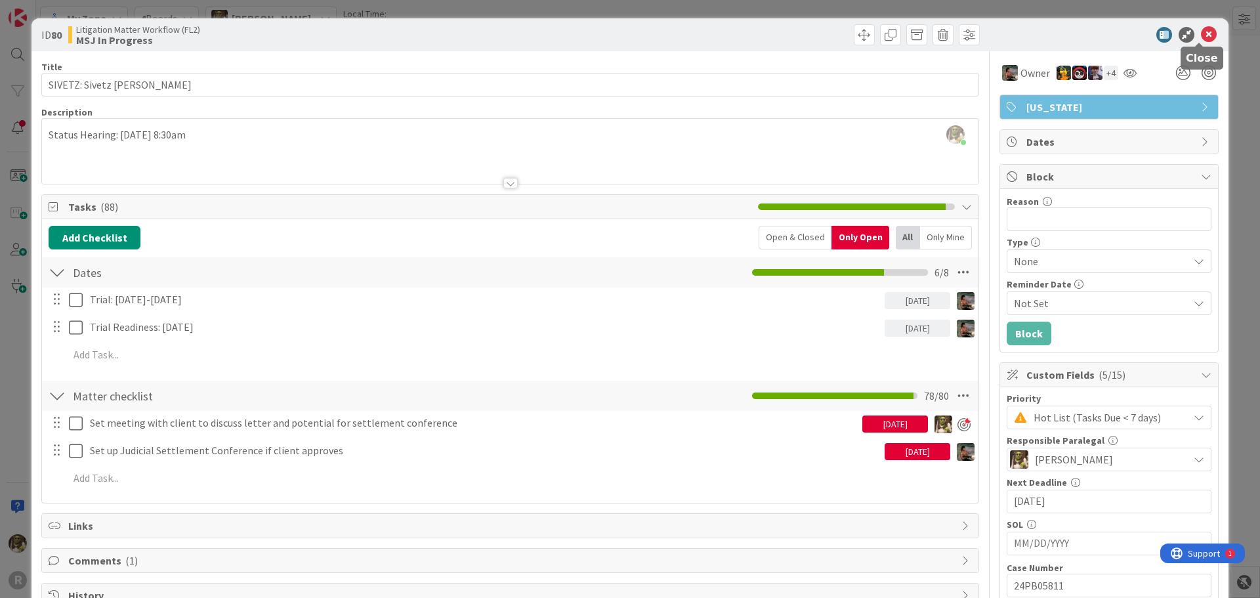
click at [1203, 35] on icon at bounding box center [1209, 35] width 16 height 16
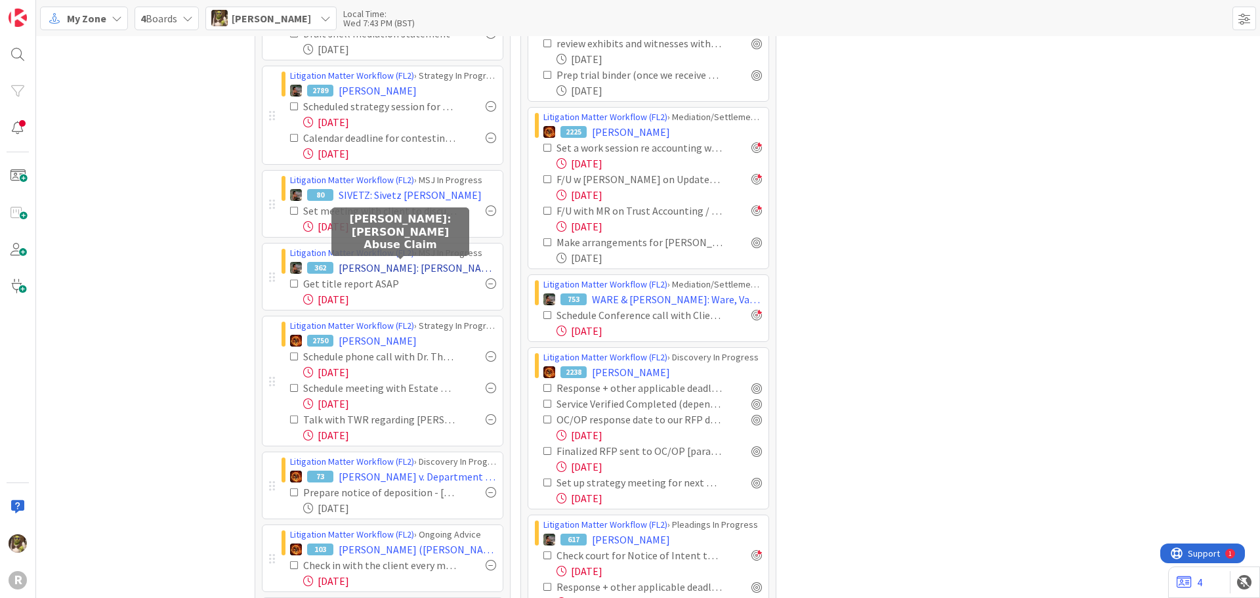
scroll to position [263, 0]
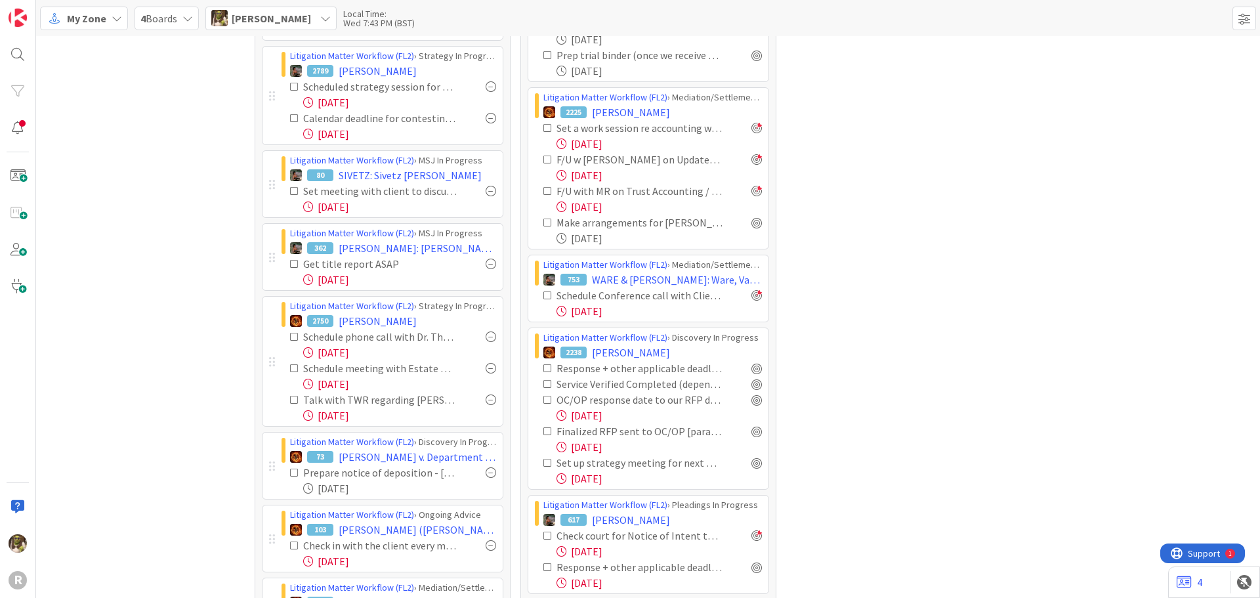
click at [486, 335] on div at bounding box center [491, 336] width 11 height 11
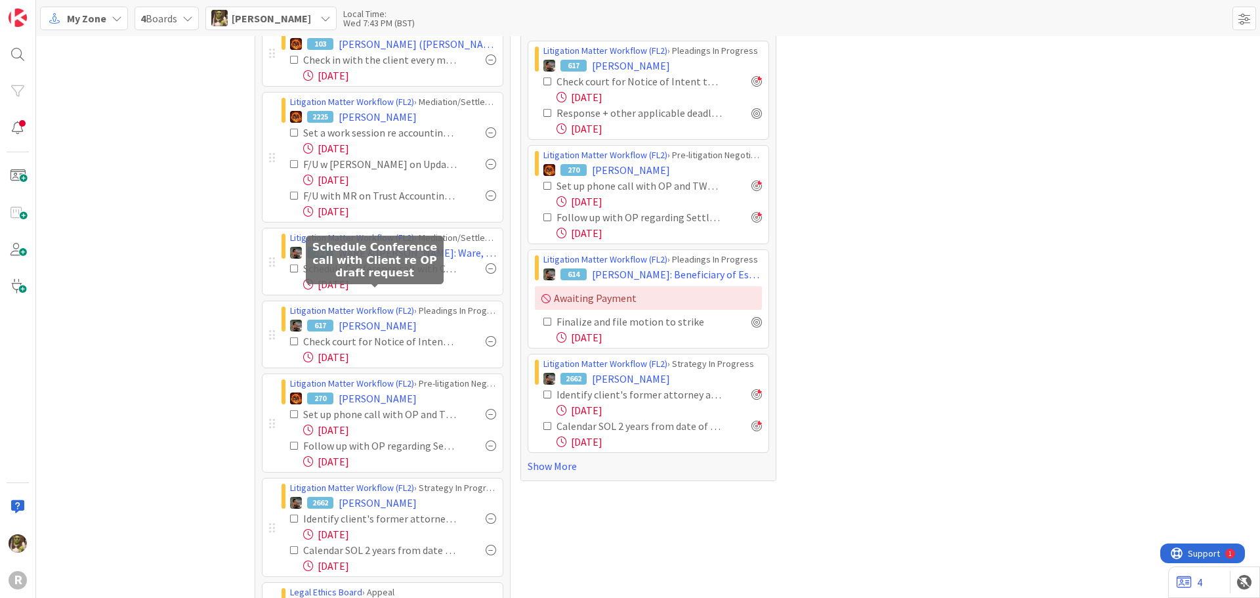
scroll to position [722, 0]
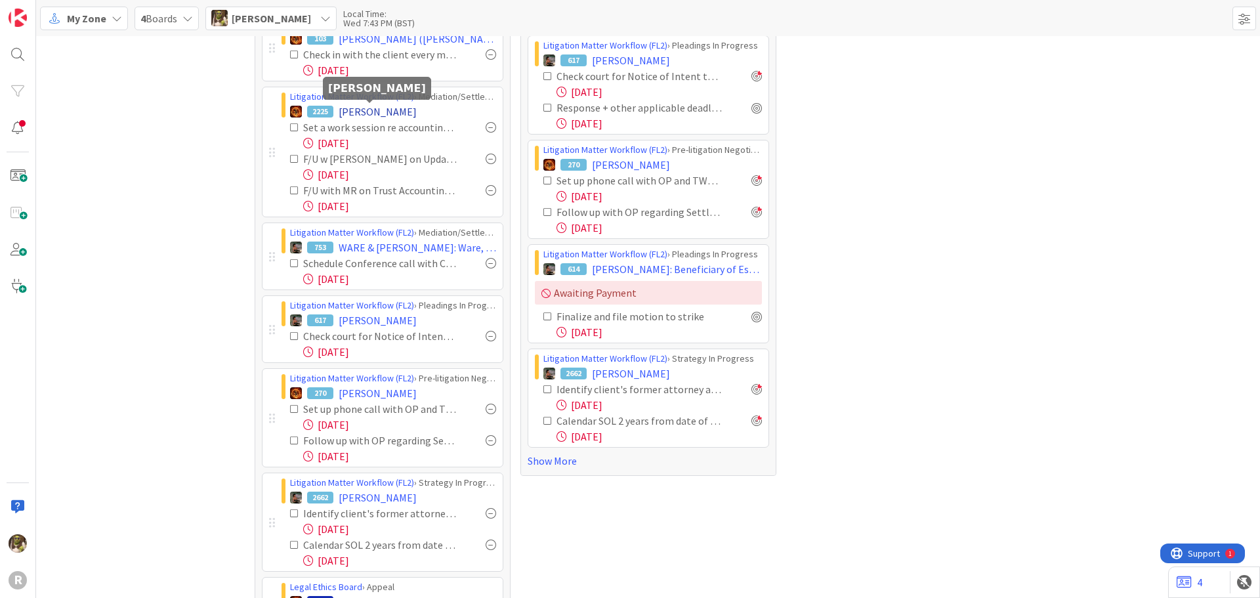
click at [345, 110] on span "[PERSON_NAME]" at bounding box center [378, 112] width 78 height 16
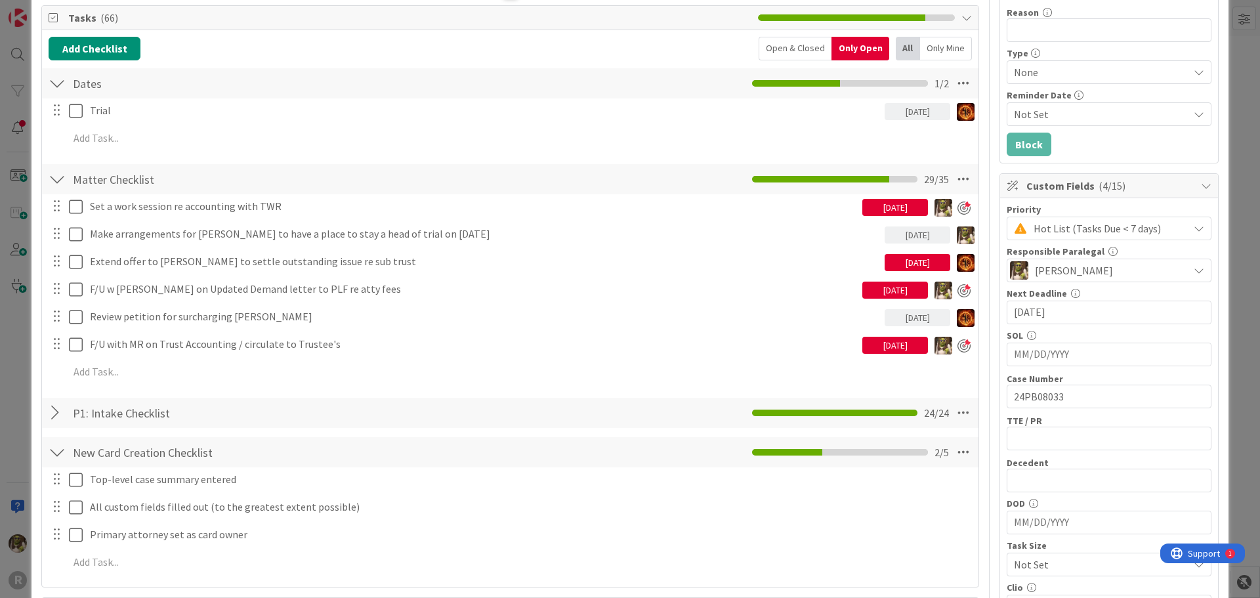
scroll to position [197, 0]
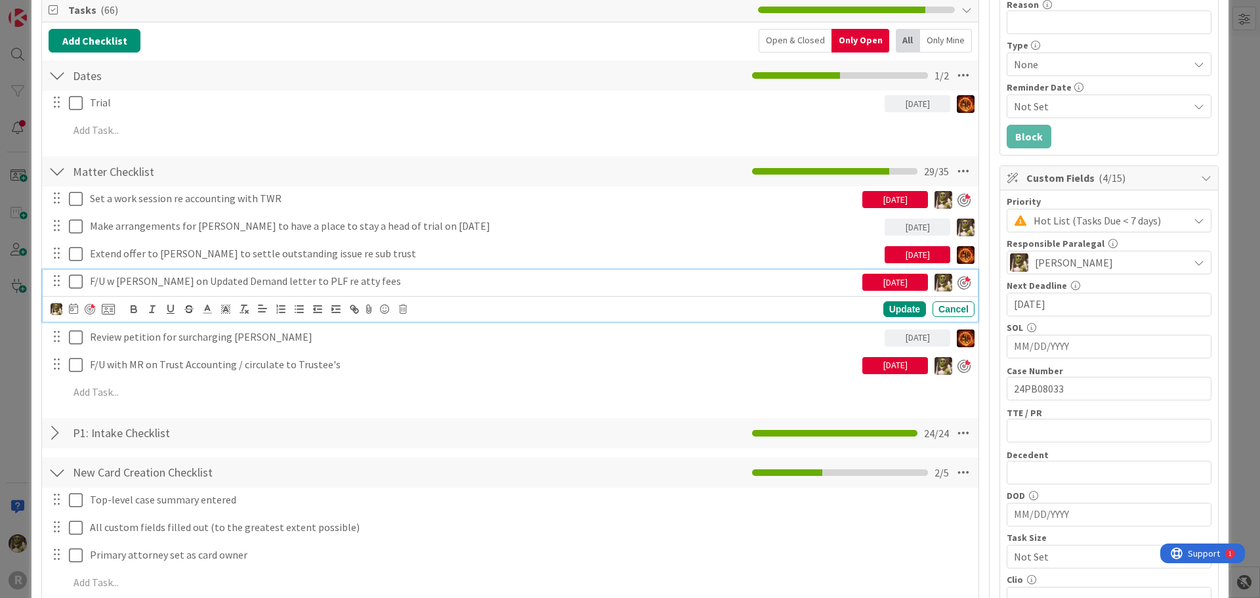
click at [177, 283] on p "F/U w [PERSON_NAME] on Updated Demand letter to PLF re atty fees" at bounding box center [473, 281] width 767 height 15
click at [75, 310] on icon at bounding box center [73, 308] width 9 height 11
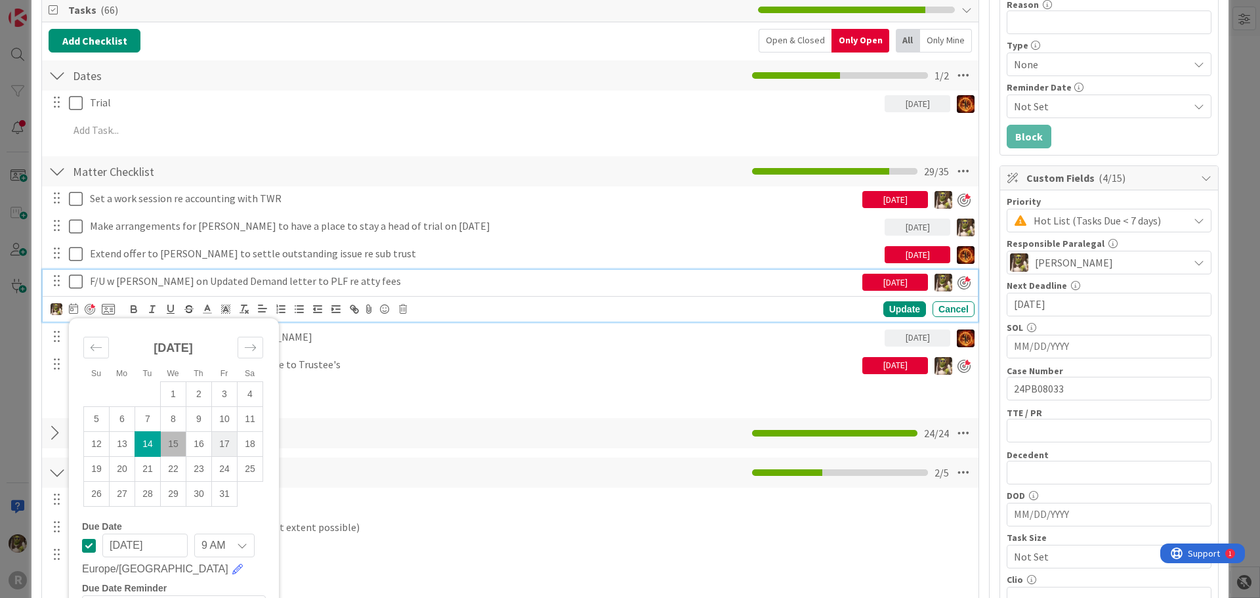
click at [221, 446] on td "17" at bounding box center [225, 443] width 26 height 25
type input "[DATE]"
click at [888, 306] on div "Update" at bounding box center [904, 310] width 43 height 16
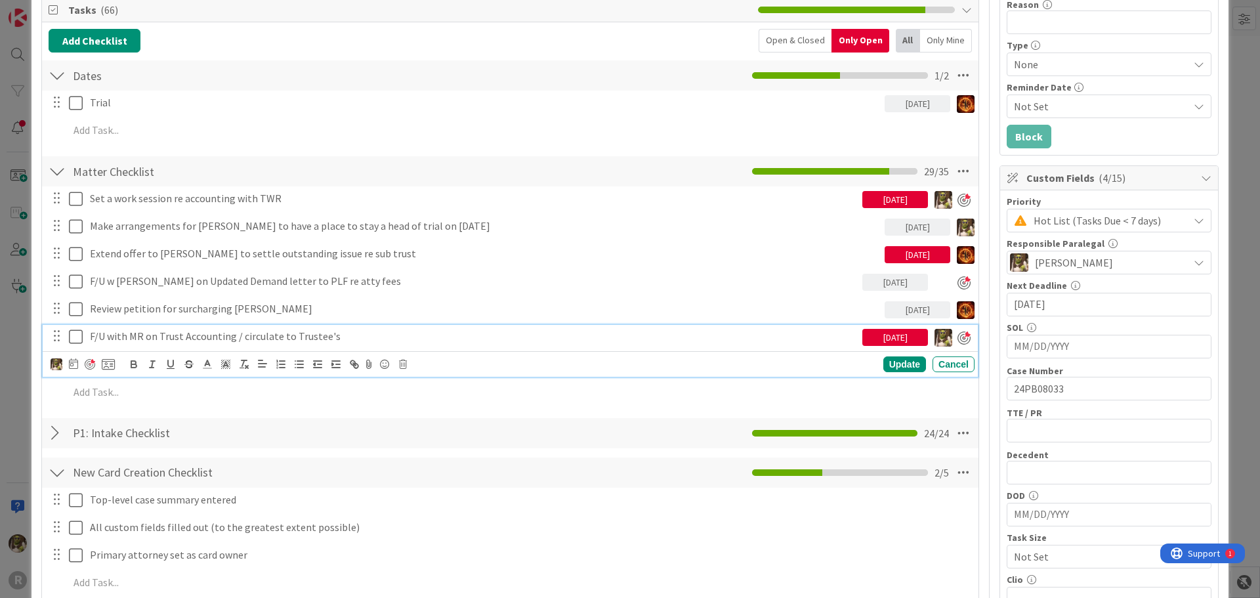
click at [236, 334] on p "F/U with MR on Trust Accounting / circulate to Trustee's" at bounding box center [473, 336] width 767 height 15
click at [69, 364] on icon at bounding box center [73, 363] width 9 height 11
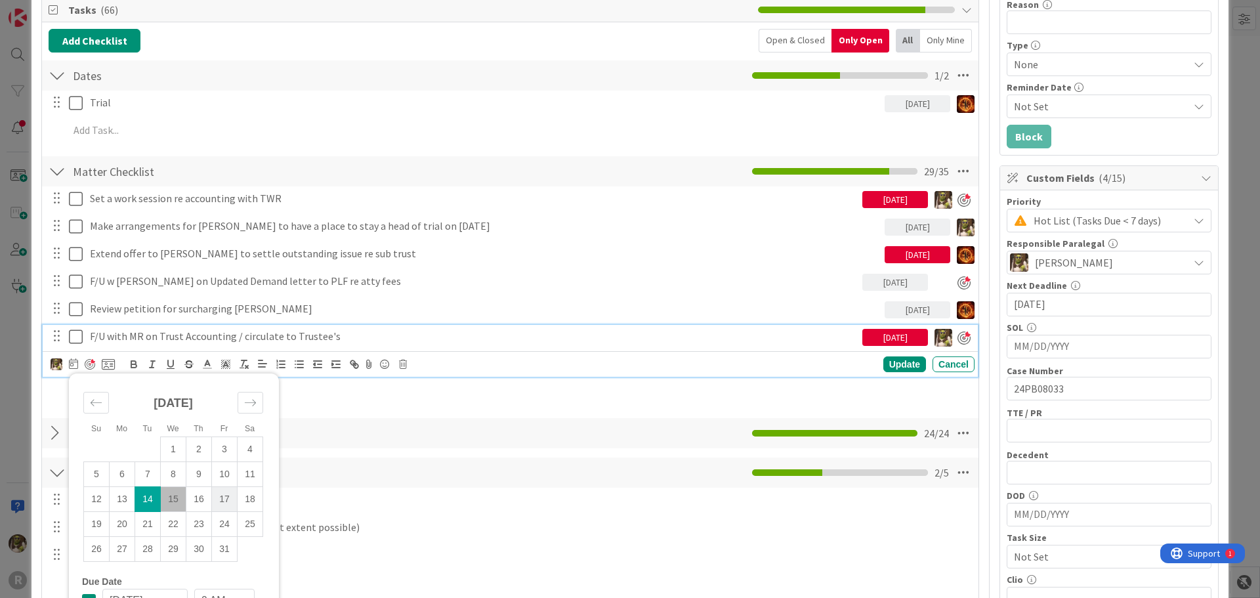
click at [226, 500] on td "17" at bounding box center [225, 498] width 26 height 25
type input "[DATE]"
click at [895, 363] on div "Update" at bounding box center [904, 365] width 43 height 16
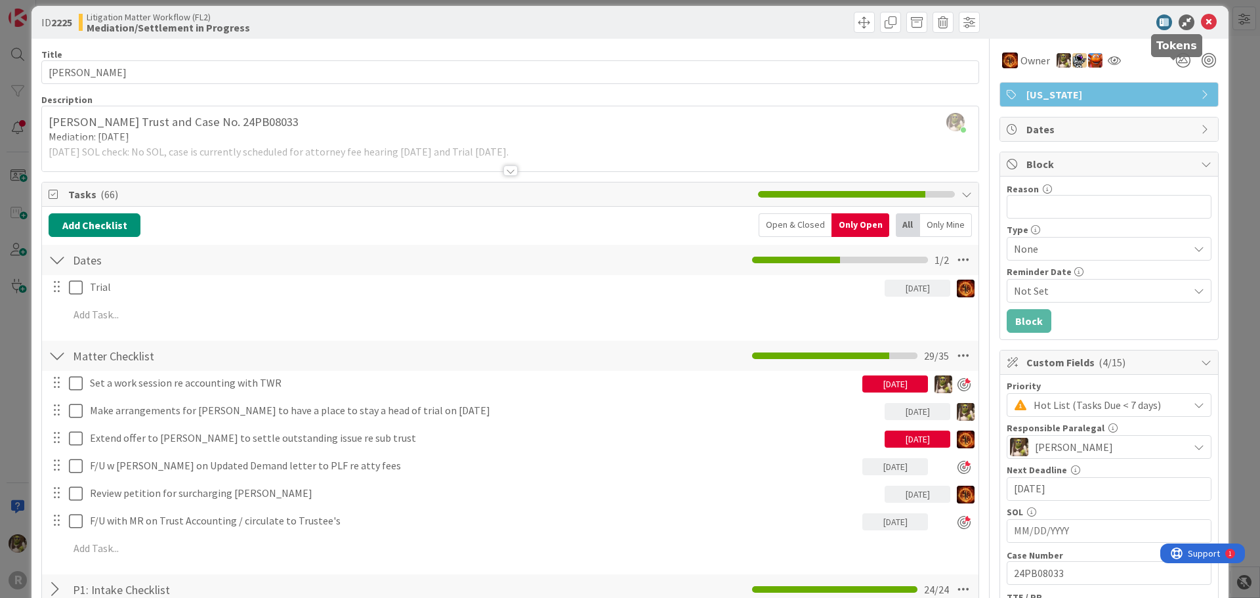
scroll to position [0, 0]
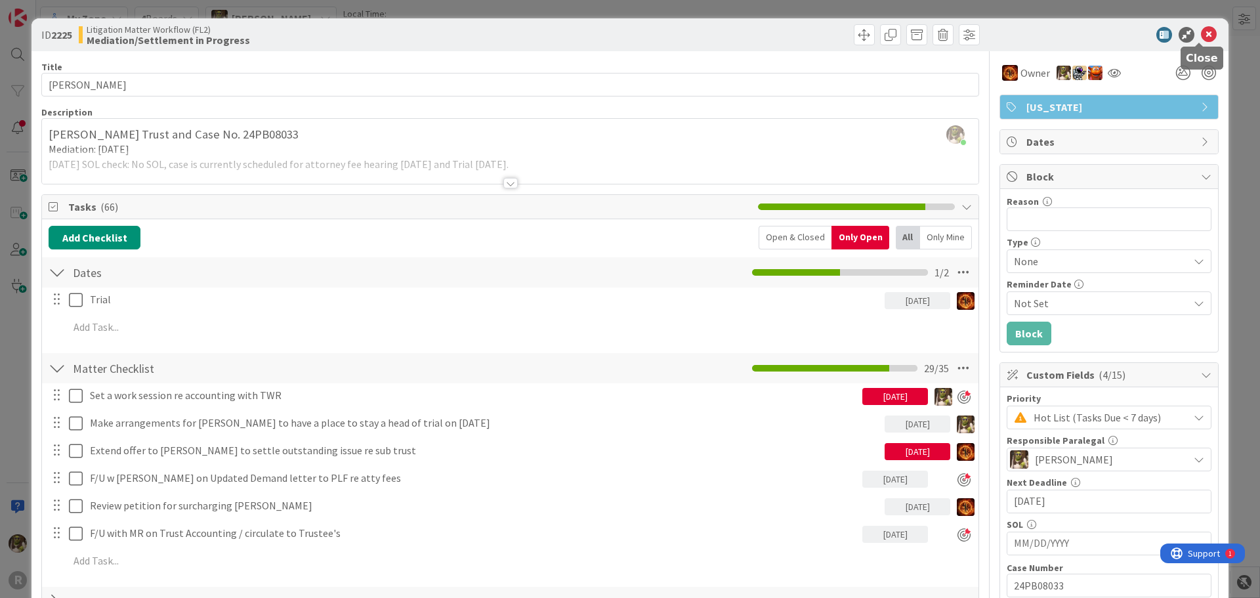
click at [1204, 35] on icon at bounding box center [1209, 35] width 16 height 16
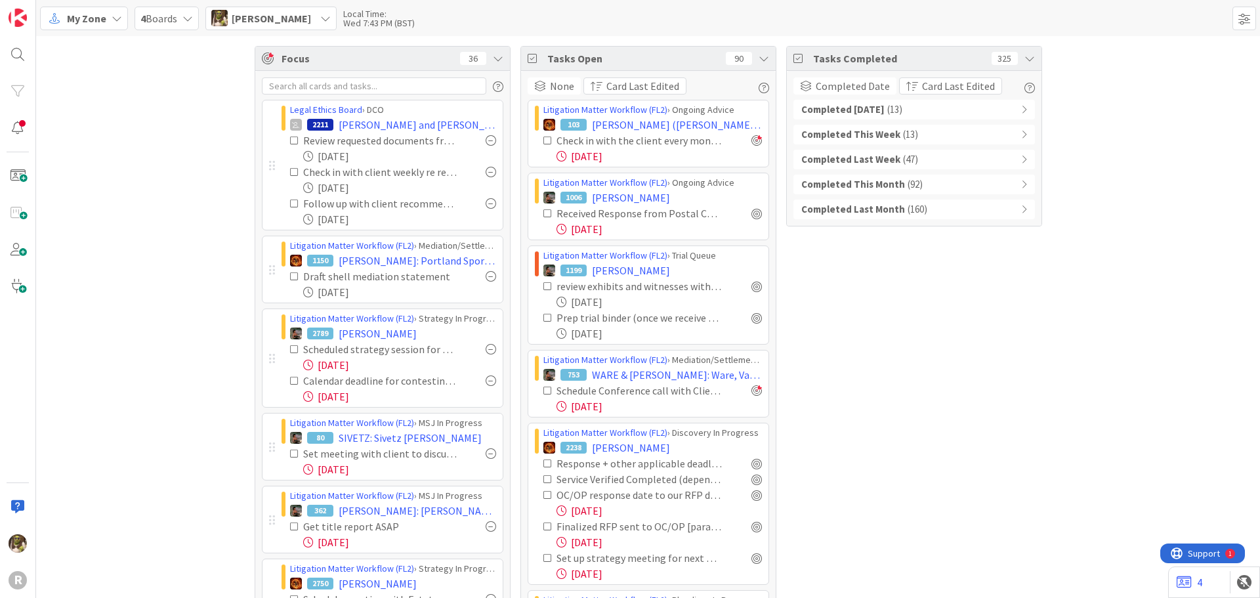
click at [294, 57] on span "Focus" at bounding box center [366, 59] width 168 height 16
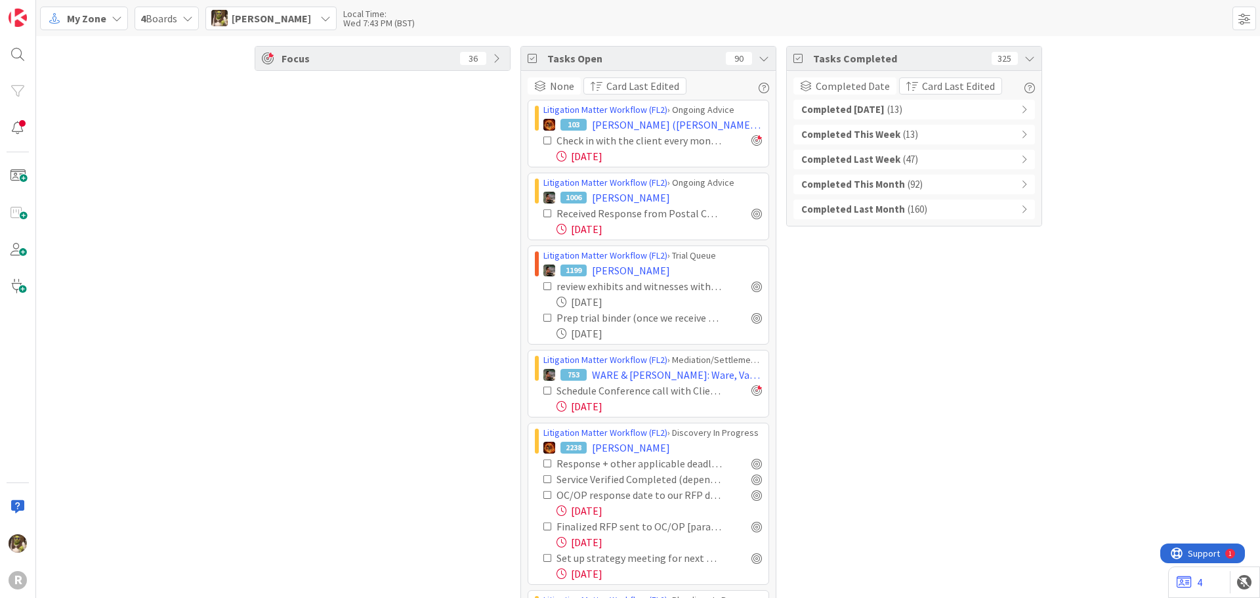
click at [294, 57] on span "Focus" at bounding box center [366, 59] width 168 height 16
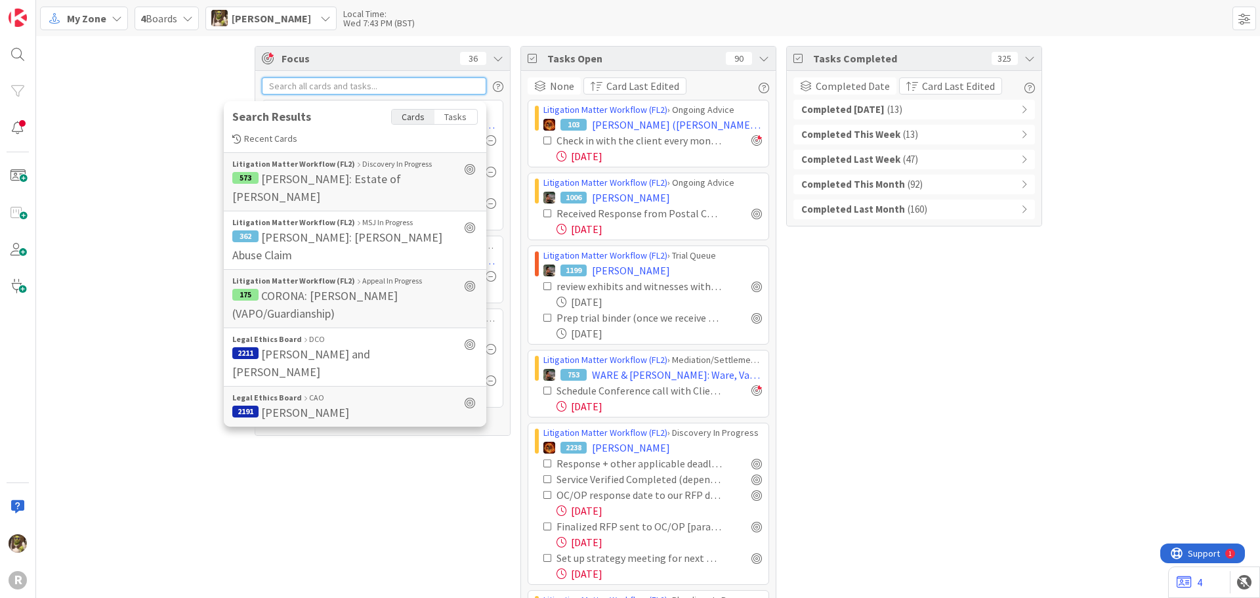
click at [408, 85] on input "text" at bounding box center [374, 85] width 224 height 17
click at [461, 118] on div "Tasks" at bounding box center [455, 117] width 43 height 14
click at [418, 117] on div "Cards" at bounding box center [413, 117] width 43 height 14
click at [450, 115] on div "Tasks" at bounding box center [455, 117] width 43 height 14
click at [160, 81] on div "Focus 36 Search Results Cards Tasks Recent Cards Litigation Matter Workflow (FL…" at bounding box center [648, 574] width 1224 height 1077
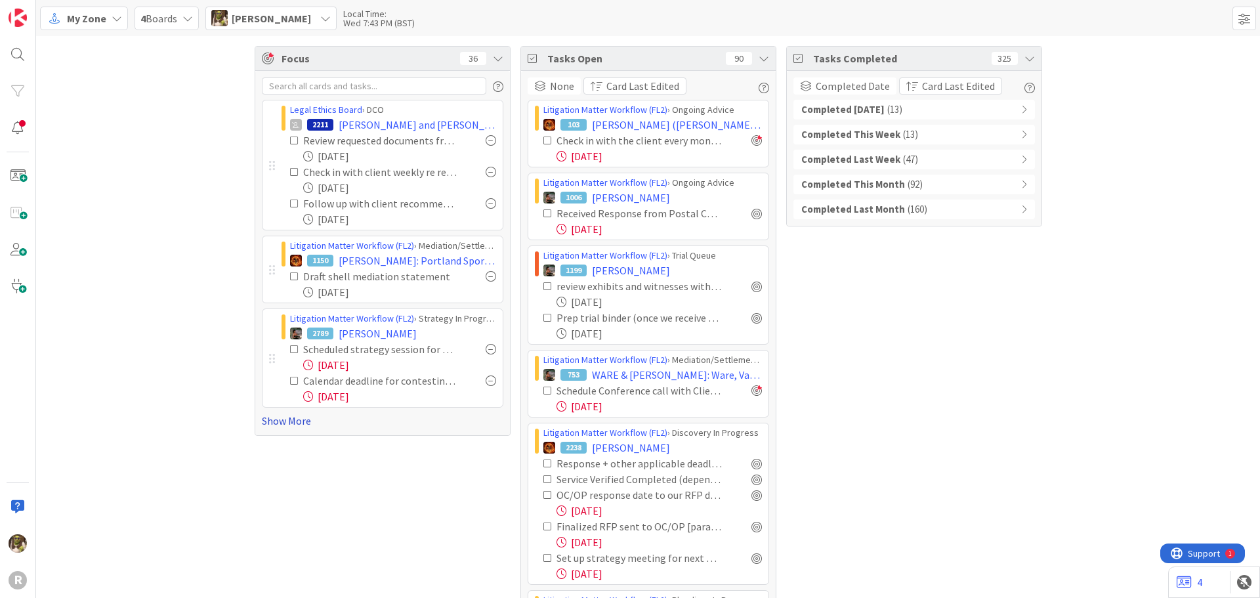
click at [285, 421] on link "Show More" at bounding box center [383, 421] width 242 height 16
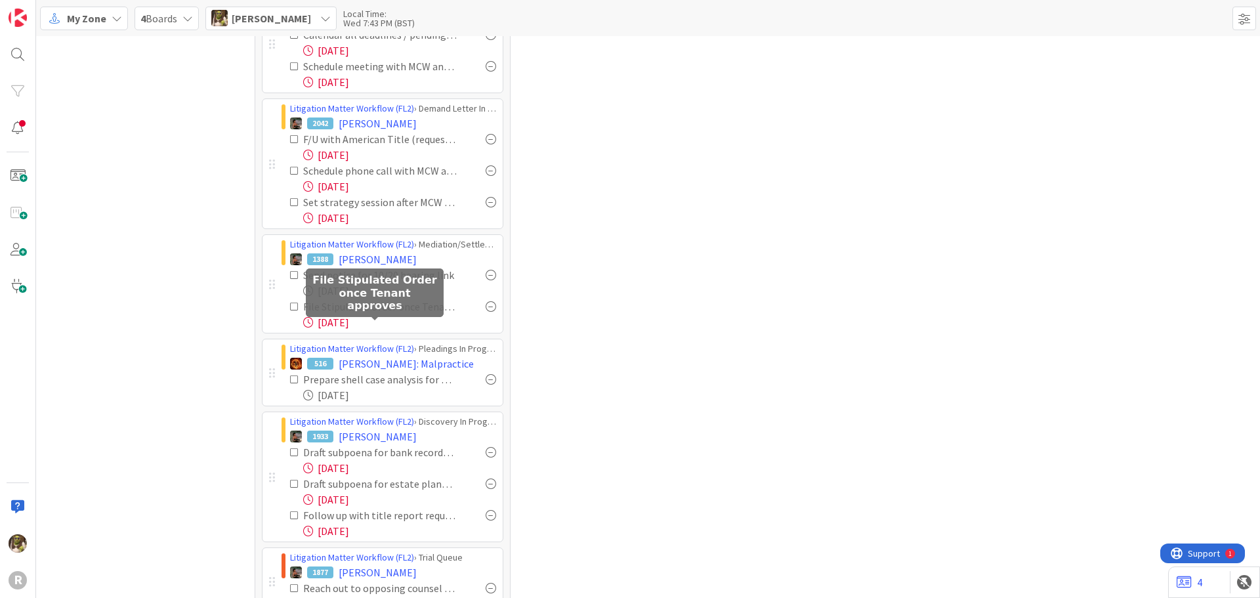
scroll to position [1578, 0]
